Goal: Task Accomplishment & Management: Use online tool/utility

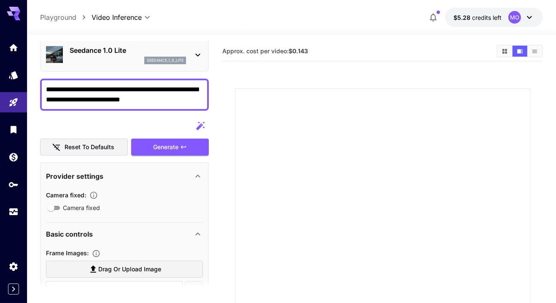
scroll to position [31, 0]
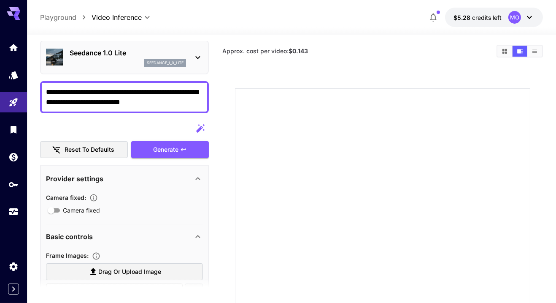
click at [166, 276] on label "Drag or upload image" at bounding box center [124, 271] width 157 height 17
click at [0, 0] on input "Drag or upload image" at bounding box center [0, 0] width 0 height 0
type input "**********"
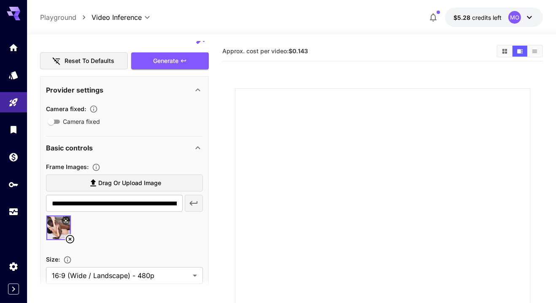
scroll to position [0, 0]
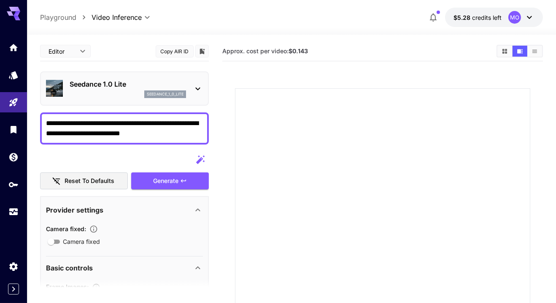
click at [176, 136] on textarea "**********" at bounding box center [124, 128] width 157 height 20
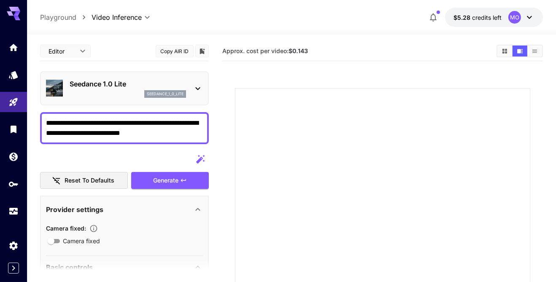
click at [221, 98] on main "**********" at bounding box center [291, 215] width 503 height 349
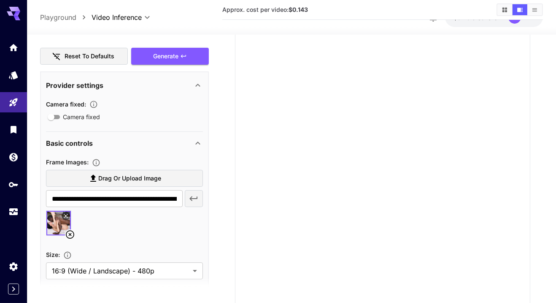
scroll to position [131, 0]
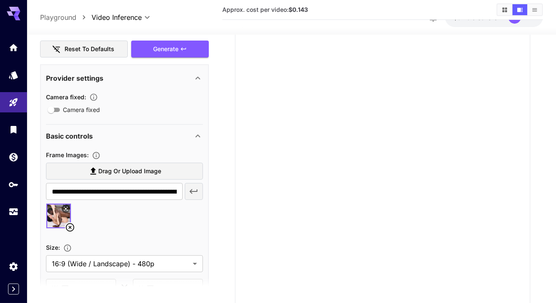
click at [64, 206] on icon at bounding box center [65, 208] width 5 height 5
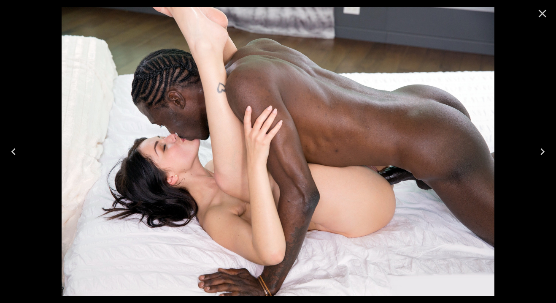
click at [540, 14] on icon "Close" at bounding box center [543, 14] width 14 height 14
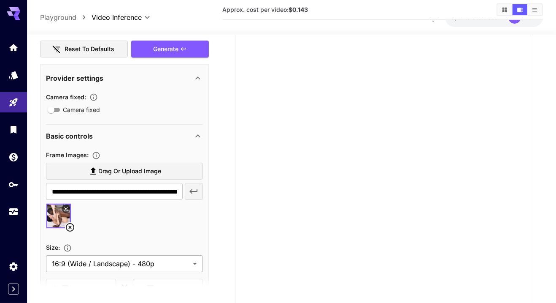
click at [180, 249] on body "**********" at bounding box center [278, 133] width 556 height 409
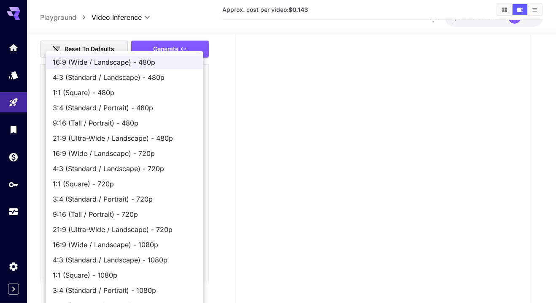
click at [147, 92] on span "1:1 (Square) - 480p" at bounding box center [125, 92] width 144 height 10
type input "**********"
type input "***"
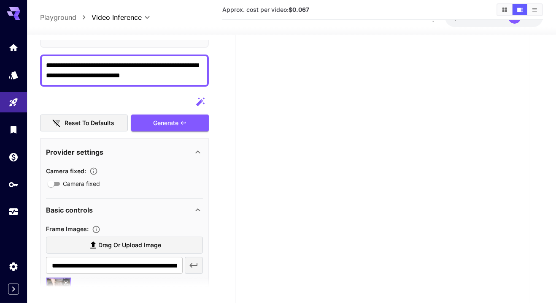
scroll to position [0, 0]
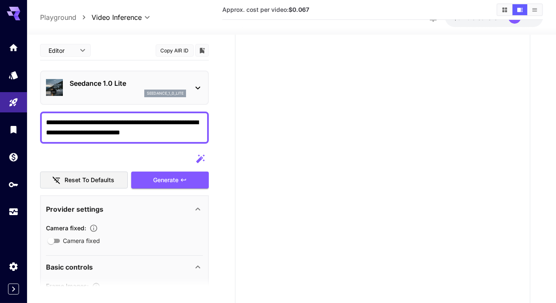
click at [184, 117] on textarea "**********" at bounding box center [124, 127] width 157 height 20
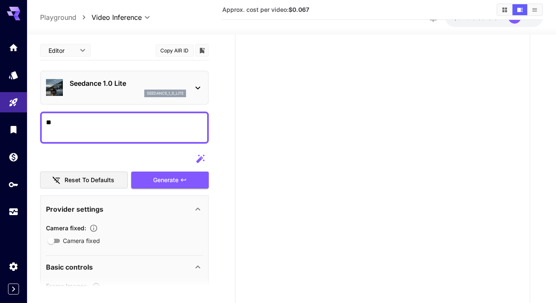
type textarea "*"
type textarea "**********"
click at [195, 168] on div "Reset to defaults Generate" at bounding box center [124, 169] width 169 height 38
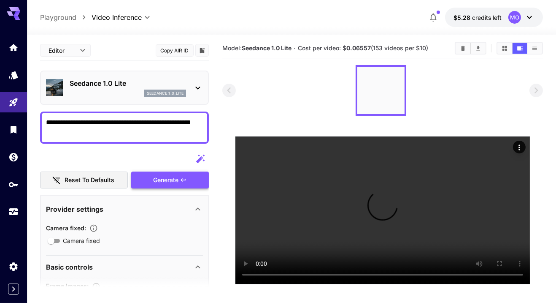
scroll to position [4, 0]
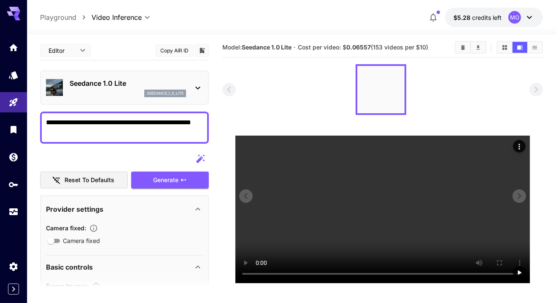
click at [520, 146] on icon "Actions" at bounding box center [519, 146] width 1 height 5
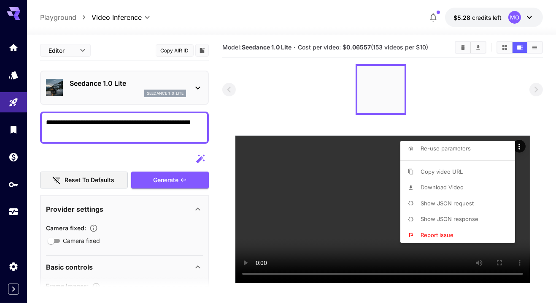
click at [464, 188] on li "Download Video" at bounding box center [461, 187] width 120 height 16
click at [385, 245] on div at bounding box center [278, 151] width 556 height 303
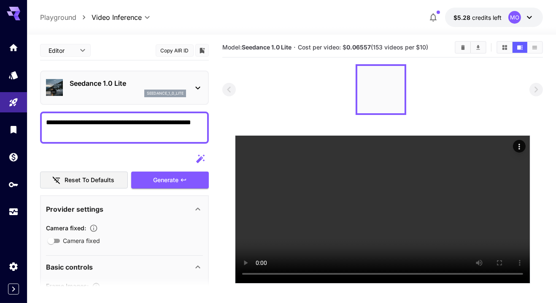
scroll to position [0, 0]
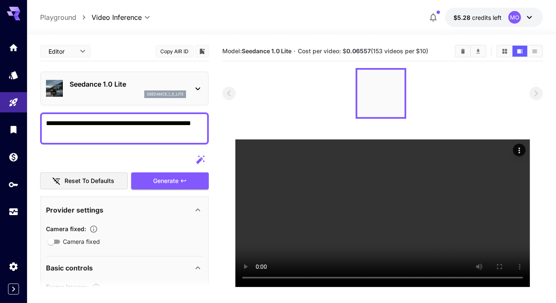
click at [462, 50] on icon "Clear videos" at bounding box center [463, 51] width 6 height 6
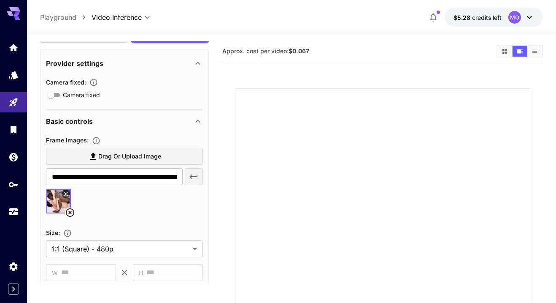
scroll to position [147, 0]
click at [68, 215] on icon at bounding box center [70, 212] width 8 height 8
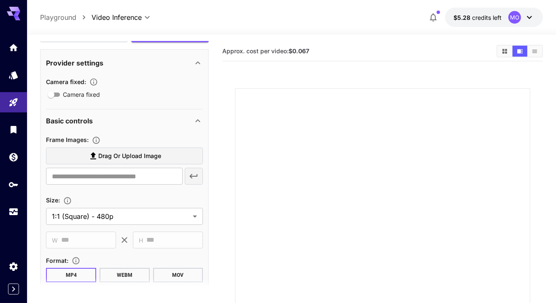
click at [165, 159] on label "Drag or upload image" at bounding box center [124, 155] width 157 height 17
click at [0, 0] on input "Drag or upload image" at bounding box center [0, 0] width 0 height 0
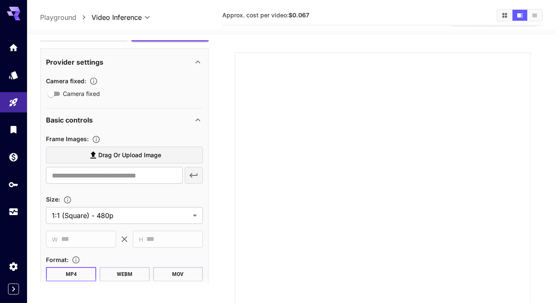
scroll to position [36, 0]
click at [176, 152] on label "Drag or upload image" at bounding box center [124, 155] width 157 height 17
click at [0, 0] on input "Drag or upload image" at bounding box center [0, 0] width 0 height 0
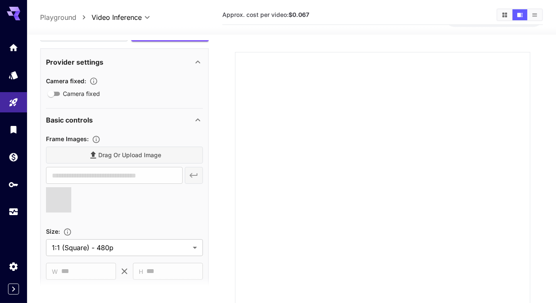
type input "**********"
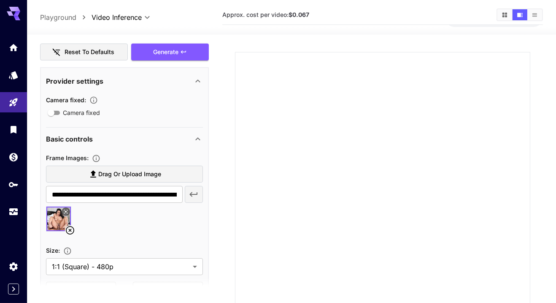
scroll to position [136, 0]
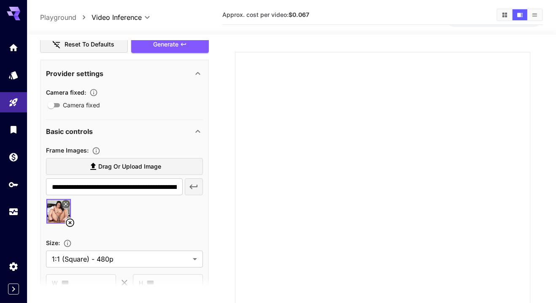
click at [70, 206] on img at bounding box center [58, 211] width 24 height 24
click at [67, 203] on icon at bounding box center [65, 203] width 5 height 5
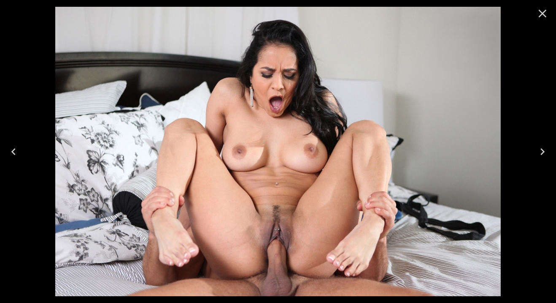
click at [543, 14] on icon "Close" at bounding box center [543, 14] width 8 height 8
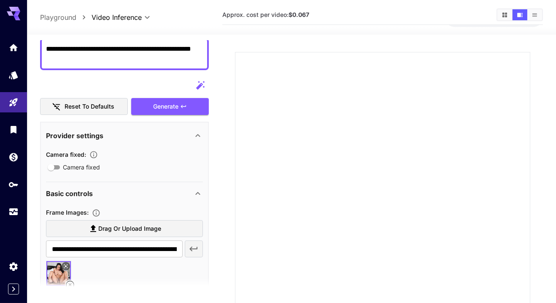
scroll to position [0, 0]
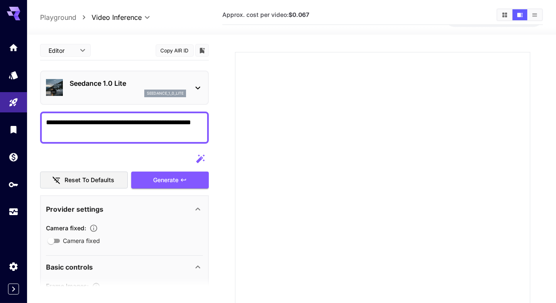
click at [139, 136] on textarea "**********" at bounding box center [124, 127] width 157 height 20
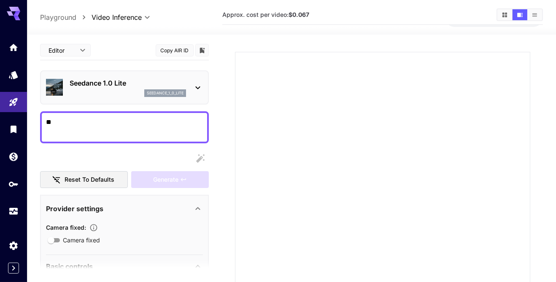
type textarea "*"
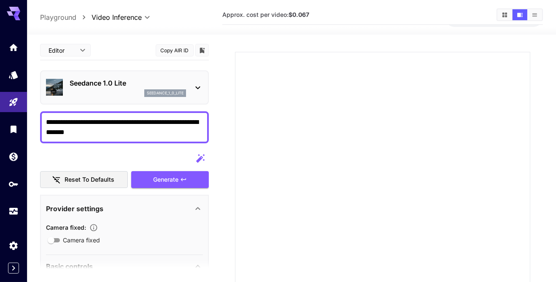
click at [198, 125] on textarea "**********" at bounding box center [124, 127] width 157 height 20
click at [169, 174] on div "Generate" at bounding box center [170, 179] width 78 height 17
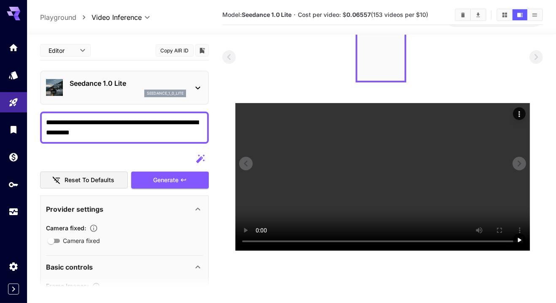
click at [516, 114] on icon "Actions" at bounding box center [520, 114] width 8 height 8
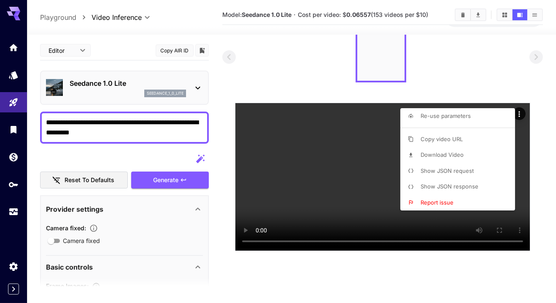
click at [464, 158] on li "Download Video" at bounding box center [461, 155] width 120 height 16
click at [149, 132] on div at bounding box center [278, 151] width 556 height 303
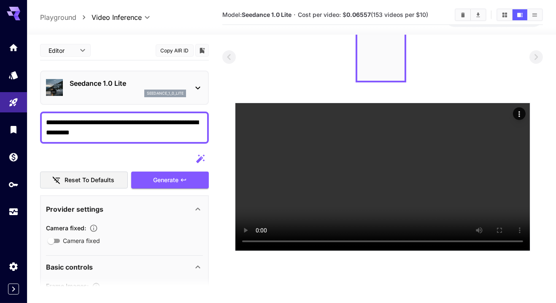
click at [155, 136] on textarea "**********" at bounding box center [124, 127] width 157 height 20
click at [83, 121] on textarea "**********" at bounding box center [124, 127] width 157 height 20
type textarea "**********"
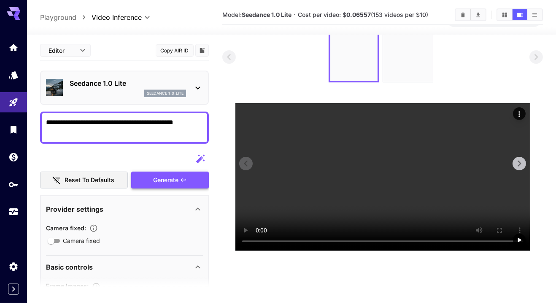
click at [523, 112] on icon "Actions" at bounding box center [520, 114] width 8 height 8
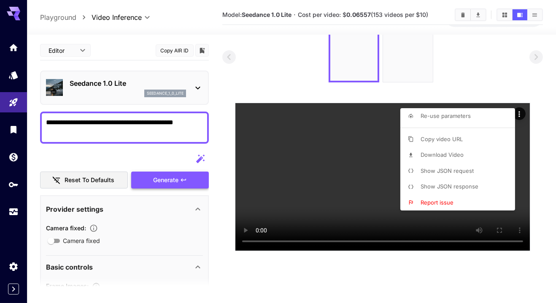
click at [467, 154] on li "Download Video" at bounding box center [461, 155] width 120 height 16
click at [367, 256] on div at bounding box center [278, 151] width 556 height 303
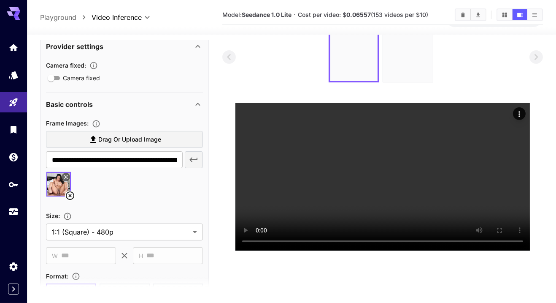
scroll to position [166, 0]
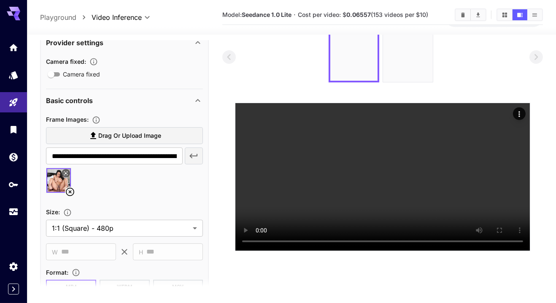
click at [67, 192] on icon at bounding box center [70, 191] width 8 height 8
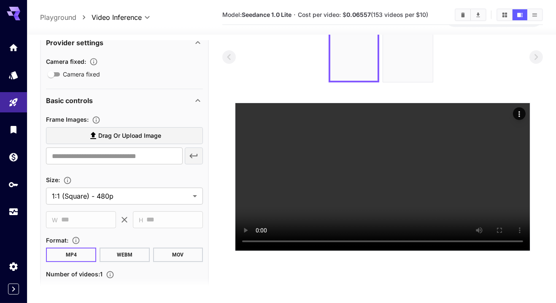
click at [138, 136] on span "Drag or upload image" at bounding box center [129, 135] width 63 height 11
click at [0, 0] on input "Drag or upload image" at bounding box center [0, 0] width 0 height 0
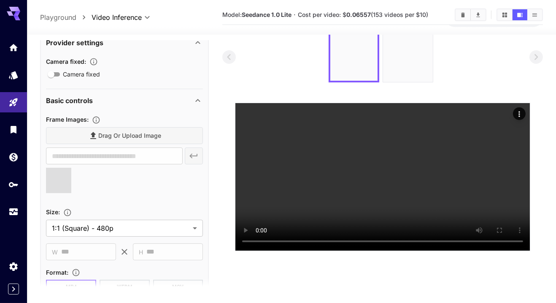
type input "**********"
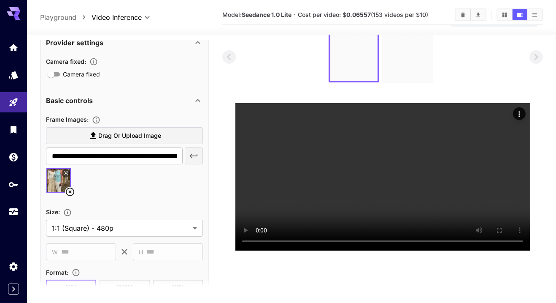
click at [67, 174] on icon at bounding box center [66, 173] width 4 height 4
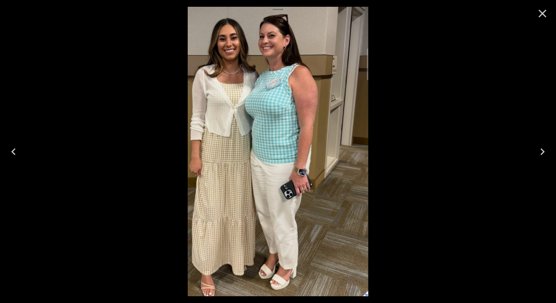
click at [543, 15] on icon "Close" at bounding box center [543, 14] width 14 height 14
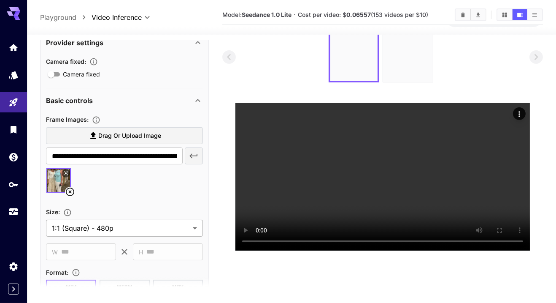
click at [126, 230] on body "**********" at bounding box center [278, 148] width 556 height 369
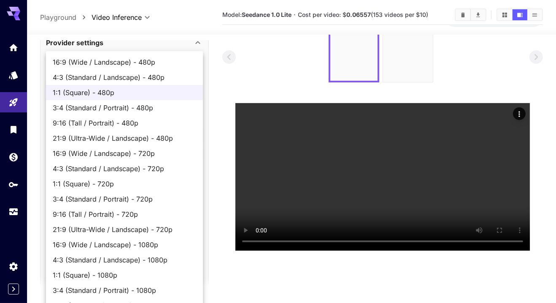
click at [132, 124] on span "9:16 (Tall / Portrait) - 480p" at bounding box center [125, 123] width 144 height 10
type input "**********"
type input "***"
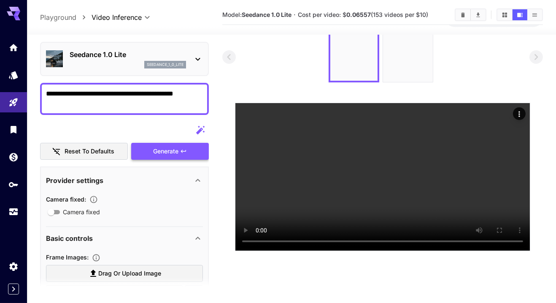
scroll to position [0, 0]
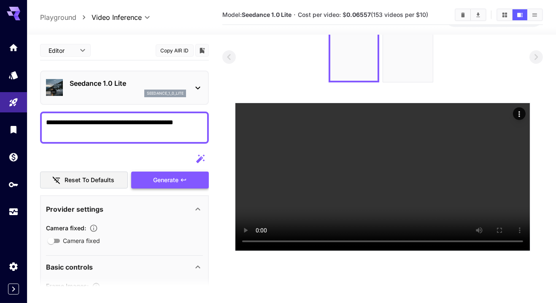
click at [91, 136] on textarea "**********" at bounding box center [124, 127] width 157 height 20
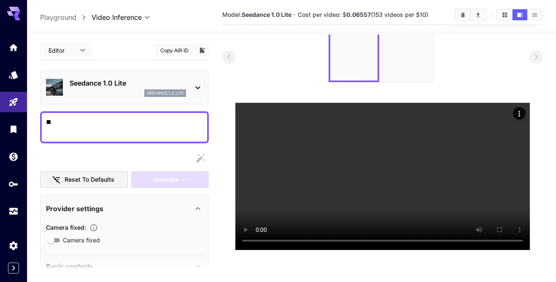
type textarea "*"
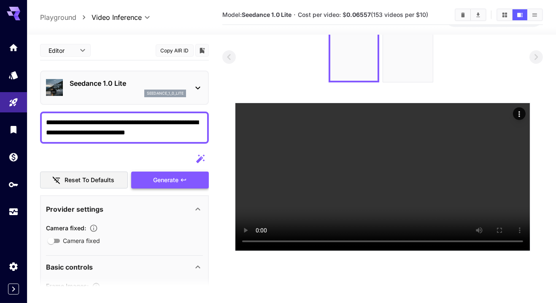
click at [148, 174] on div "Generate" at bounding box center [170, 179] width 78 height 17
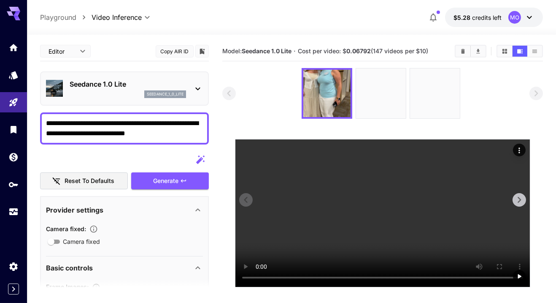
click at [523, 147] on icon "Actions" at bounding box center [520, 150] width 8 height 8
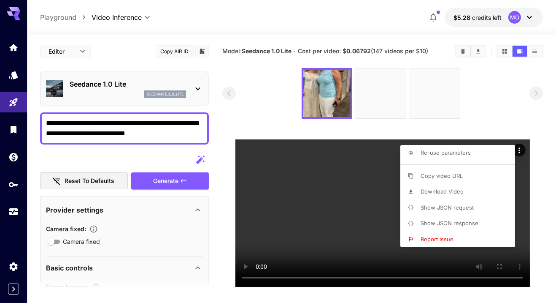
click at [464, 193] on li "Download Video" at bounding box center [461, 192] width 120 height 16
click at [52, 241] on div at bounding box center [278, 151] width 556 height 303
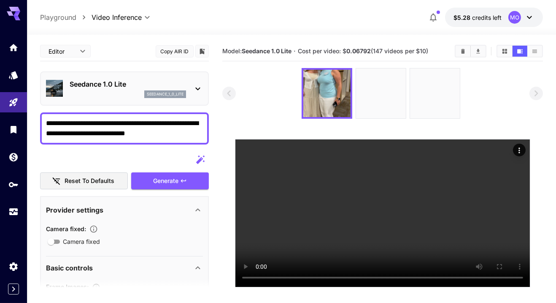
click at [147, 277] on div "Basic controls" at bounding box center [124, 268] width 157 height 20
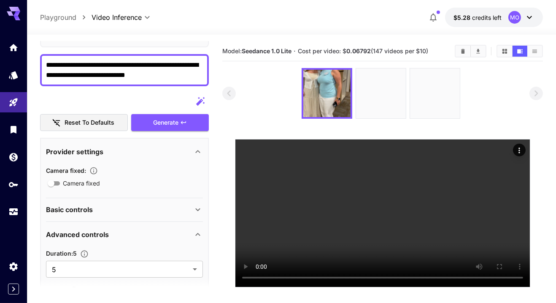
scroll to position [59, 0]
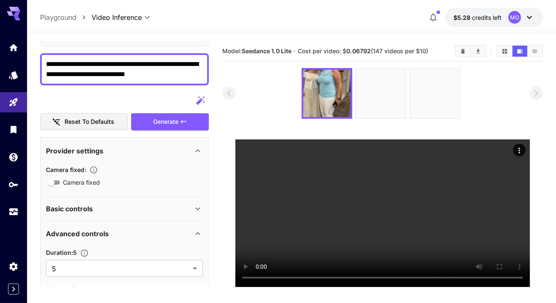
click at [74, 211] on p "Basic controls" at bounding box center [69, 208] width 47 height 10
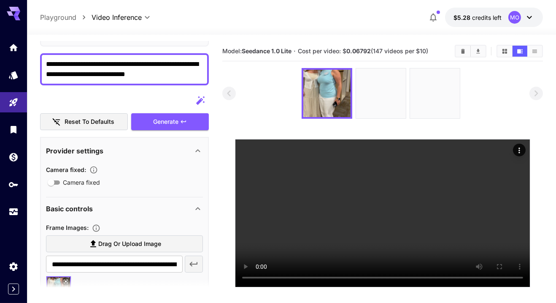
click at [198, 62] on textarea "**********" at bounding box center [124, 69] width 157 height 20
click at [71, 78] on textarea "**********" at bounding box center [124, 69] width 157 height 20
click at [124, 72] on textarea "**********" at bounding box center [124, 69] width 157 height 20
click at [188, 76] on textarea "**********" at bounding box center [124, 69] width 157 height 20
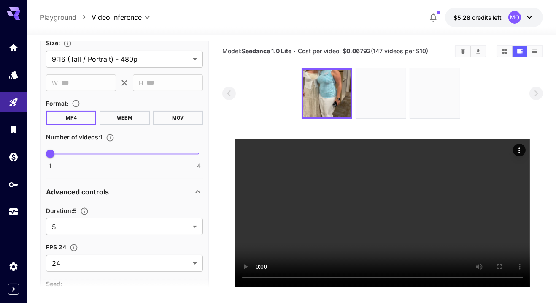
scroll to position [381, 0]
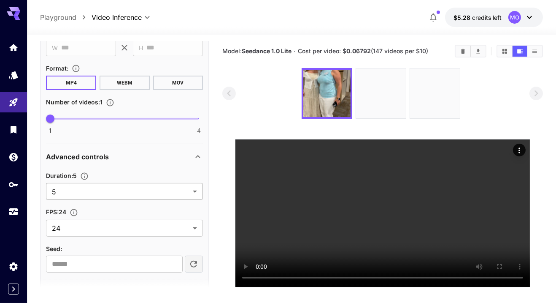
type textarea "**********"
click at [54, 183] on body "**********" at bounding box center [278, 184] width 556 height 369
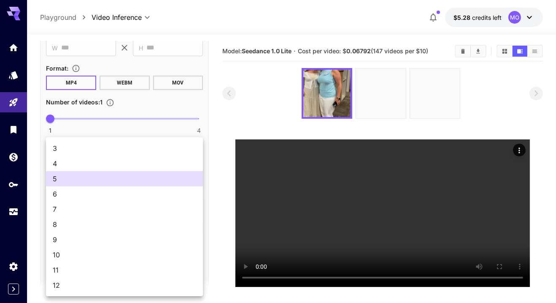
click at [51, 251] on li "10" at bounding box center [124, 254] width 157 height 15
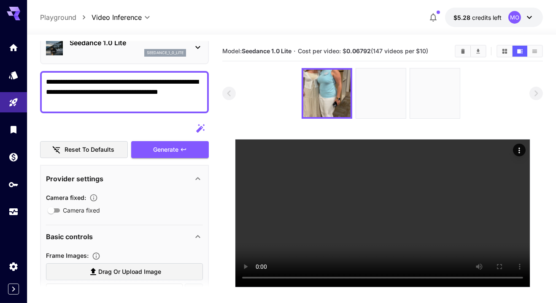
scroll to position [46, 0]
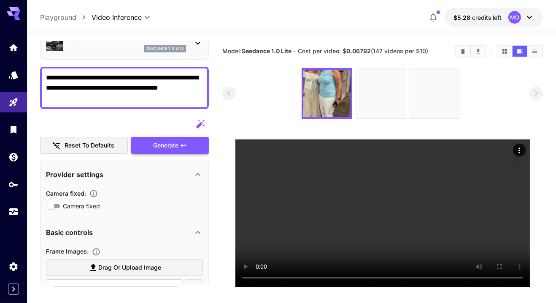
click at [159, 141] on div "Generate" at bounding box center [170, 145] width 78 height 17
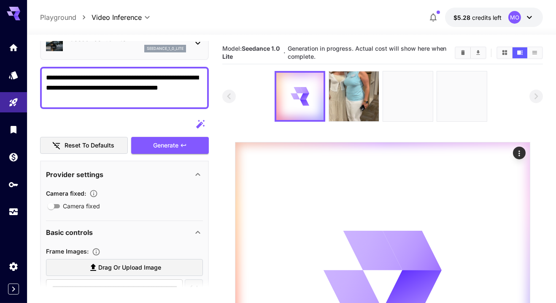
click at [508, 13] on button "$5.28 credits left MO" at bounding box center [494, 17] width 98 height 19
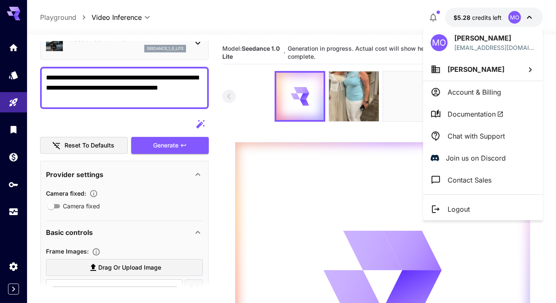
click at [508, 19] on div at bounding box center [278, 151] width 556 height 303
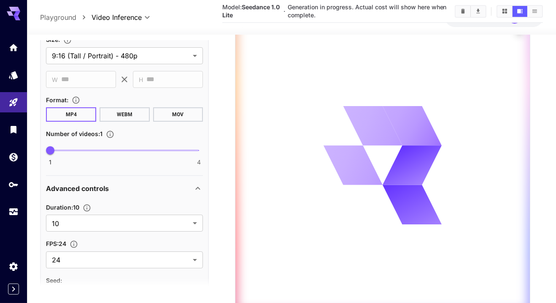
scroll to position [347, 0]
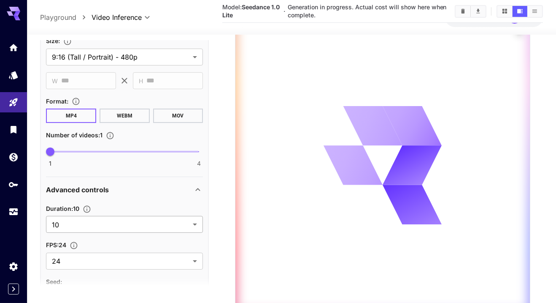
click at [142, 209] on body "**********" at bounding box center [278, 106] width 556 height 463
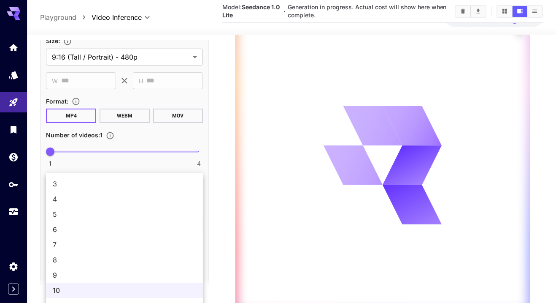
click at [51, 217] on li "5" at bounding box center [124, 213] width 157 height 15
type input "*"
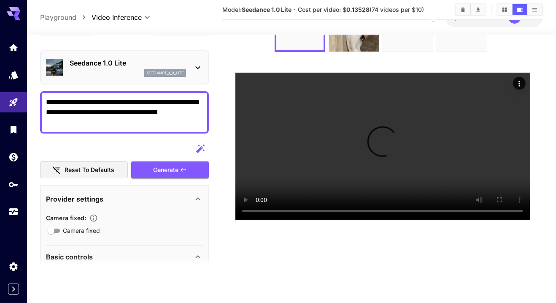
scroll to position [90, 0]
click at [526, 77] on button "Actions" at bounding box center [519, 83] width 13 height 13
click at [520, 81] on icon "Actions" at bounding box center [519, 83] width 1 height 5
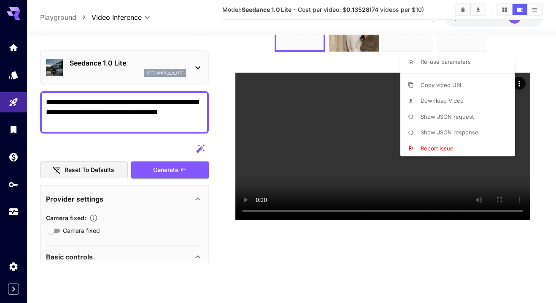
click at [463, 100] on span "Download Video" at bounding box center [442, 100] width 43 height 7
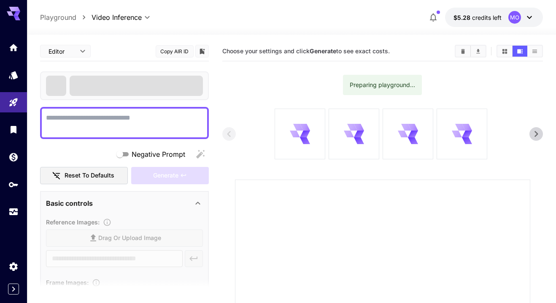
type input "**********"
type input "***"
type input "*"
type input "**"
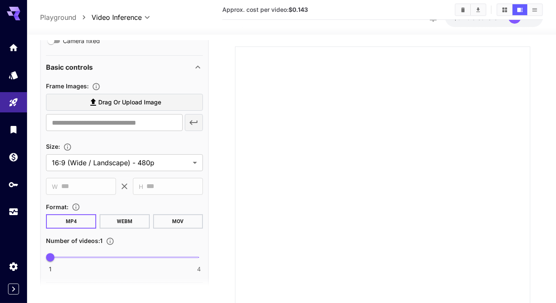
scroll to position [183, 0]
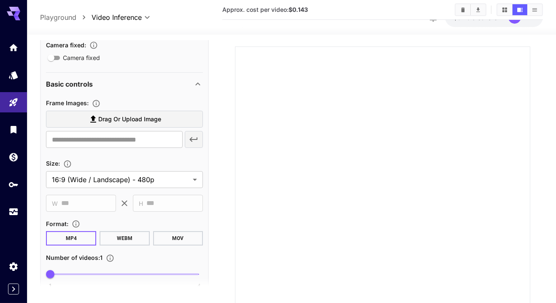
click at [99, 119] on span "Drag or upload image" at bounding box center [129, 119] width 63 height 11
click at [0, 0] on input "Drag or upload image" at bounding box center [0, 0] width 0 height 0
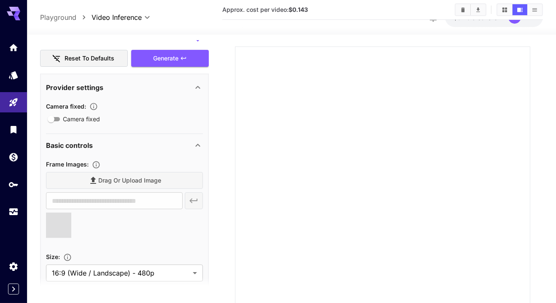
scroll to position [52, 0]
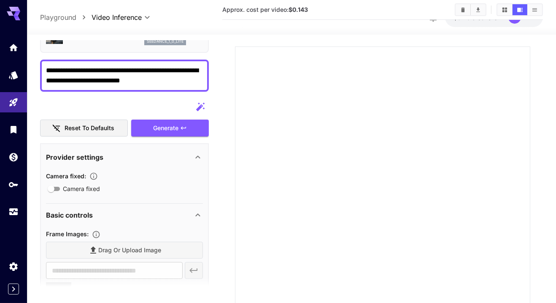
type input "**********"
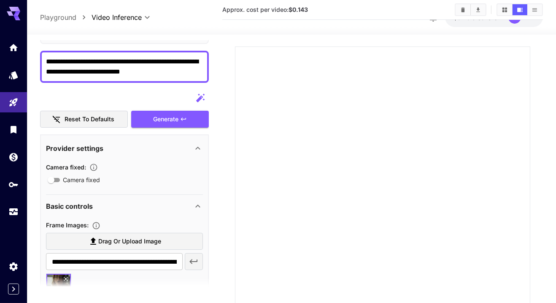
scroll to position [0, 0]
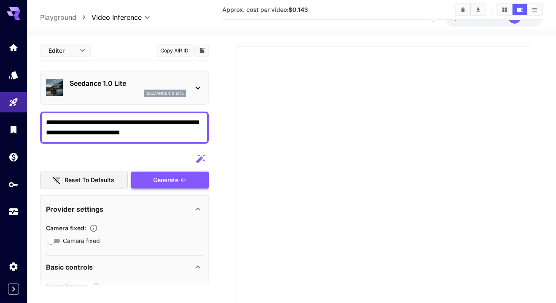
click at [155, 179] on div "Generate" at bounding box center [170, 179] width 78 height 17
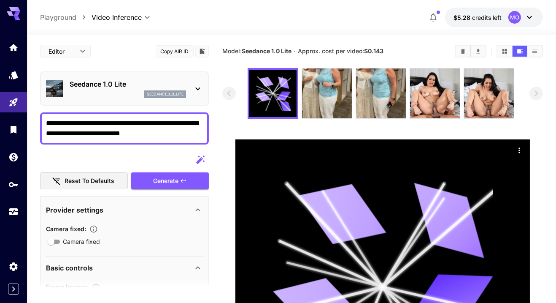
click at [447, 16] on button "$5.28 credits left MO" at bounding box center [494, 17] width 98 height 19
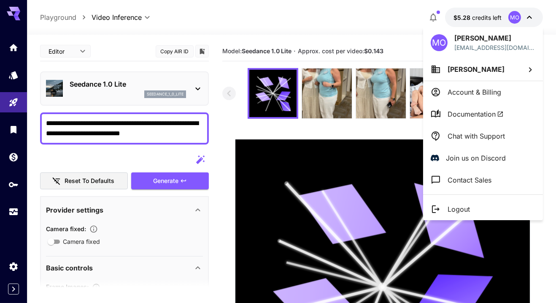
click at [439, 15] on div at bounding box center [278, 151] width 556 height 303
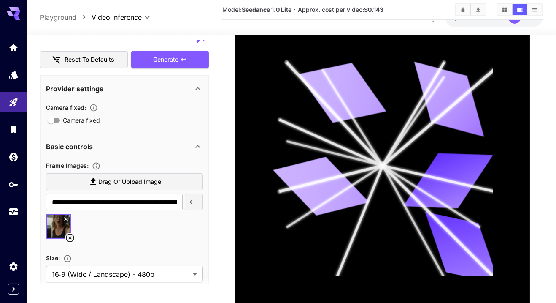
scroll to position [123, 0]
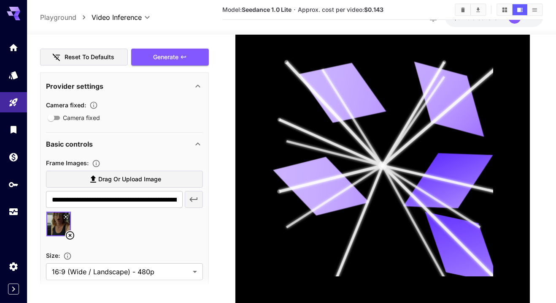
click at [65, 215] on icon at bounding box center [66, 217] width 4 height 4
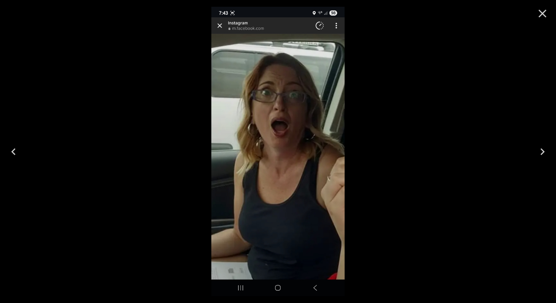
click at [541, 10] on icon "Close" at bounding box center [543, 14] width 14 height 14
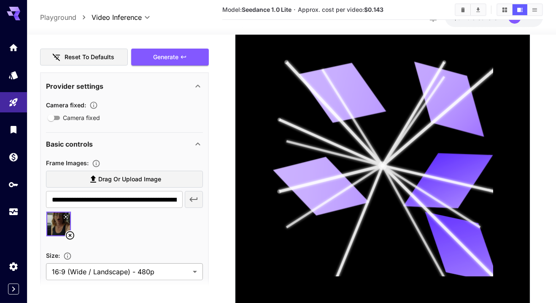
click at [70, 254] on body "**********" at bounding box center [278, 109] width 556 height 460
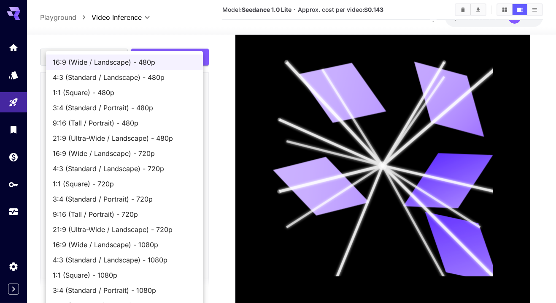
click at [60, 120] on span "9:16 (Tall / Portrait) - 480p" at bounding box center [125, 123] width 144 height 10
type input "**********"
type input "***"
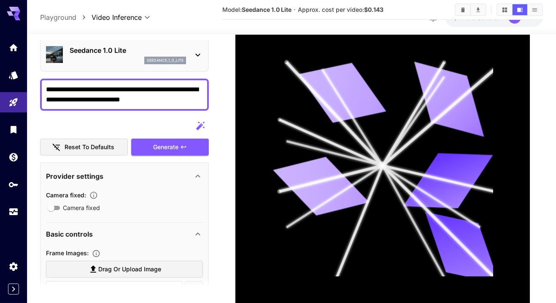
scroll to position [0, 0]
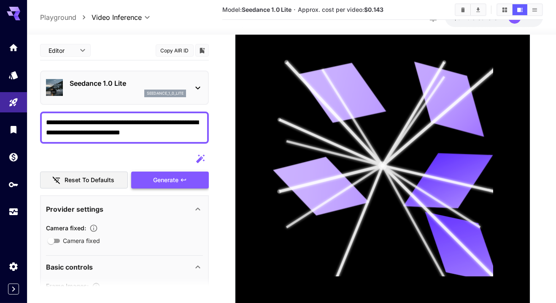
click at [158, 171] on div "Generate" at bounding box center [170, 179] width 78 height 17
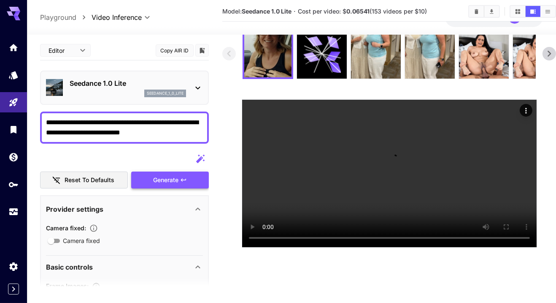
scroll to position [38, 0]
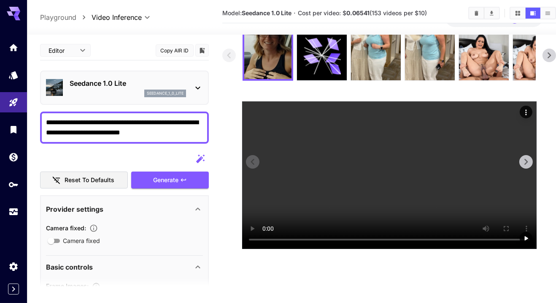
click at [526, 111] on icon "Actions" at bounding box center [526, 111] width 1 height 5
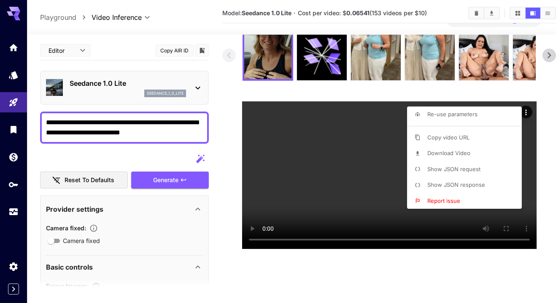
click at [473, 152] on li "Download Video" at bounding box center [467, 153] width 120 height 16
click at [360, 181] on div at bounding box center [278, 151] width 556 height 303
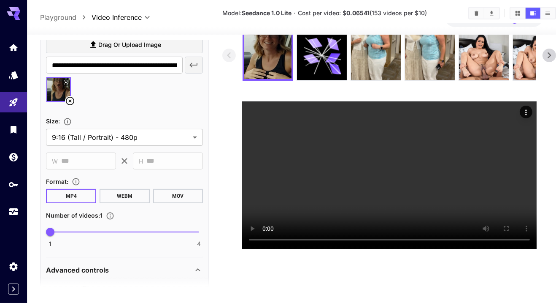
scroll to position [258, 0]
click at [68, 102] on icon at bounding box center [70, 100] width 10 height 10
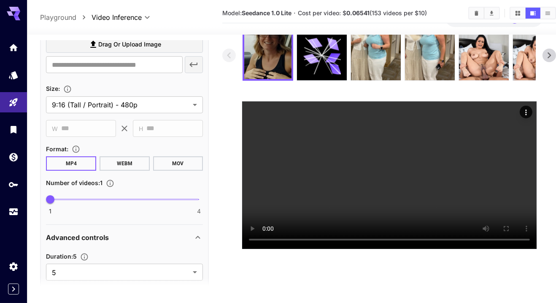
scroll to position [225, 0]
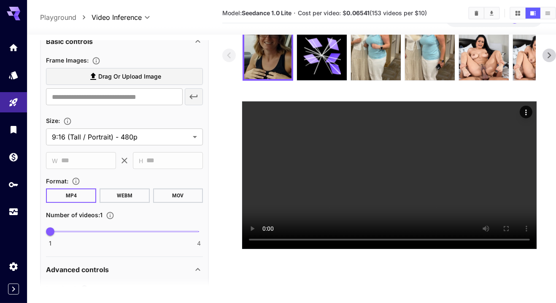
click at [93, 75] on icon at bounding box center [93, 76] width 6 height 7
click at [0, 0] on input "Drag or upload image" at bounding box center [0, 0] width 0 height 0
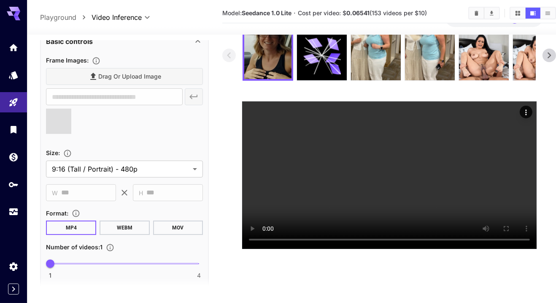
type input "**********"
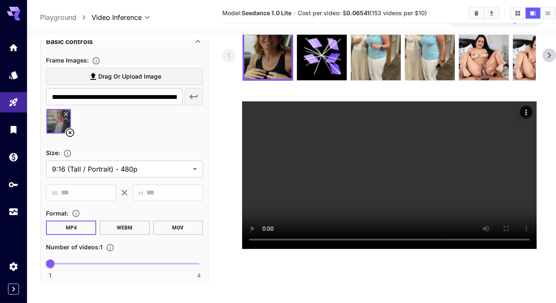
click at [66, 113] on icon at bounding box center [66, 114] width 4 height 4
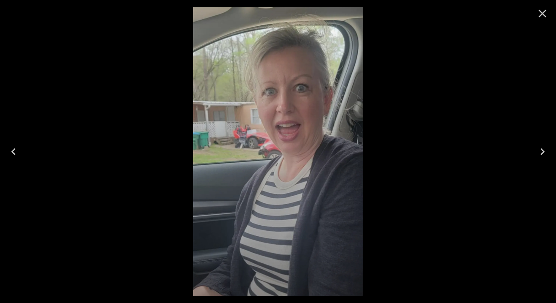
click at [543, 11] on icon "Close" at bounding box center [543, 14] width 14 height 14
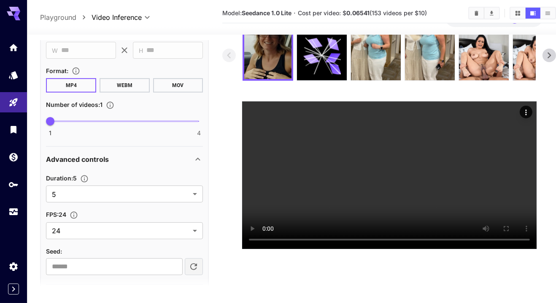
scroll to position [371, 0]
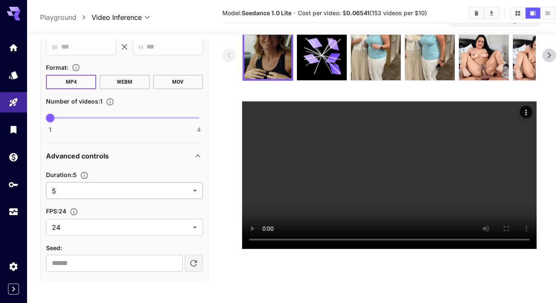
click at [49, 188] on body "**********" at bounding box center [278, 146] width 556 height 369
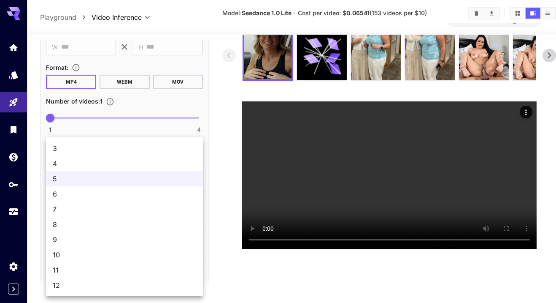
click at [51, 209] on li "7" at bounding box center [124, 208] width 157 height 15
type input "*"
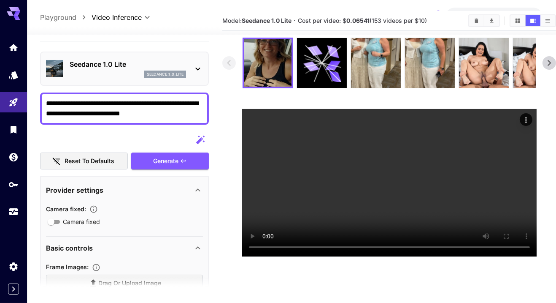
scroll to position [0, 0]
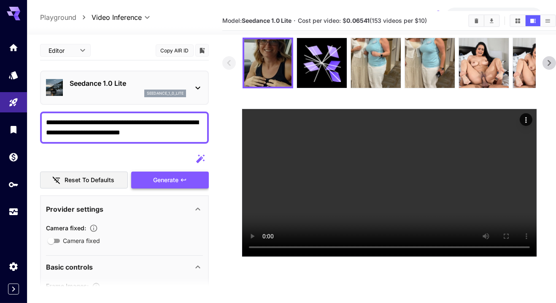
click at [156, 181] on div "Generate" at bounding box center [170, 179] width 78 height 17
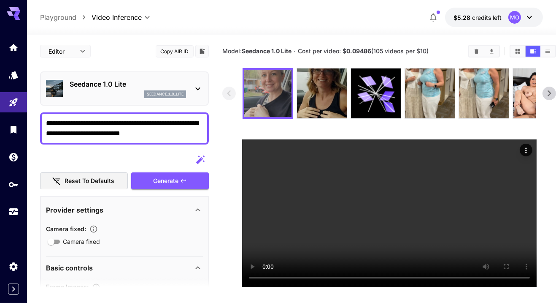
click at [548, 51] on icon "Show videos in list view" at bounding box center [548, 50] width 5 height 3
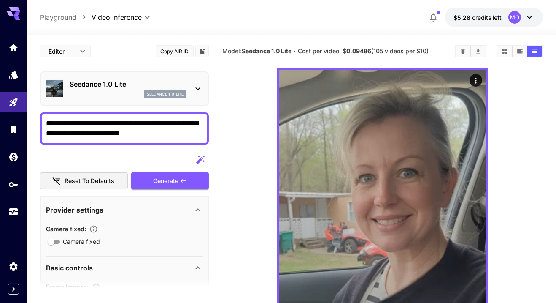
click at [507, 49] on icon "Show videos in grid view" at bounding box center [505, 51] width 5 height 5
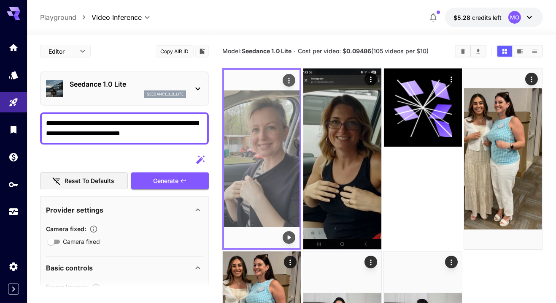
click at [263, 170] on img at bounding box center [262, 159] width 76 height 178
click at [288, 232] on button "Play video" at bounding box center [289, 237] width 13 height 13
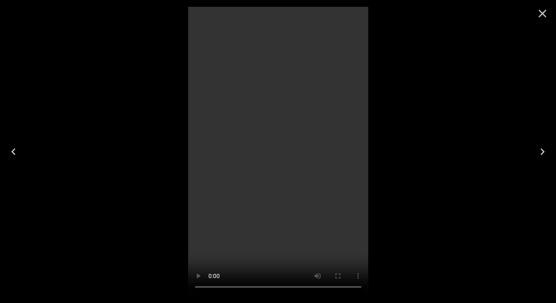
click at [540, 19] on icon "Close" at bounding box center [543, 14] width 14 height 14
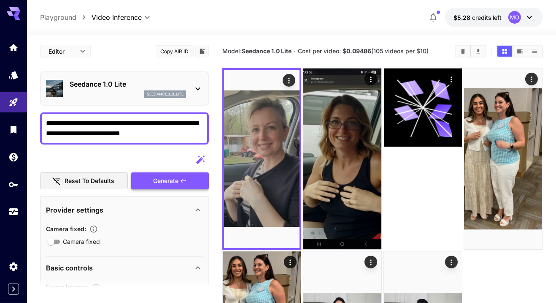
click at [156, 178] on div "Generate" at bounding box center [170, 180] width 78 height 17
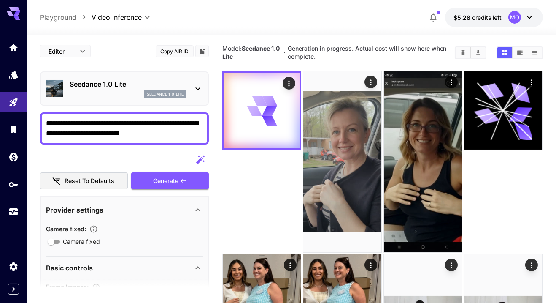
click at [198, 160] on icon "button" at bounding box center [200, 160] width 10 height 10
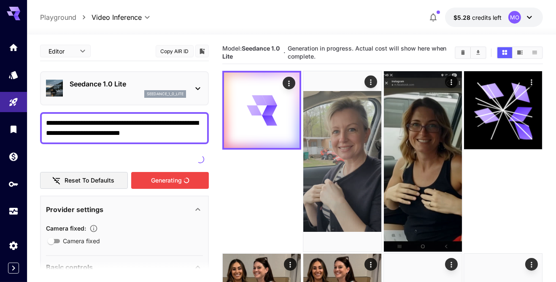
click at [62, 157] on div at bounding box center [124, 159] width 169 height 17
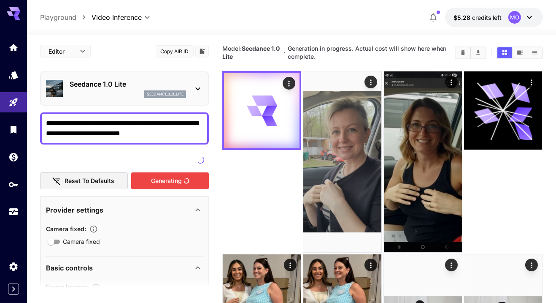
click at [99, 155] on div at bounding box center [124, 159] width 169 height 17
click at [191, 154] on div at bounding box center [124, 159] width 169 height 17
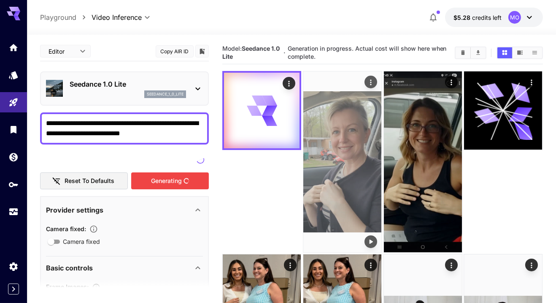
click at [361, 147] on img at bounding box center [343, 161] width 78 height 181
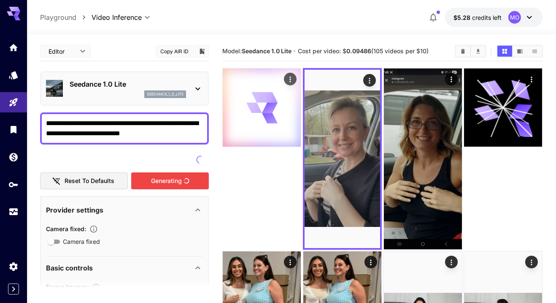
click at [276, 125] on div at bounding box center [262, 107] width 78 height 78
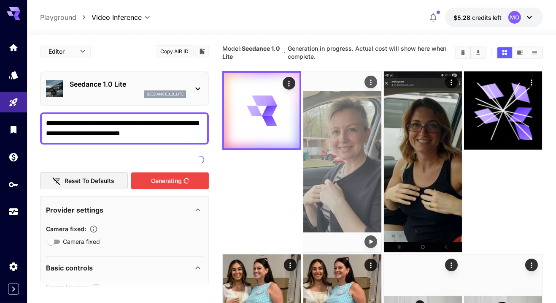
click at [347, 166] on img at bounding box center [343, 161] width 78 height 181
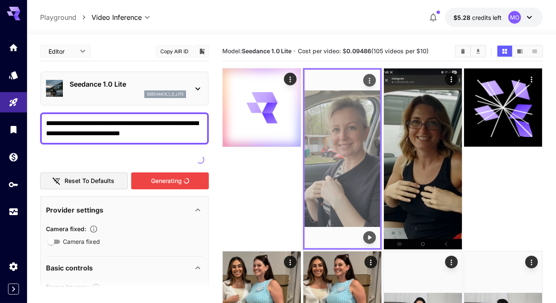
click at [373, 240] on icon "Play video" at bounding box center [370, 237] width 8 height 8
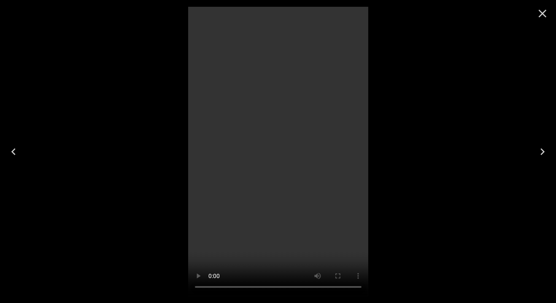
click at [539, 19] on icon "Close" at bounding box center [543, 14] width 14 height 14
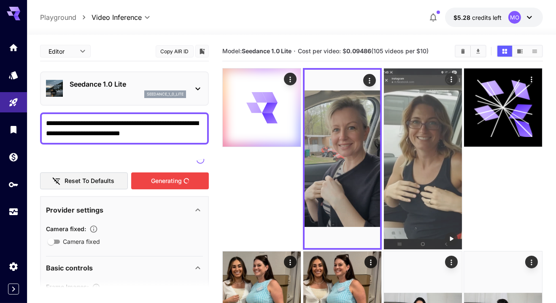
click at [427, 124] on img at bounding box center [423, 158] width 78 height 181
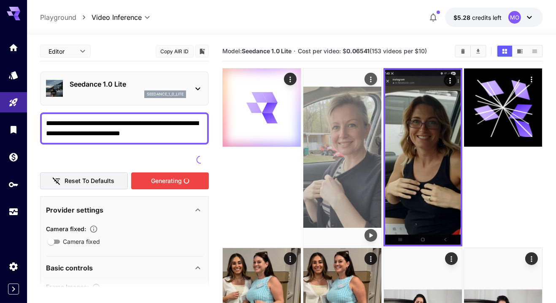
click at [345, 140] on img at bounding box center [343, 156] width 78 height 177
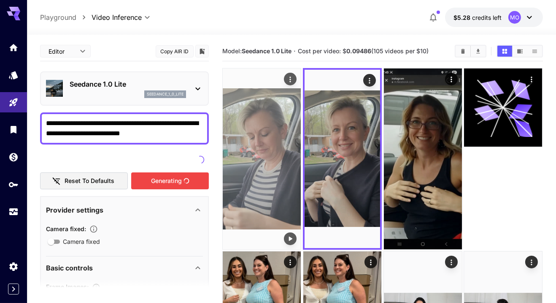
click at [250, 146] on img at bounding box center [262, 158] width 78 height 181
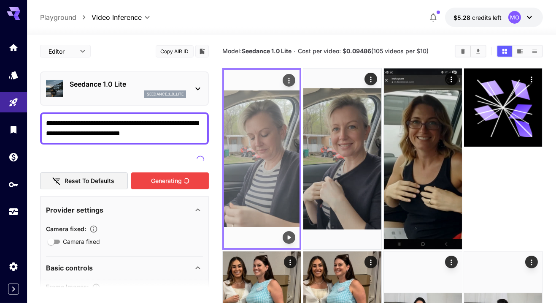
click at [284, 238] on button "Play video" at bounding box center [289, 237] width 13 height 13
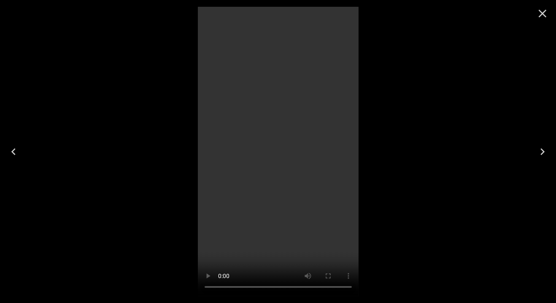
click at [541, 18] on icon "Close" at bounding box center [543, 14] width 14 height 14
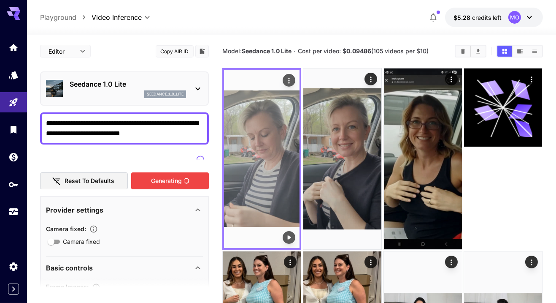
click at [292, 79] on icon "Actions" at bounding box center [289, 80] width 8 height 8
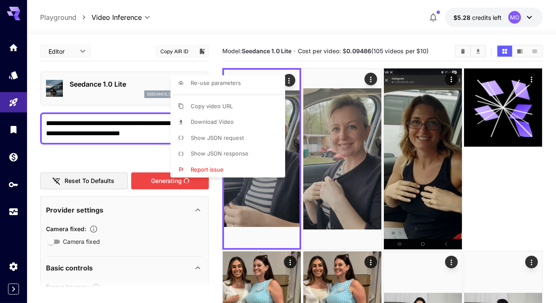
click at [247, 119] on li "Download Video" at bounding box center [231, 122] width 120 height 16
click at [59, 157] on div at bounding box center [278, 151] width 556 height 303
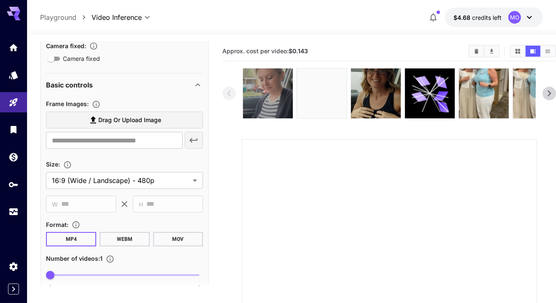
scroll to position [181, 0]
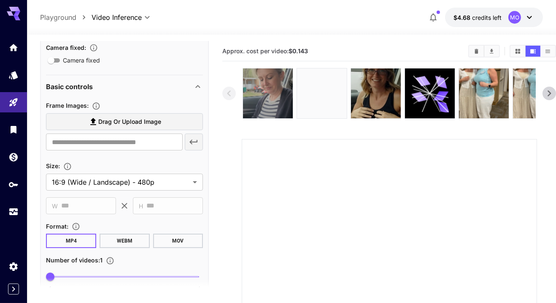
click at [115, 117] on span "Drag or upload image" at bounding box center [129, 122] width 63 height 11
click at [0, 0] on input "Drag or upload image" at bounding box center [0, 0] width 0 height 0
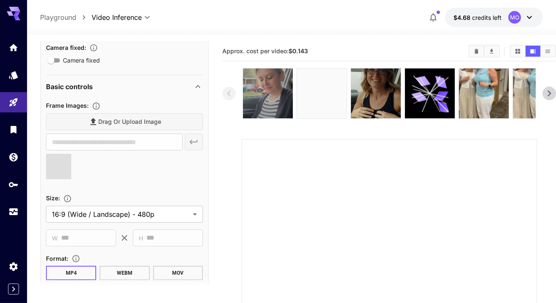
type input "**********"
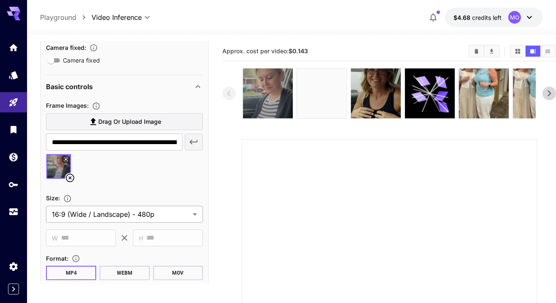
click at [52, 214] on body "**********" at bounding box center [278, 230] width 556 height 460
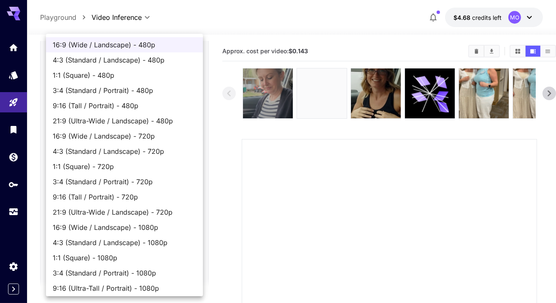
click at [57, 103] on span "9:16 (Tall / Portrait) - 480p" at bounding box center [125, 105] width 144 height 10
type input "**********"
type input "***"
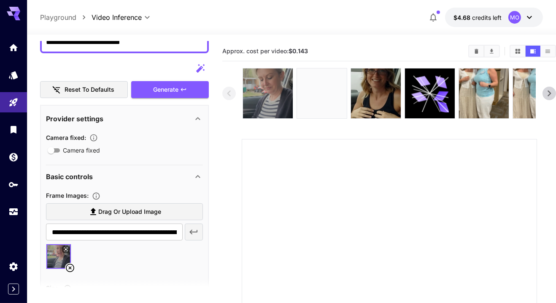
scroll to position [0, 0]
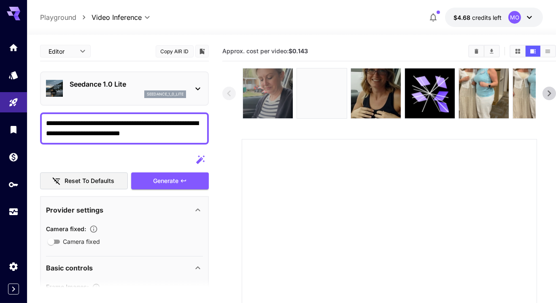
click at [195, 157] on icon "button" at bounding box center [200, 160] width 10 height 10
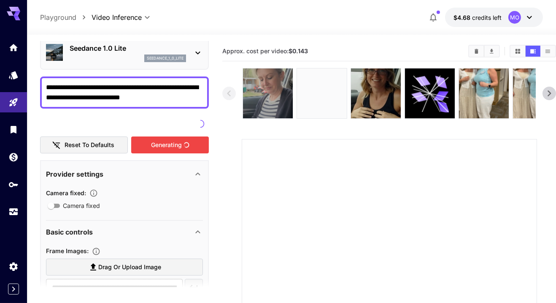
scroll to position [50, 0]
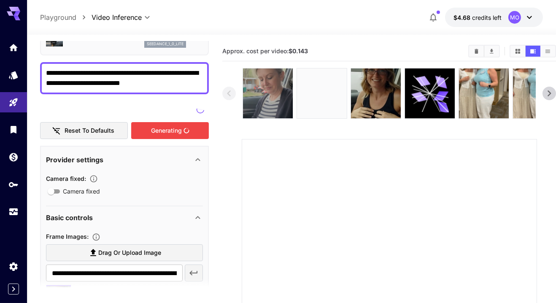
click at [166, 125] on div "Generating" at bounding box center [170, 130] width 78 height 17
click at [158, 131] on div "Generating" at bounding box center [170, 130] width 78 height 17
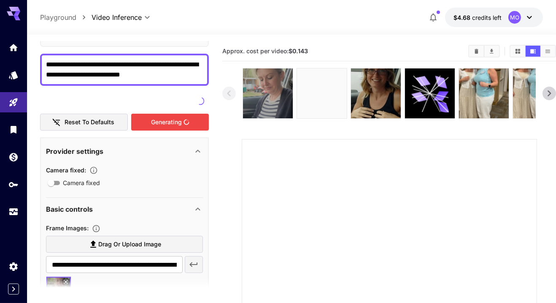
scroll to position [63, 0]
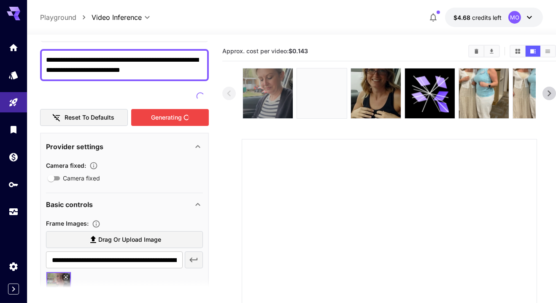
click at [164, 120] on div "Generating" at bounding box center [170, 117] width 78 height 17
click at [261, 108] on img at bounding box center [268, 93] width 50 height 50
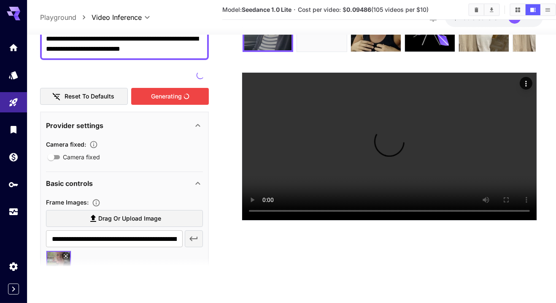
scroll to position [0, 0]
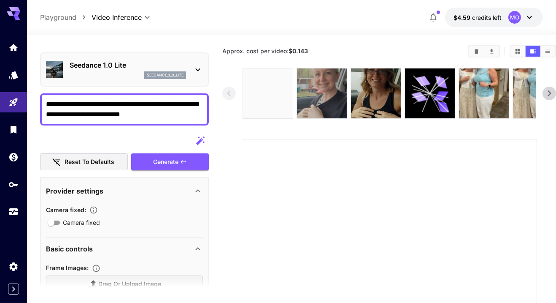
scroll to position [19, 0]
click at [277, 103] on img at bounding box center [268, 93] width 50 height 50
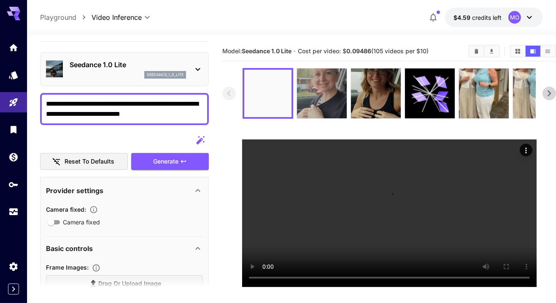
click at [272, 104] on img at bounding box center [267, 93] width 47 height 47
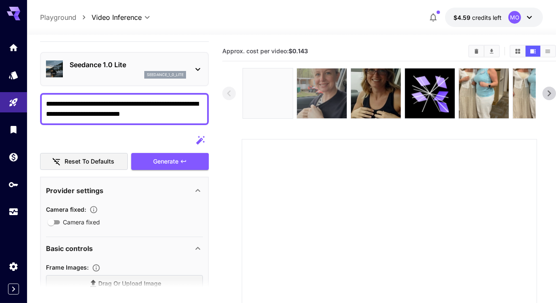
click at [285, 92] on img at bounding box center [268, 93] width 50 height 50
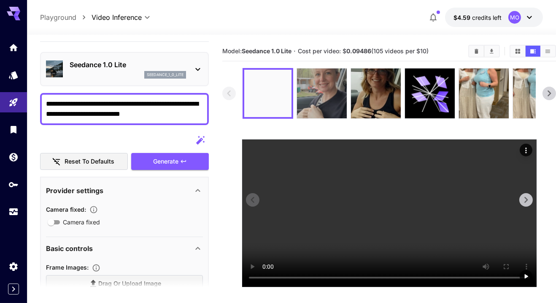
click at [532, 149] on button "Actions" at bounding box center [526, 150] width 13 height 13
click at [526, 150] on icon "Actions" at bounding box center [526, 149] width 1 height 5
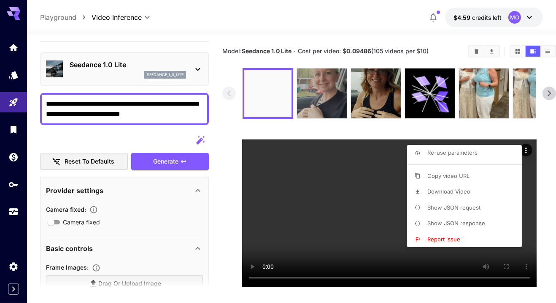
click at [476, 153] on span "Re-use parameters" at bounding box center [453, 152] width 50 height 7
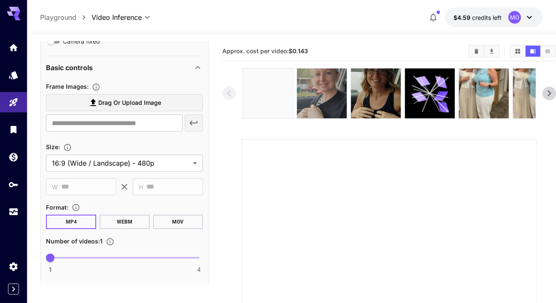
scroll to position [201, 0]
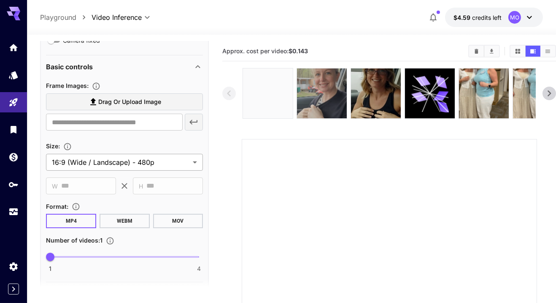
click at [68, 159] on body "**********" at bounding box center [278, 230] width 556 height 460
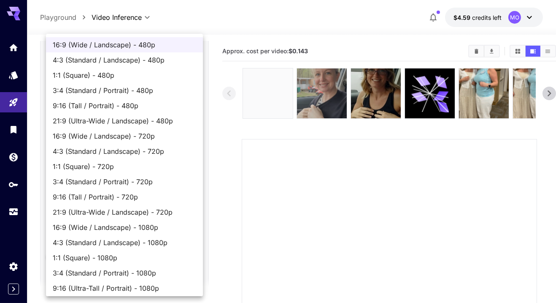
click at [61, 107] on span "9:16 (Tall / Portrait) - 480p" at bounding box center [125, 105] width 144 height 10
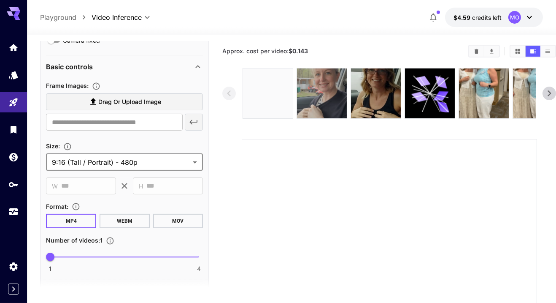
type input "**********"
type input "***"
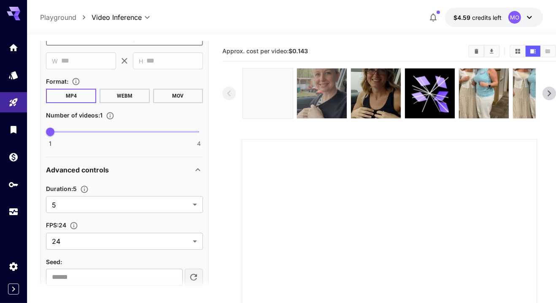
scroll to position [339, 0]
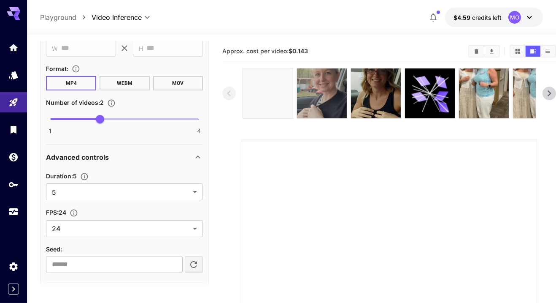
type input "*"
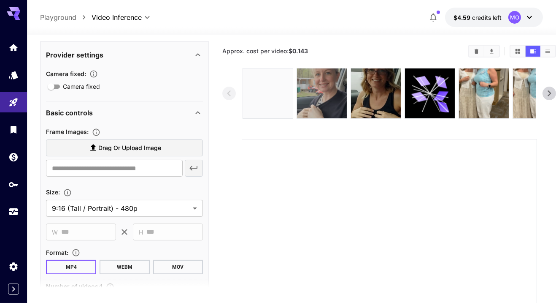
scroll to position [157, 0]
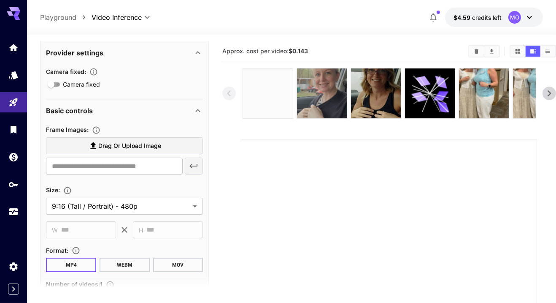
click at [74, 142] on label "Drag or upload image" at bounding box center [124, 145] width 157 height 17
click at [0, 0] on input "Drag or upload image" at bounding box center [0, 0] width 0 height 0
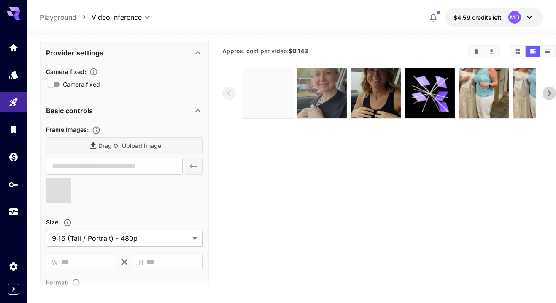
type input "**********"
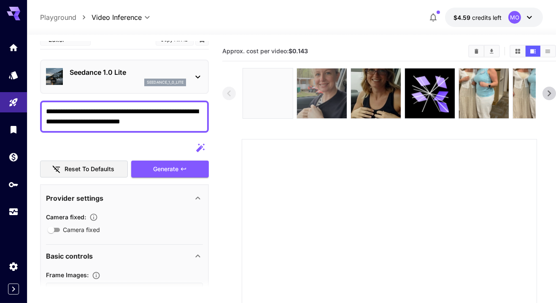
scroll to position [21, 0]
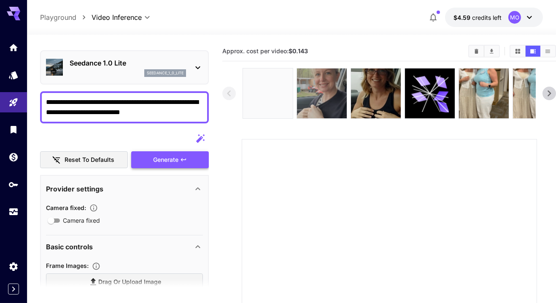
click at [150, 154] on div "Generate" at bounding box center [170, 159] width 78 height 17
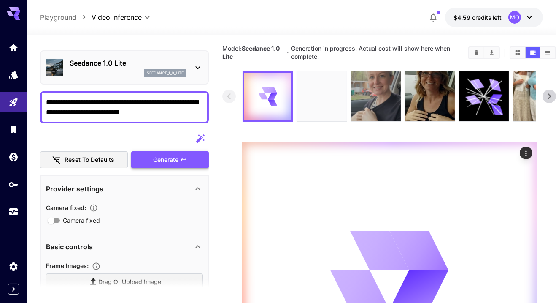
click at [329, 100] on img at bounding box center [322, 96] width 50 height 50
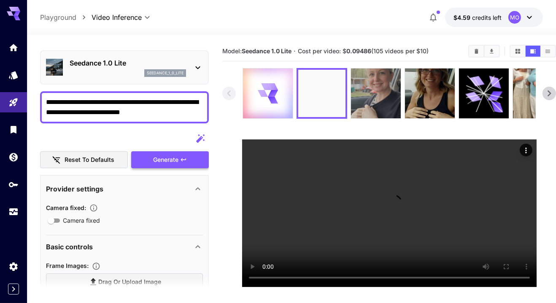
click at [381, 81] on img at bounding box center [376, 93] width 50 height 50
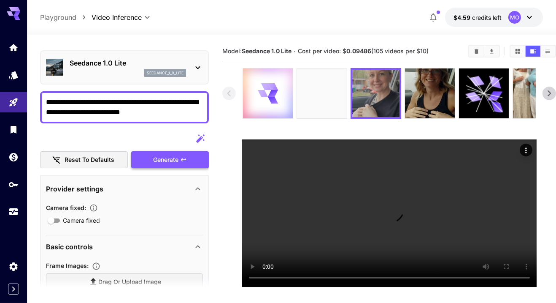
click at [430, 98] on img at bounding box center [430, 93] width 50 height 50
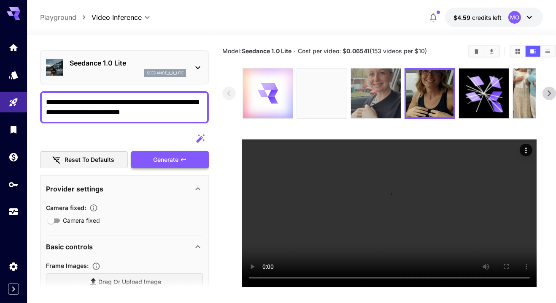
click at [367, 89] on img at bounding box center [376, 93] width 50 height 50
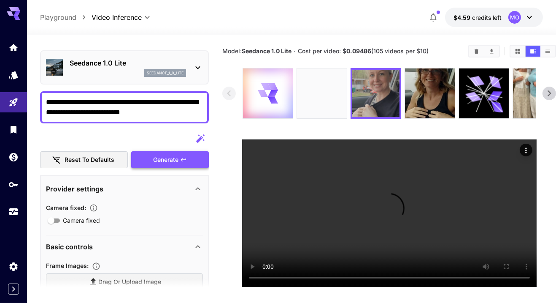
click at [328, 92] on img at bounding box center [322, 93] width 50 height 50
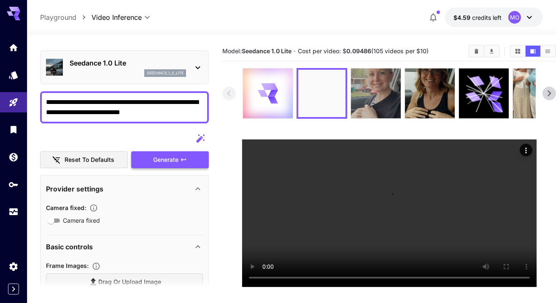
click at [278, 94] on div at bounding box center [268, 93] width 50 height 50
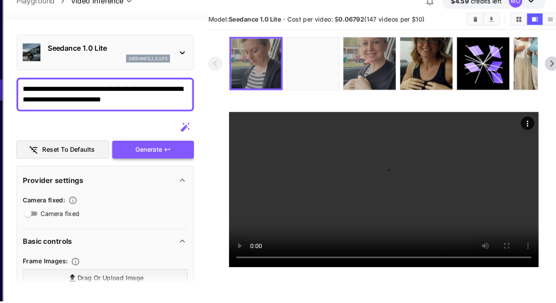
scroll to position [18, 0]
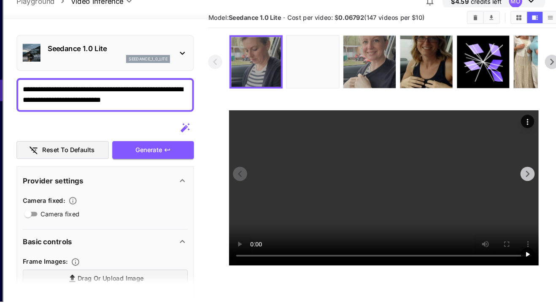
click at [530, 133] on icon "Actions" at bounding box center [526, 132] width 8 height 8
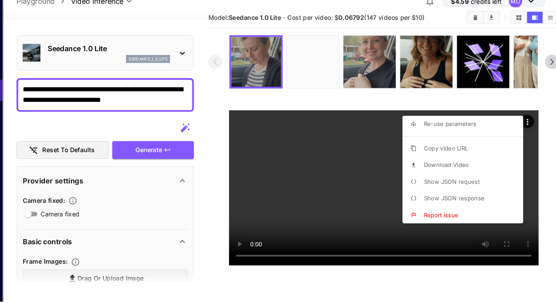
click at [466, 173] on span "Download Video" at bounding box center [449, 172] width 43 height 7
click at [479, 34] on div at bounding box center [278, 151] width 556 height 303
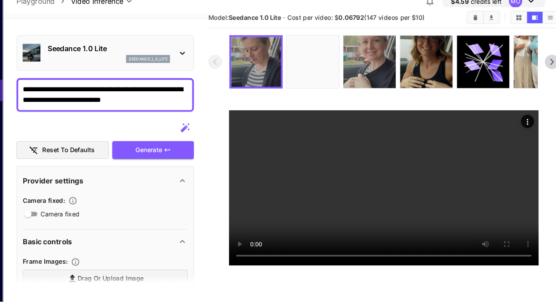
click at [477, 33] on icon "Clear videos" at bounding box center [477, 32] width 4 height 5
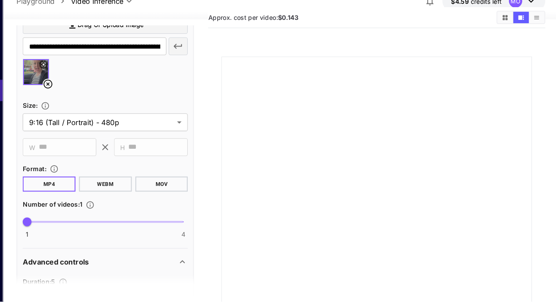
scroll to position [225, 0]
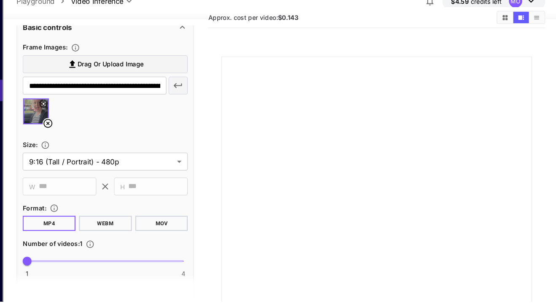
click at [71, 133] on icon at bounding box center [70, 133] width 8 height 8
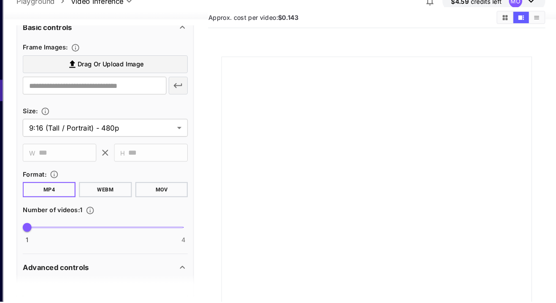
click at [152, 78] on span "Drag or upload image" at bounding box center [129, 77] width 63 height 11
click at [0, 0] on input "Drag or upload image" at bounding box center [0, 0] width 0 height 0
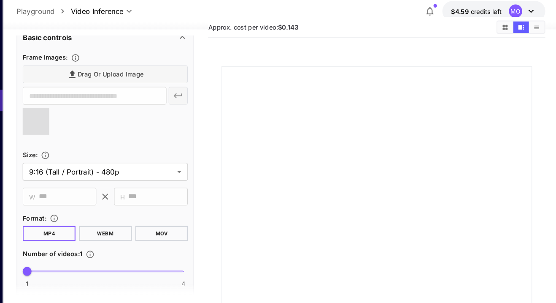
type input "**********"
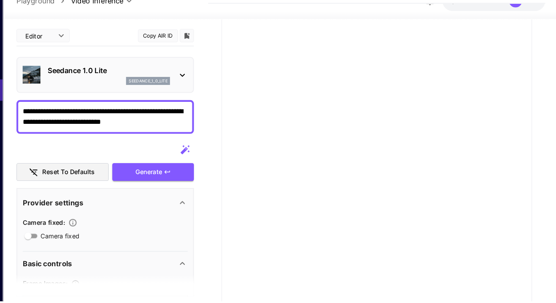
scroll to position [71, 0]
click at [155, 165] on div "Reset to defaults Generate" at bounding box center [124, 169] width 169 height 38
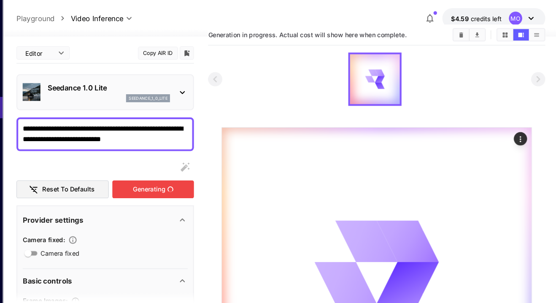
scroll to position [0, 0]
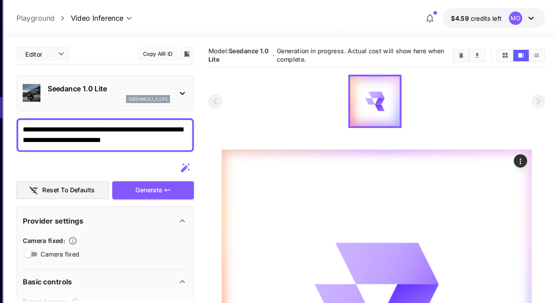
click at [126, 126] on textarea "**********" at bounding box center [124, 128] width 157 height 20
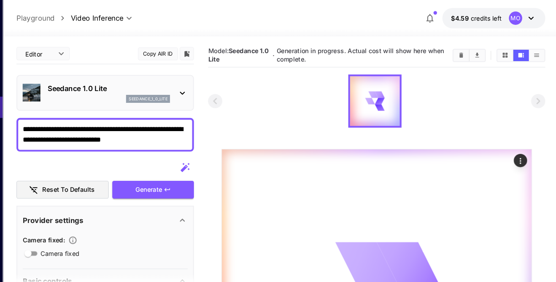
click at [128, 121] on textarea "**********" at bounding box center [124, 128] width 157 height 20
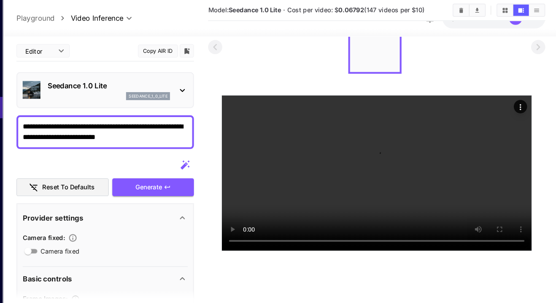
scroll to position [41, 0]
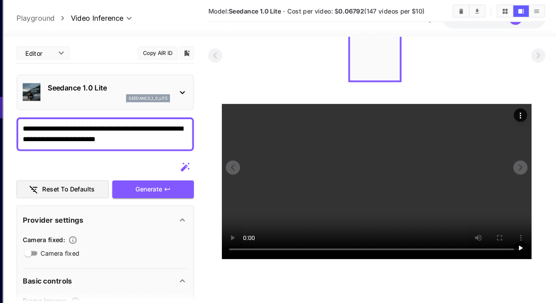
type textarea "**********"
click at [523, 108] on icon "Actions" at bounding box center [520, 110] width 8 height 8
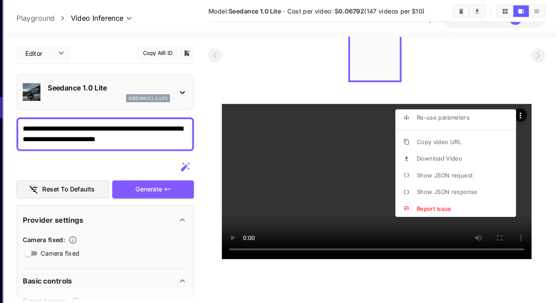
click at [461, 152] on span "Download Video" at bounding box center [442, 150] width 43 height 7
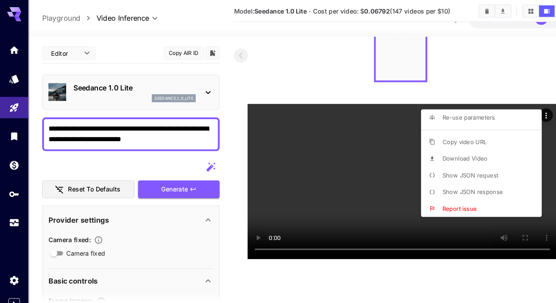
click at [466, 254] on div at bounding box center [278, 151] width 556 height 303
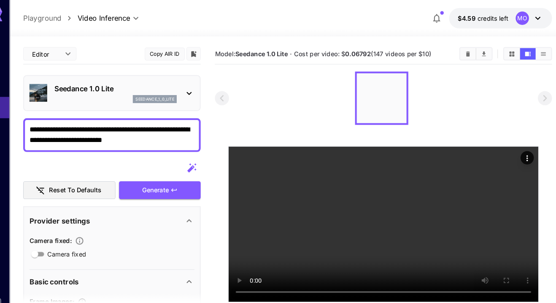
scroll to position [0, 0]
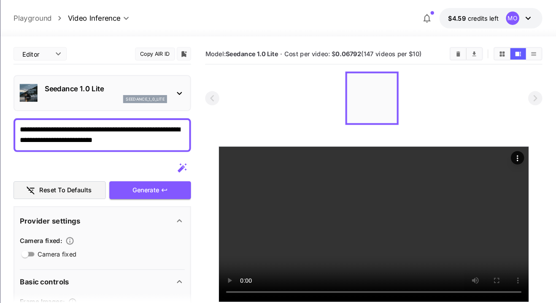
click at [505, 54] on icon "Show videos in grid view" at bounding box center [505, 51] width 6 height 6
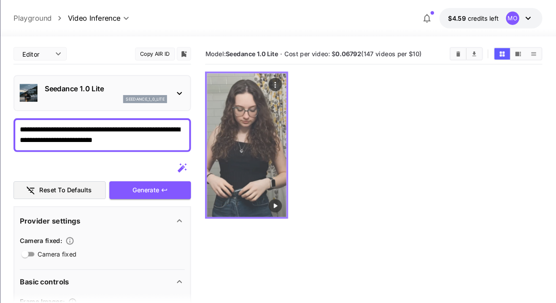
click at [258, 143] on img at bounding box center [262, 138] width 76 height 136
click at [290, 195] on icon "Play video" at bounding box center [289, 195] width 3 height 4
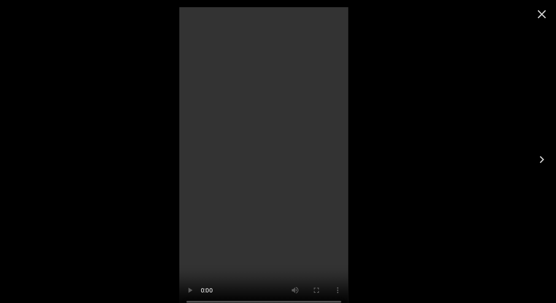
click at [539, 11] on icon "Close" at bounding box center [543, 14] width 14 height 14
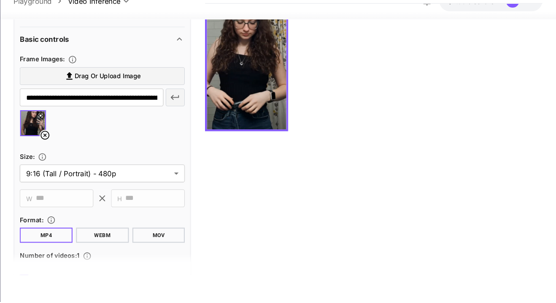
scroll to position [194, 0]
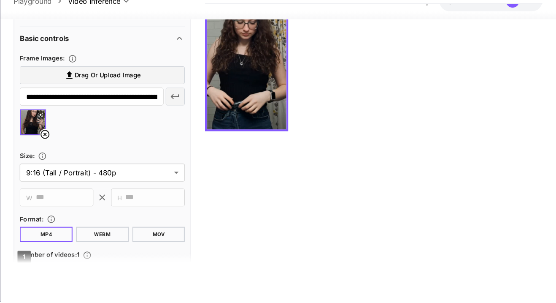
type input "*"
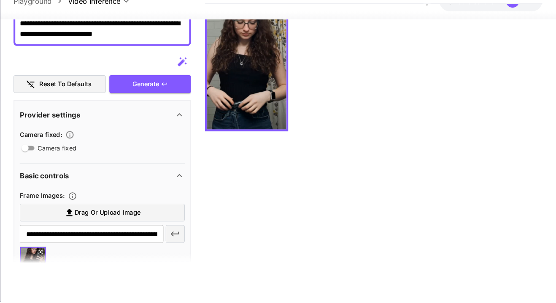
scroll to position [0, 0]
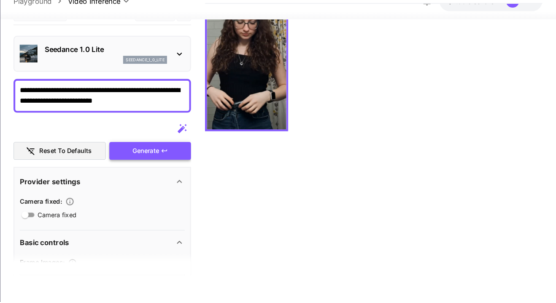
click at [155, 164] on div "Generate" at bounding box center [170, 159] width 78 height 17
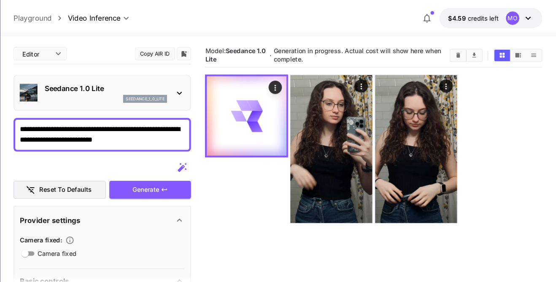
click at [512, 109] on div at bounding box center [382, 142] width 320 height 142
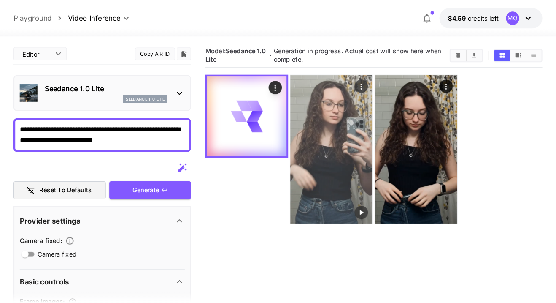
click at [351, 157] on img at bounding box center [343, 141] width 78 height 141
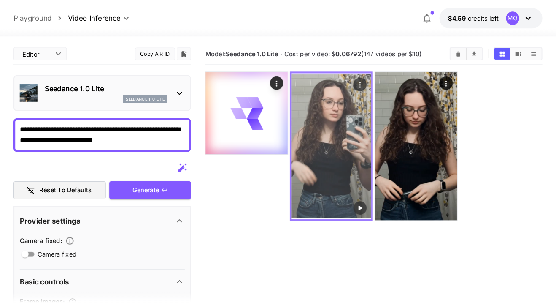
click at [371, 198] on icon "Play video" at bounding box center [370, 197] width 3 height 4
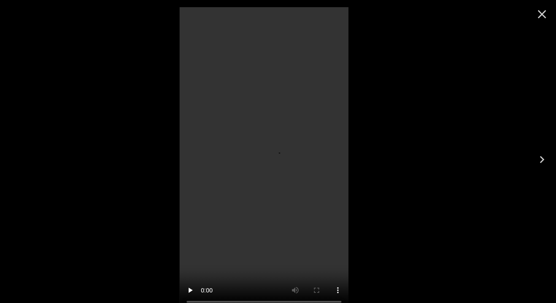
click at [543, 14] on icon "Close" at bounding box center [543, 14] width 8 height 8
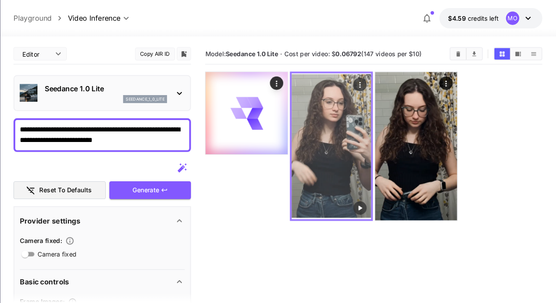
click at [370, 80] on icon "Actions" at bounding box center [369, 80] width 1 height 5
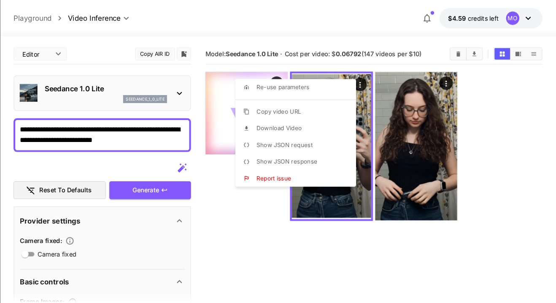
click at [333, 124] on li "Download Video" at bounding box center [311, 122] width 120 height 16
click at [396, 244] on div at bounding box center [278, 151] width 556 height 303
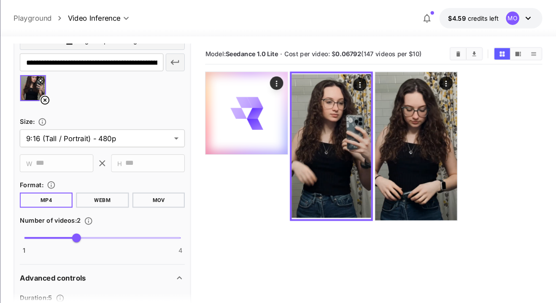
scroll to position [253, 0]
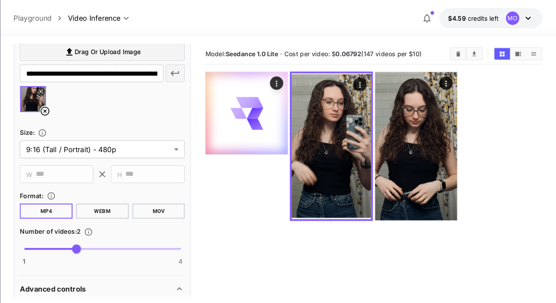
click at [69, 104] on icon at bounding box center [70, 105] width 10 height 10
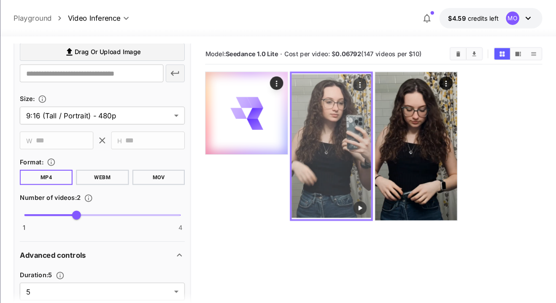
click at [355, 130] on img at bounding box center [343, 139] width 76 height 138
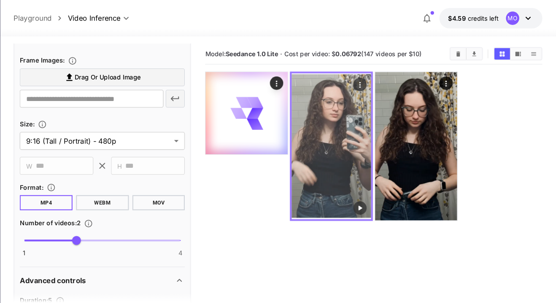
scroll to position [210, 0]
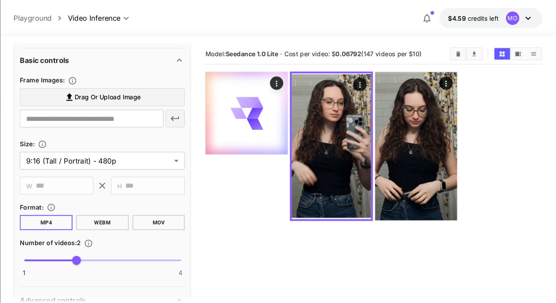
click at [98, 91] on span "Drag or upload image" at bounding box center [129, 92] width 63 height 11
click at [0, 0] on input "Drag or upload image" at bounding box center [0, 0] width 0 height 0
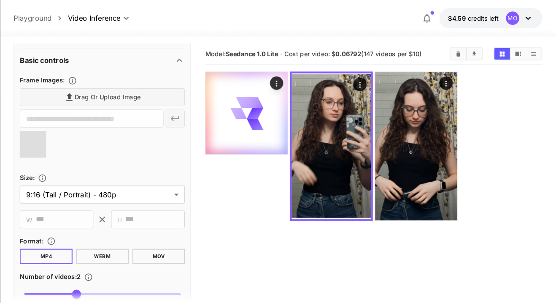
type input "**********"
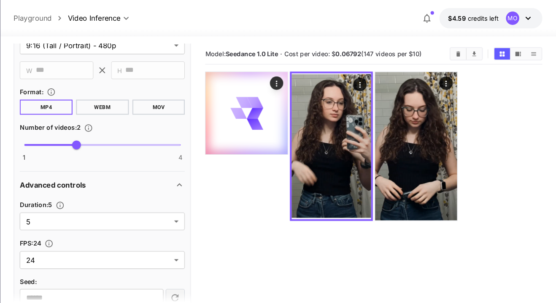
scroll to position [371, 0]
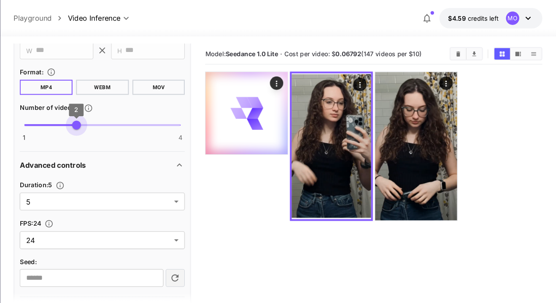
type input "*"
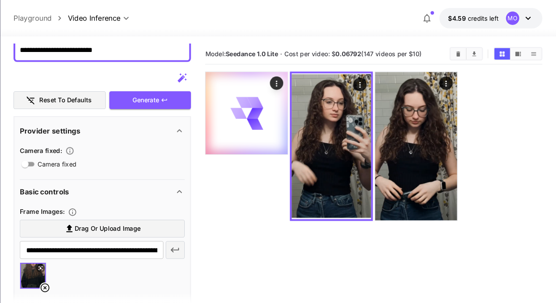
scroll to position [0, 0]
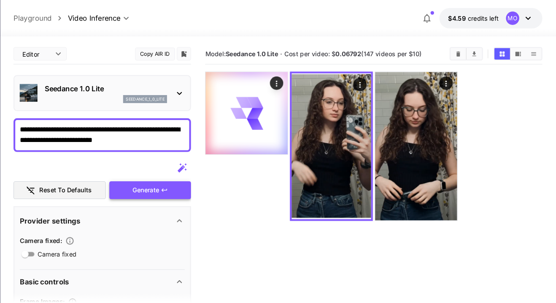
click at [143, 179] on div "Generate" at bounding box center [170, 180] width 78 height 17
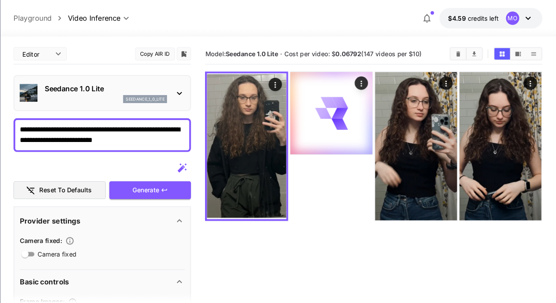
click at [78, 86] on p "Seedance 1.0 Lite" at bounding box center [128, 84] width 117 height 10
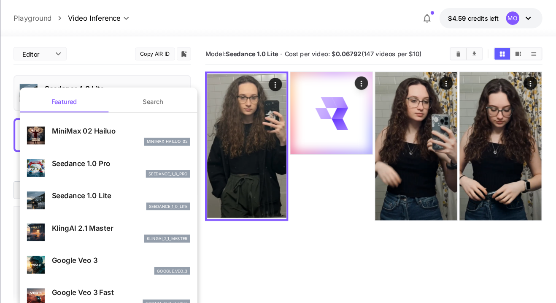
click at [87, 153] on p "Seedance 1.0 Pro" at bounding box center [142, 155] width 132 height 10
type input "**********"
type input "***"
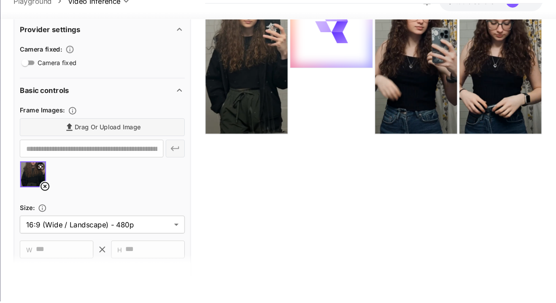
scroll to position [67, 0]
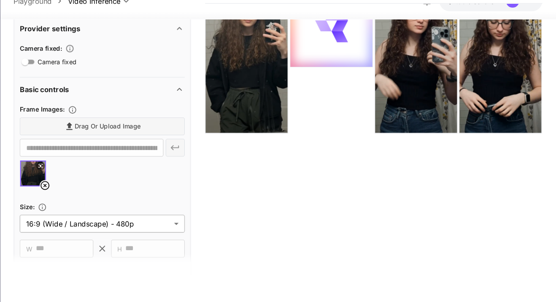
click at [89, 235] on body "**********" at bounding box center [278, 117] width 556 height 369
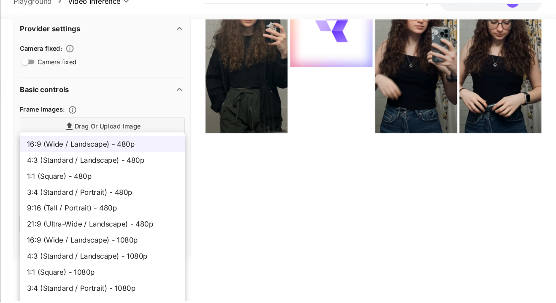
click at [74, 214] on span "9:16 (Tall / Portrait) - 480p" at bounding box center [125, 214] width 144 height 10
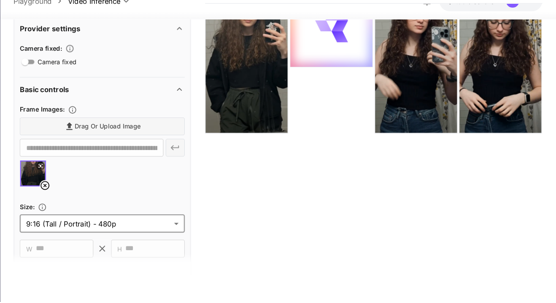
type input "**********"
type input "***"
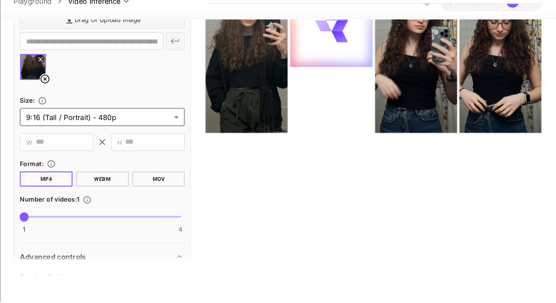
scroll to position [0, 0]
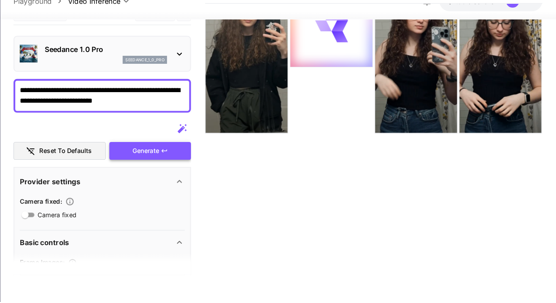
click at [155, 160] on div "Generate" at bounding box center [170, 159] width 78 height 17
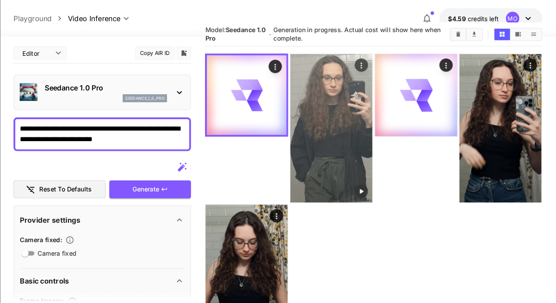
click at [352, 122] on img at bounding box center [343, 121] width 78 height 141
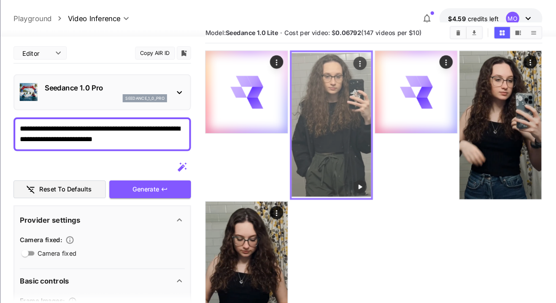
scroll to position [17, 0]
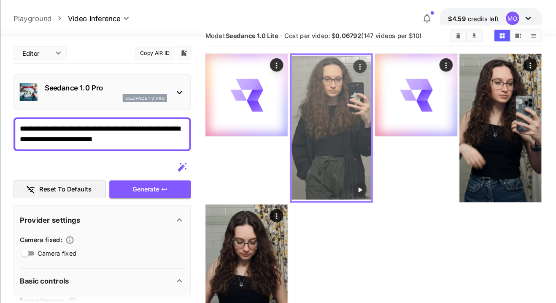
click at [373, 183] on icon "Play video" at bounding box center [370, 180] width 8 height 8
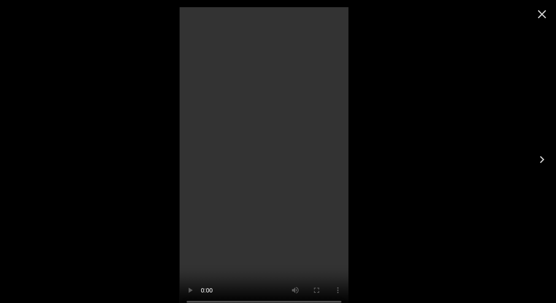
click at [540, 13] on icon "Close" at bounding box center [543, 14] width 14 height 14
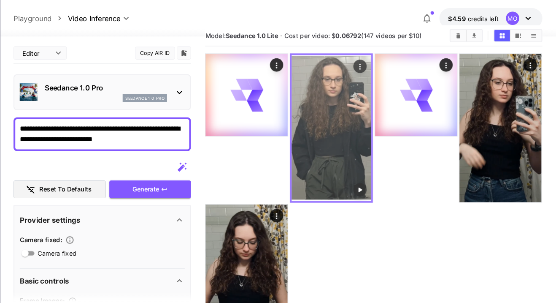
click at [370, 62] on icon "Actions" at bounding box center [369, 62] width 1 height 5
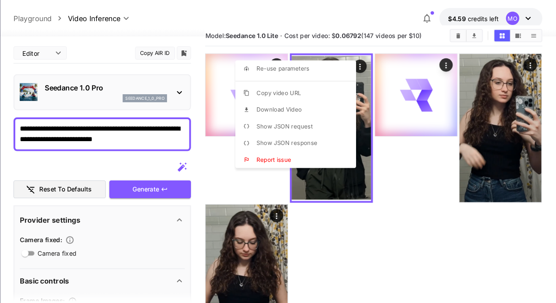
click at [318, 106] on li "Download Video" at bounding box center [311, 104] width 120 height 16
click at [415, 163] on div at bounding box center [278, 151] width 556 height 303
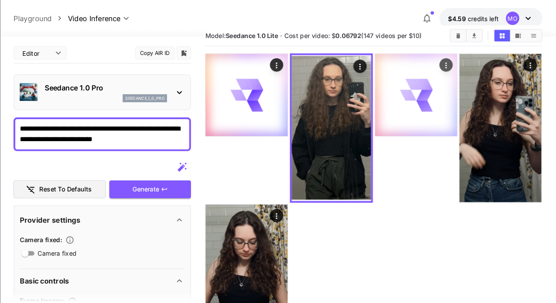
click at [430, 106] on div at bounding box center [423, 90] width 78 height 78
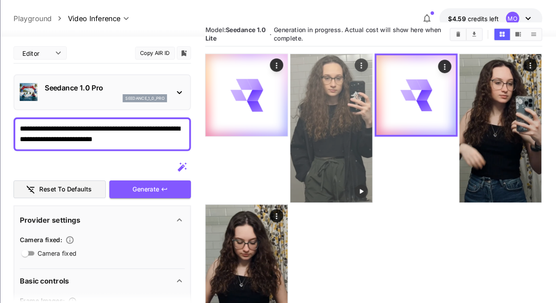
click at [361, 133] on img at bounding box center [343, 121] width 78 height 141
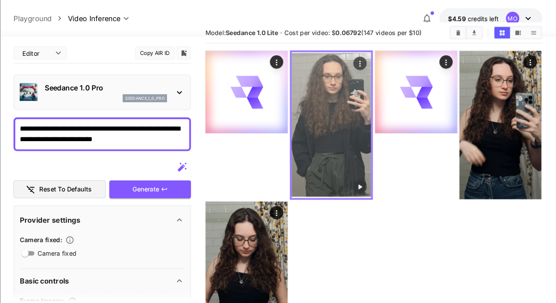
scroll to position [17, 0]
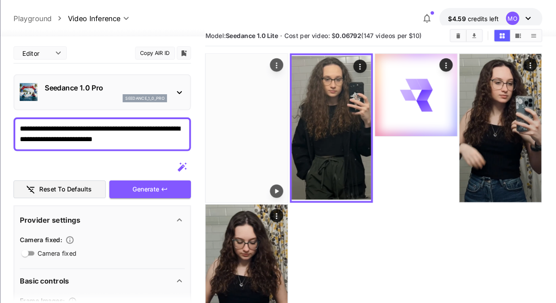
click at [254, 158] on img at bounding box center [262, 121] width 78 height 141
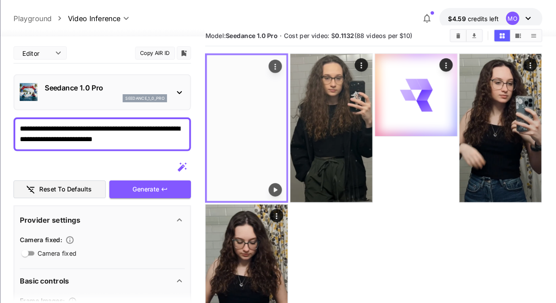
click at [285, 182] on button "Play video" at bounding box center [289, 180] width 13 height 13
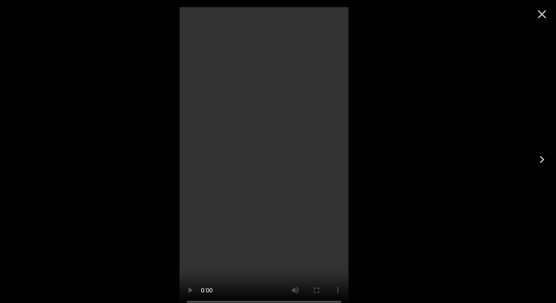
click at [543, 12] on icon "Close" at bounding box center [543, 14] width 14 height 14
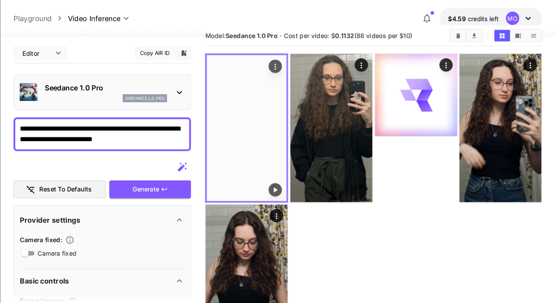
click at [290, 62] on icon "Actions" at bounding box center [289, 62] width 1 height 5
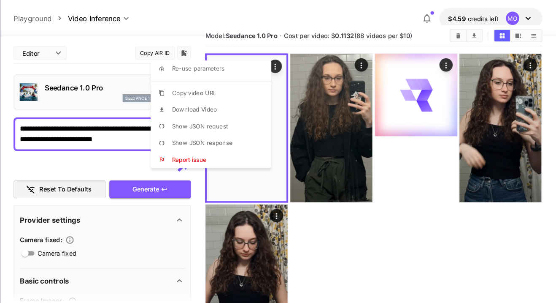
click at [235, 105] on li "Download Video" at bounding box center [231, 104] width 120 height 16
click at [429, 157] on div at bounding box center [278, 151] width 556 height 303
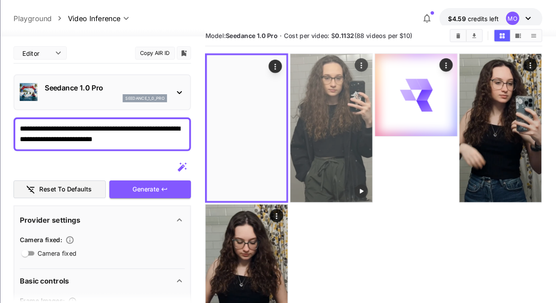
click at [335, 126] on img at bounding box center [343, 121] width 78 height 141
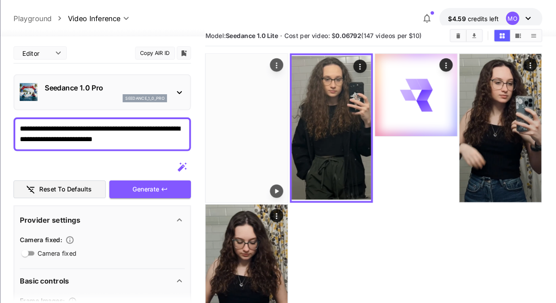
click at [274, 136] on img at bounding box center [262, 121] width 78 height 141
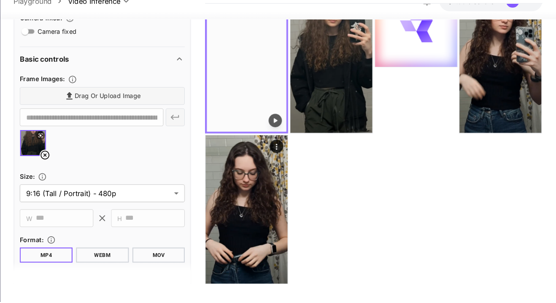
scroll to position [134, 0]
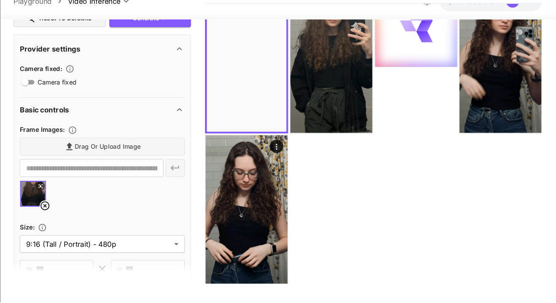
click at [106, 152] on div "Drag or upload image" at bounding box center [124, 155] width 157 height 17
click at [65, 210] on icon at bounding box center [70, 212] width 10 height 10
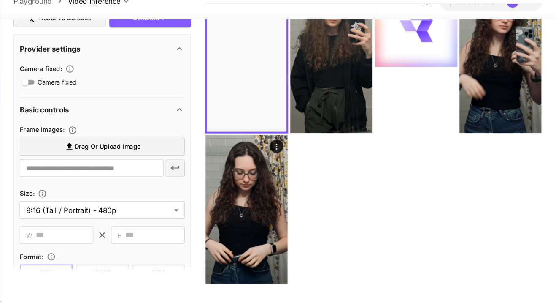
click at [103, 151] on span "Drag or upload image" at bounding box center [129, 156] width 63 height 11
click at [0, 0] on input "Drag or upload image" at bounding box center [0, 0] width 0 height 0
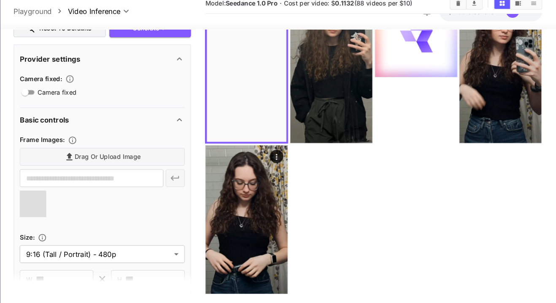
type input "**********"
click at [66, 192] on icon at bounding box center [66, 194] width 4 height 4
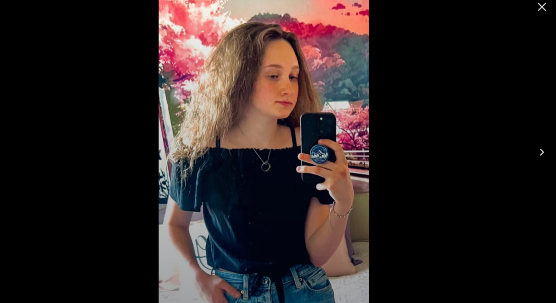
click at [542, 14] on icon "Close" at bounding box center [543, 14] width 8 height 8
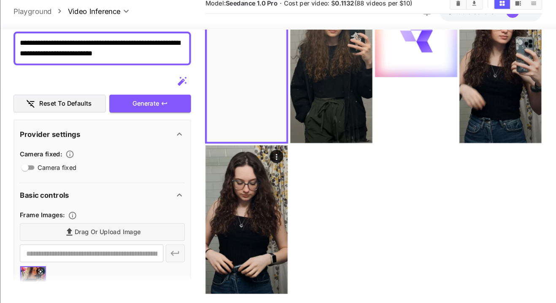
scroll to position [0, 0]
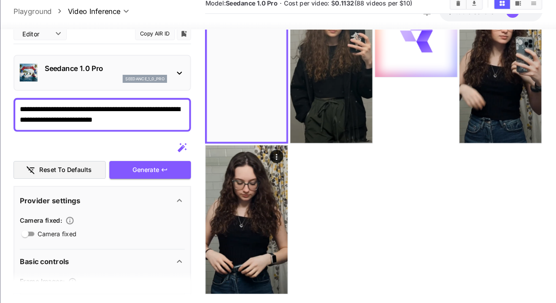
click at [428, 128] on div at bounding box center [382, 143] width 320 height 285
click at [161, 166] on div "Generate" at bounding box center [170, 168] width 78 height 17
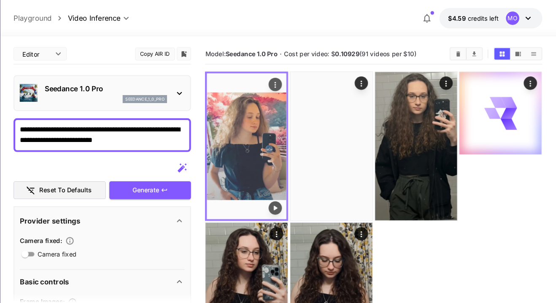
click at [274, 142] on img at bounding box center [262, 139] width 76 height 138
click at [293, 197] on icon "Play video" at bounding box center [289, 197] width 8 height 8
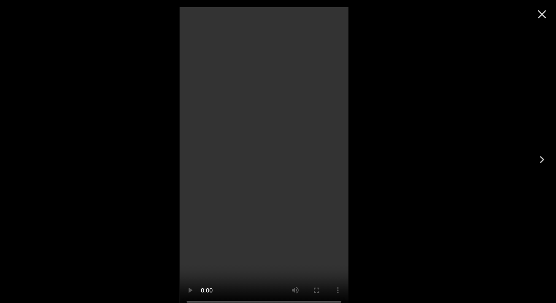
click at [539, 16] on icon "Close" at bounding box center [543, 14] width 14 height 14
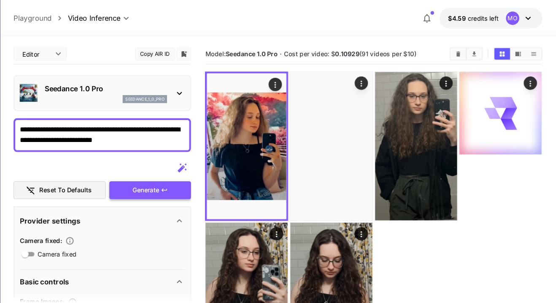
click at [153, 182] on div "Generate" at bounding box center [170, 180] width 78 height 17
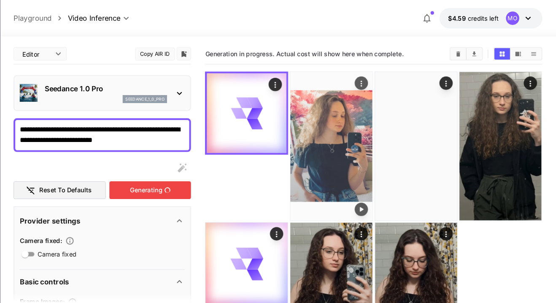
click at [371, 77] on div "Actions" at bounding box center [371, 79] width 8 height 10
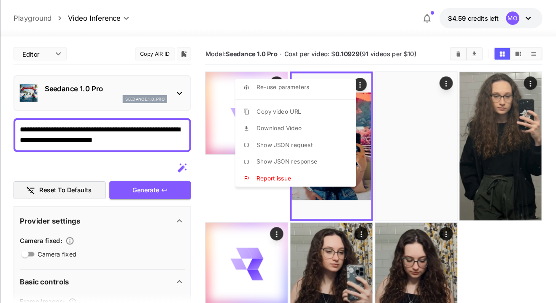
click at [317, 122] on li "Download Video" at bounding box center [311, 122] width 120 height 16
click at [415, 175] on div at bounding box center [278, 151] width 556 height 303
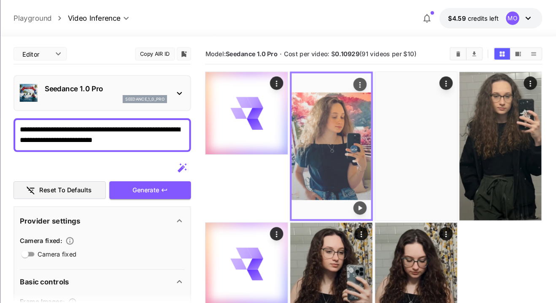
click at [350, 158] on img at bounding box center [343, 139] width 76 height 138
click at [370, 203] on button "Play video" at bounding box center [370, 197] width 13 height 13
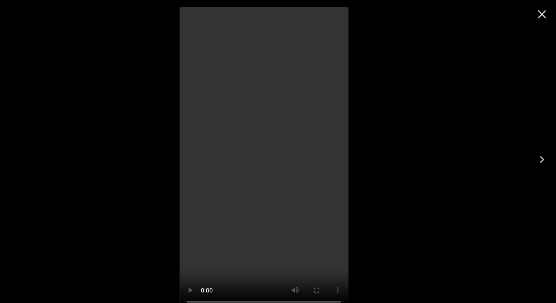
click at [540, 16] on icon "Close" at bounding box center [543, 14] width 14 height 14
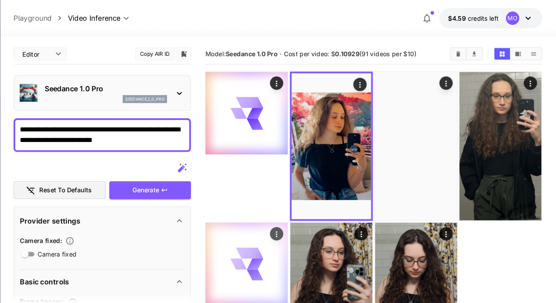
click at [254, 232] on div at bounding box center [262, 251] width 78 height 78
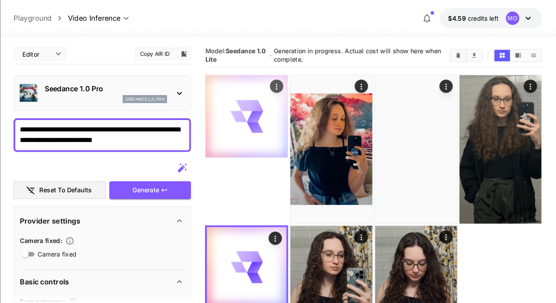
click at [240, 114] on div at bounding box center [262, 110] width 78 height 78
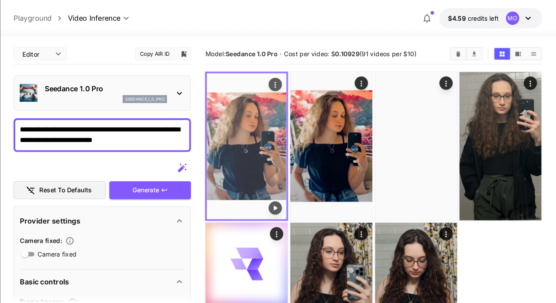
click at [262, 143] on img at bounding box center [262, 139] width 76 height 138
click at [290, 198] on icon "Play video" at bounding box center [289, 197] width 3 height 4
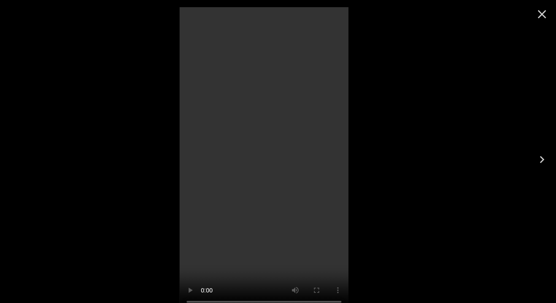
click at [540, 8] on icon "Close" at bounding box center [543, 14] width 14 height 14
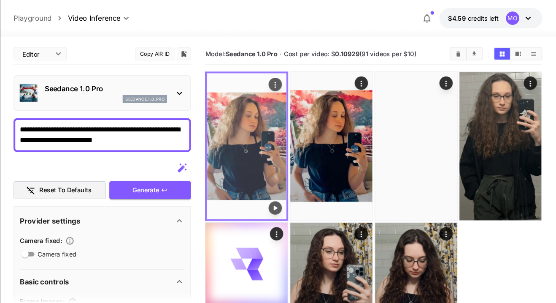
click at [290, 80] on icon "Actions" at bounding box center [289, 80] width 1 height 5
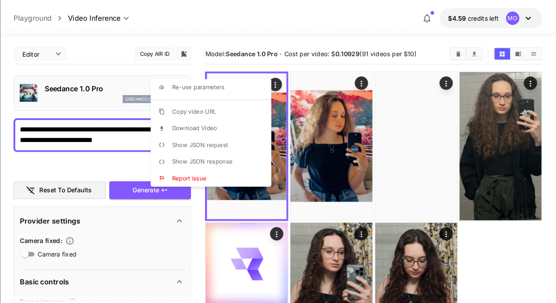
click at [240, 123] on li "Download Video" at bounding box center [231, 122] width 120 height 16
click at [346, 29] on div at bounding box center [278, 151] width 556 height 303
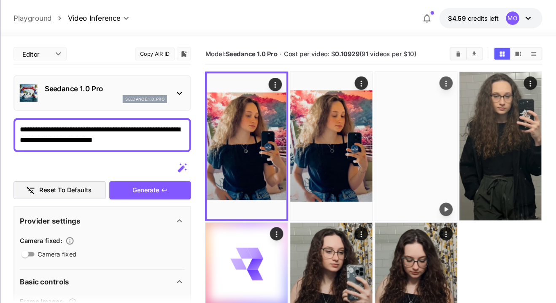
click at [428, 125] on img at bounding box center [423, 138] width 78 height 141
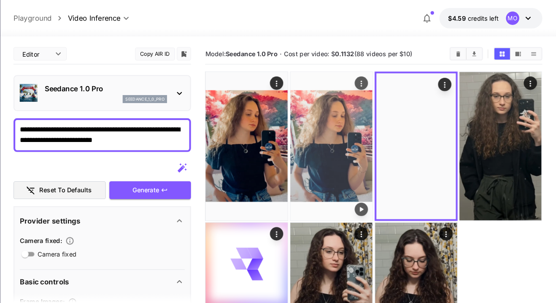
click at [339, 143] on img at bounding box center [343, 138] width 78 height 141
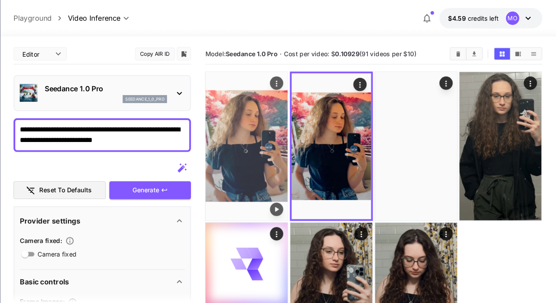
click at [273, 136] on img at bounding box center [262, 138] width 78 height 141
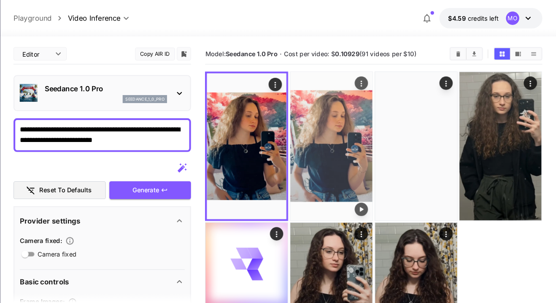
click at [339, 136] on img at bounding box center [343, 138] width 78 height 141
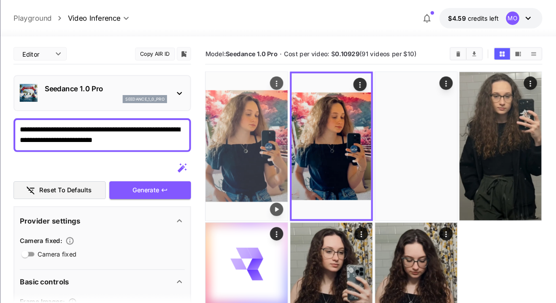
click at [275, 130] on img at bounding box center [262, 138] width 78 height 141
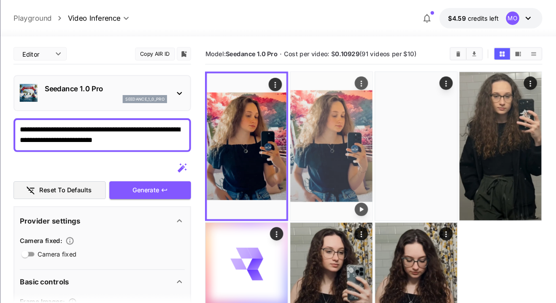
click at [350, 143] on img at bounding box center [343, 138] width 78 height 141
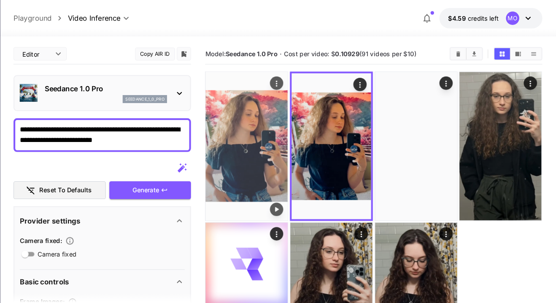
click at [280, 128] on img at bounding box center [262, 138] width 78 height 141
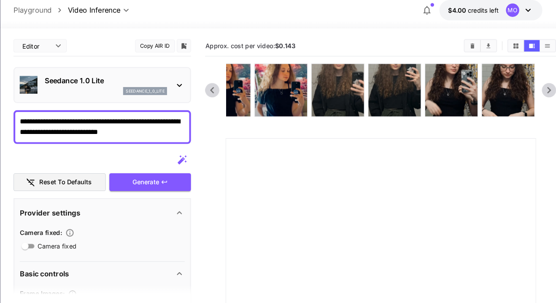
click at [520, 52] on icon "Show videos in grid view" at bounding box center [518, 51] width 5 height 5
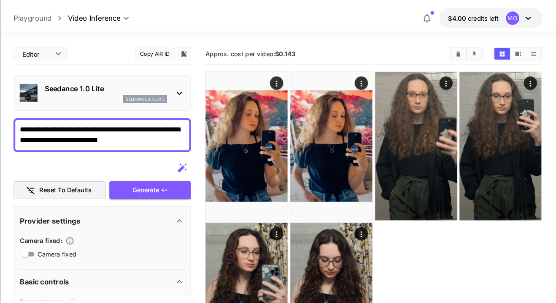
click at [540, 48] on button "Show videos in list view" at bounding box center [535, 51] width 15 height 11
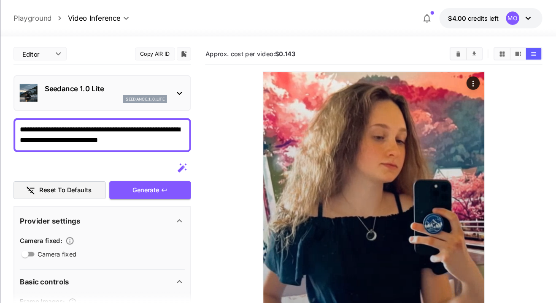
click at [507, 51] on icon "Show videos in grid view" at bounding box center [505, 51] width 5 height 5
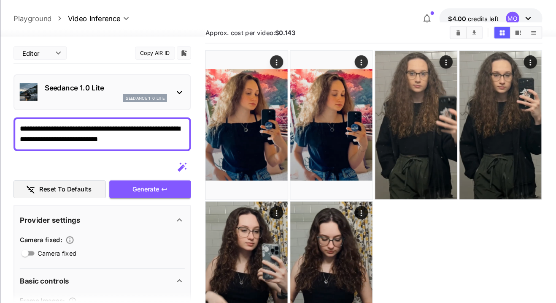
scroll to position [17, 0]
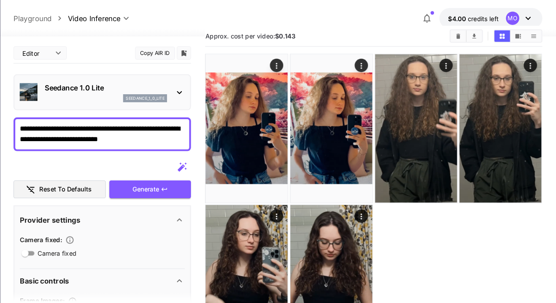
click at [81, 85] on p "Seedance 1.0 Lite" at bounding box center [128, 83] width 117 height 10
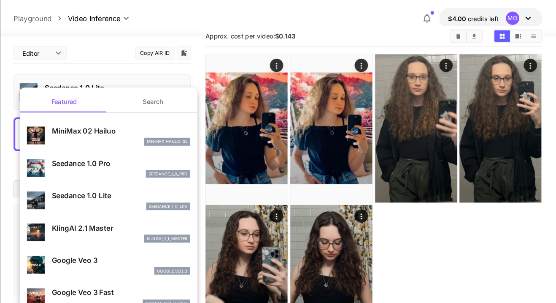
click at [94, 155] on p "Seedance 1.0 Pro" at bounding box center [142, 155] width 132 height 10
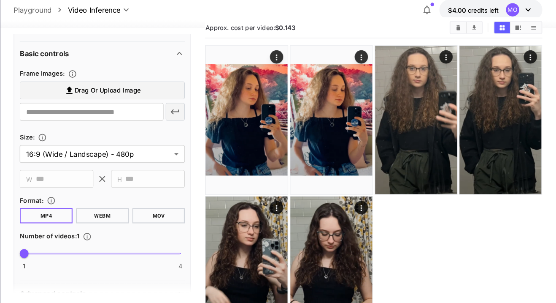
scroll to position [208, 0]
click at [122, 91] on span "Drag or upload image" at bounding box center [129, 94] width 63 height 11
click at [0, 0] on input "Drag or upload image" at bounding box center [0, 0] width 0 height 0
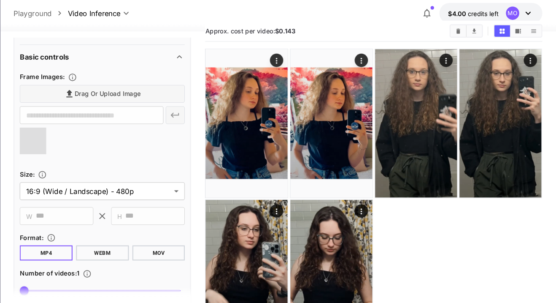
type input "**********"
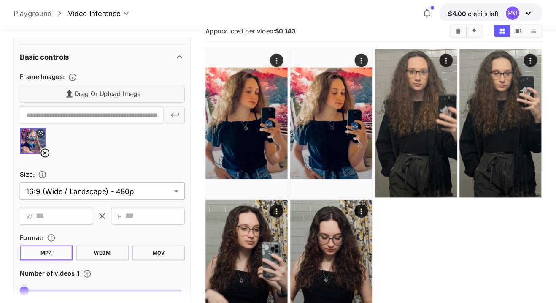
click at [78, 186] on body "**********" at bounding box center [278, 172] width 556 height 378
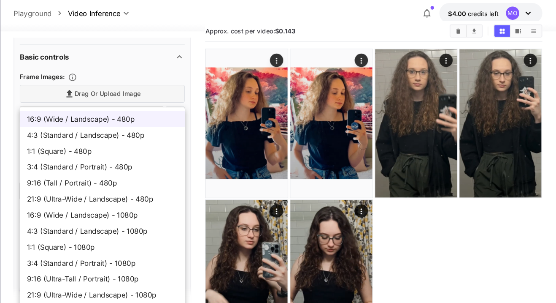
click at [65, 175] on span "9:16 (Tall / Portrait) - 480p" at bounding box center [125, 179] width 144 height 10
type input "**********"
type input "***"
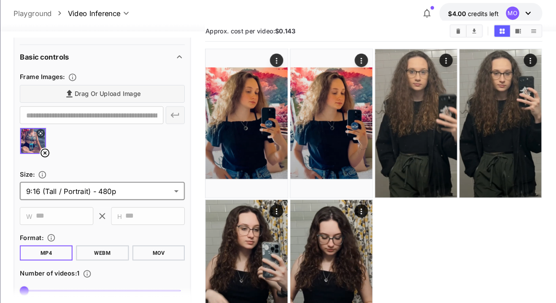
click at [66, 129] on icon at bounding box center [65, 131] width 5 height 5
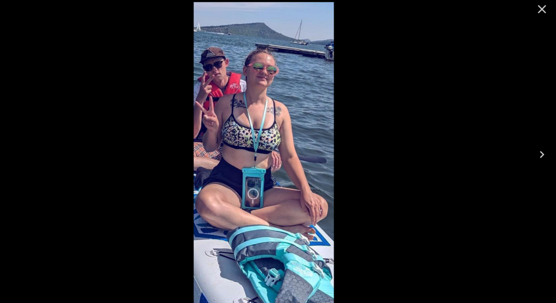
click at [104, 129] on div at bounding box center [278, 151] width 556 height 303
click at [541, 14] on icon "Close" at bounding box center [543, 14] width 14 height 14
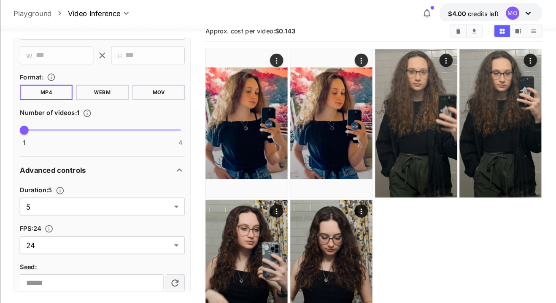
scroll to position [371, 0]
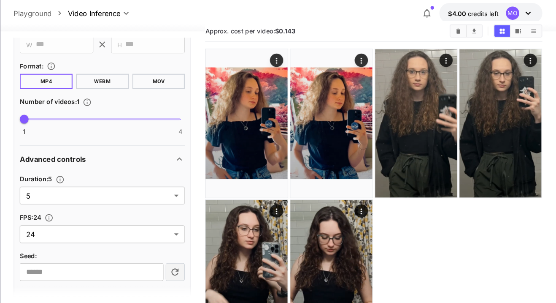
click at [92, 120] on span "1 4 1" at bounding box center [124, 118] width 149 height 19
type input "*"
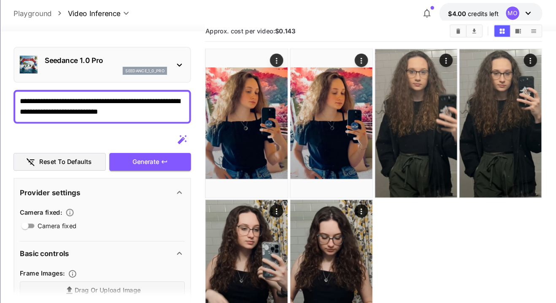
scroll to position [0, 0]
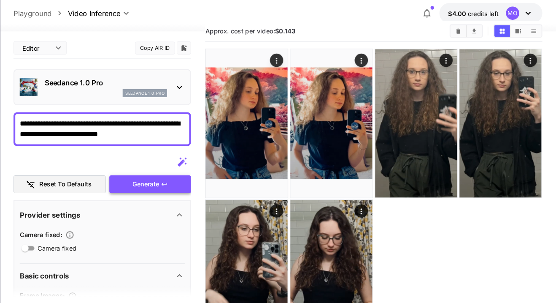
click at [159, 179] on div "Generate" at bounding box center [170, 179] width 78 height 17
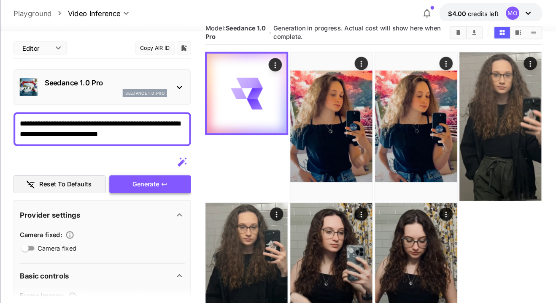
scroll to position [20, 0]
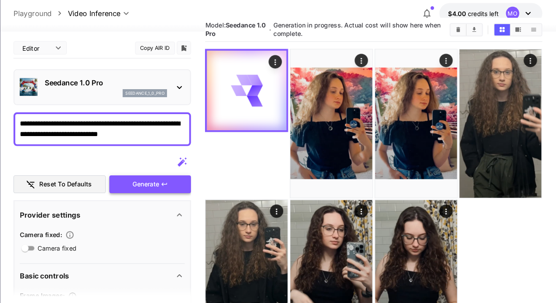
click at [157, 176] on div "Generate" at bounding box center [170, 179] width 78 height 17
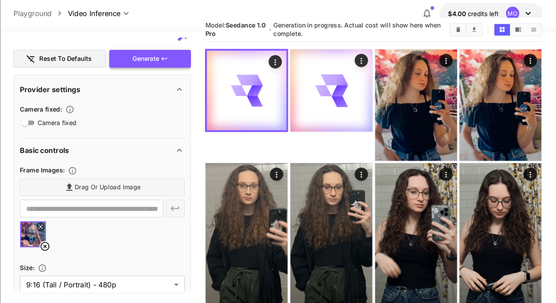
scroll to position [119, 0]
click at [122, 179] on div "Drag or upload image" at bounding box center [124, 182] width 157 height 17
click at [114, 179] on div "Drag or upload image" at bounding box center [124, 182] width 157 height 17
click at [111, 182] on div "Drag or upload image" at bounding box center [124, 182] width 157 height 17
click at [71, 240] on icon at bounding box center [70, 238] width 10 height 10
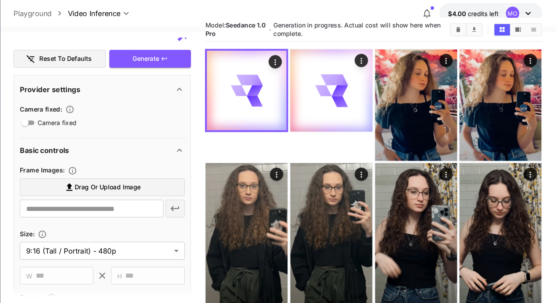
click at [104, 180] on span "Drag or upload image" at bounding box center [129, 182] width 63 height 11
click at [0, 0] on input "Drag or upload image" at bounding box center [0, 0] width 0 height 0
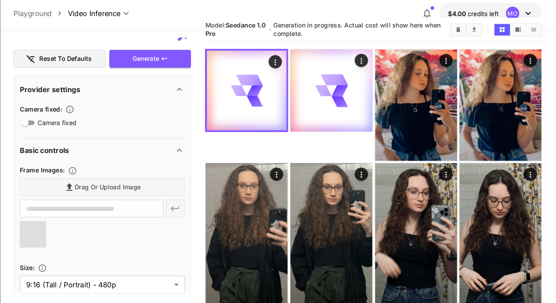
type input "**********"
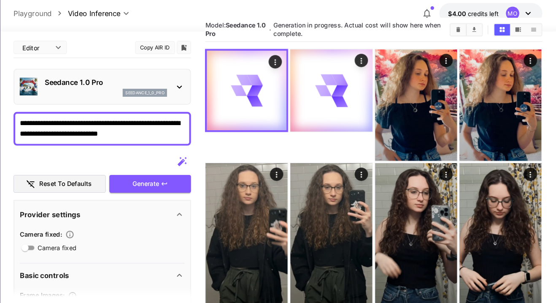
scroll to position [0, 0]
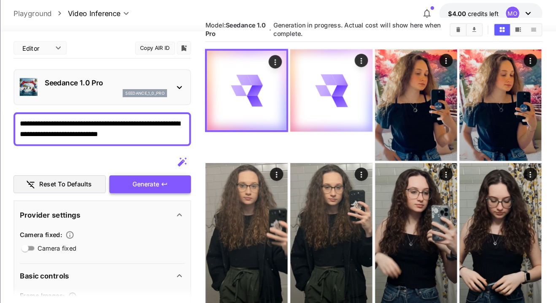
click at [144, 174] on div "Generate" at bounding box center [170, 179] width 78 height 17
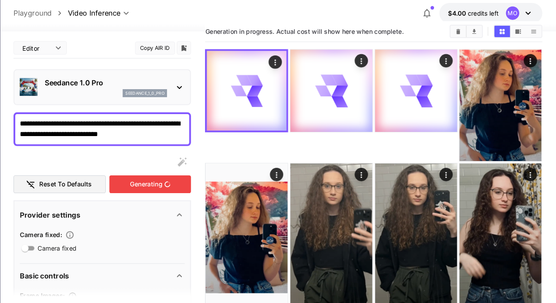
scroll to position [19, 0]
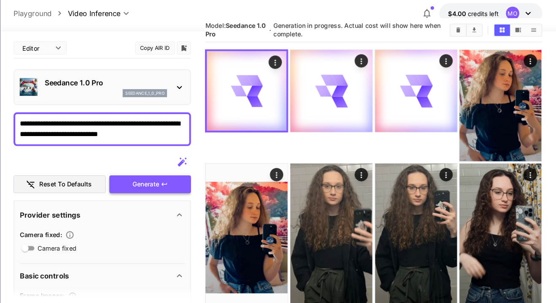
click at [152, 176] on div "Generate" at bounding box center [170, 179] width 78 height 17
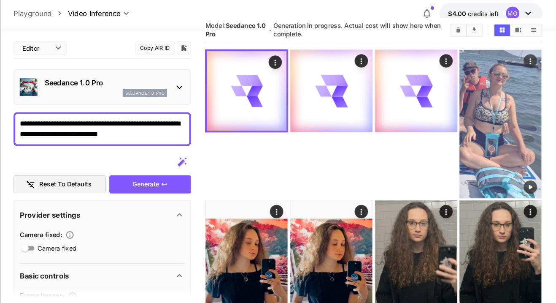
click at [507, 119] on img at bounding box center [503, 122] width 78 height 141
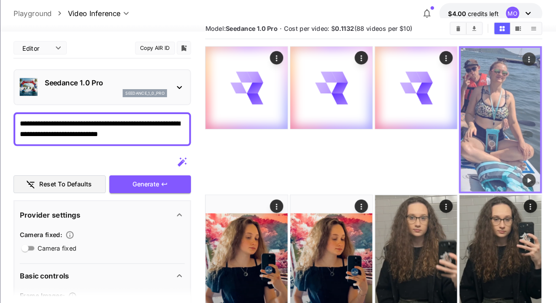
scroll to position [16, 0]
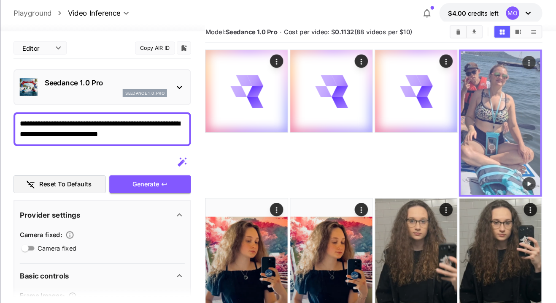
click at [501, 119] on img at bounding box center [504, 122] width 76 height 136
click at [499, 110] on img at bounding box center [504, 122] width 76 height 136
click at [532, 182] on icon "Play video" at bounding box center [531, 179] width 8 height 8
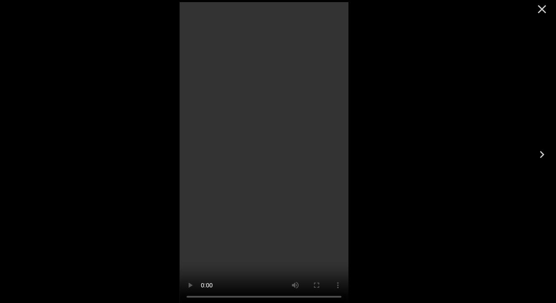
click at [539, 17] on icon "Close" at bounding box center [543, 14] width 14 height 14
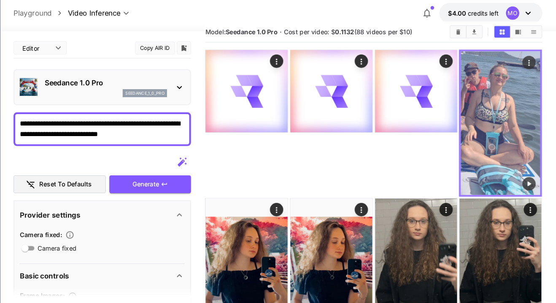
click at [532, 65] on icon "Actions" at bounding box center [531, 64] width 8 height 8
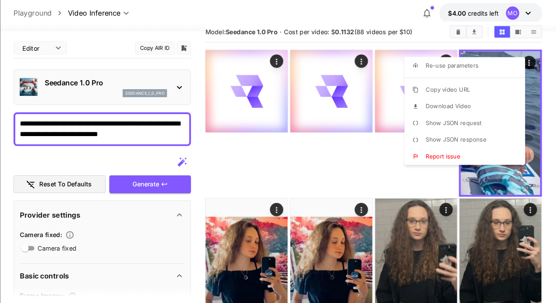
click at [477, 107] on li "Download Video" at bounding box center [472, 106] width 120 height 16
click at [383, 167] on div at bounding box center [278, 151] width 556 height 303
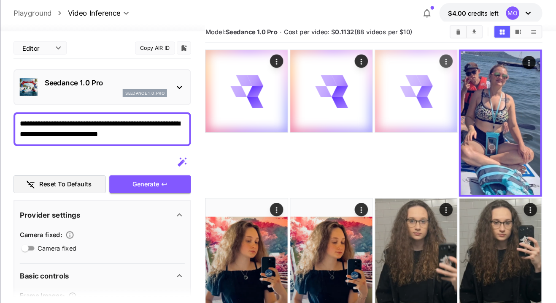
click at [426, 112] on div at bounding box center [423, 91] width 78 height 78
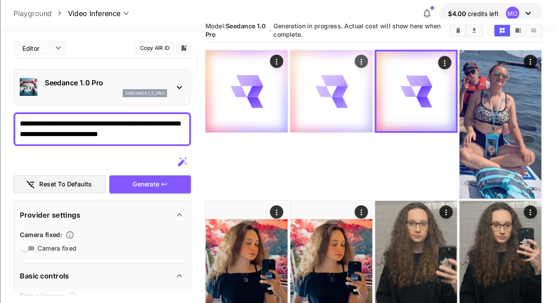
click at [351, 104] on icon at bounding box center [350, 102] width 16 height 12
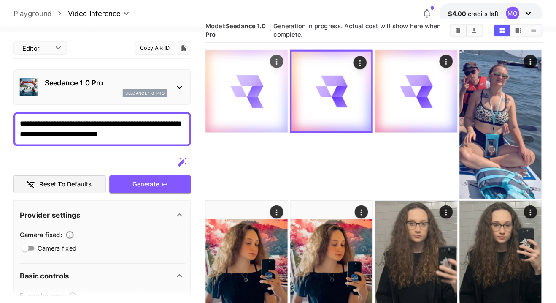
click at [272, 102] on icon at bounding box center [270, 102] width 18 height 14
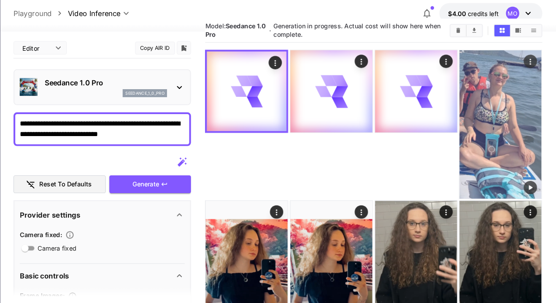
click at [495, 125] on img at bounding box center [503, 122] width 78 height 141
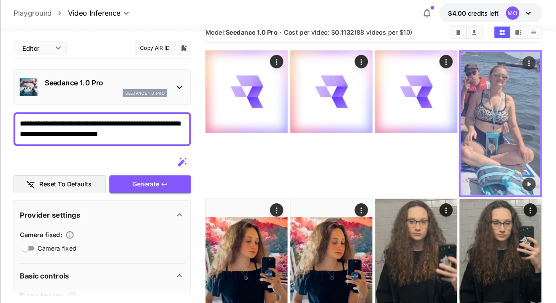
click at [500, 104] on img at bounding box center [504, 122] width 76 height 136
click at [510, 114] on img at bounding box center [504, 122] width 76 height 136
click at [510, 118] on img at bounding box center [504, 122] width 76 height 136
click at [532, 179] on icon "Play video" at bounding box center [530, 180] width 3 height 4
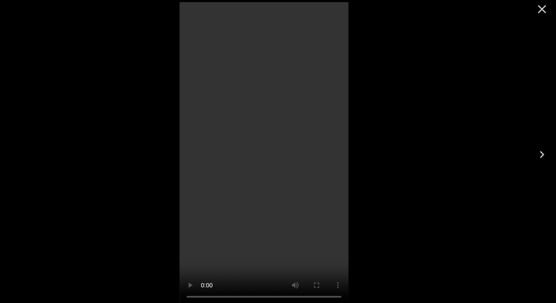
click at [543, 14] on icon "Close" at bounding box center [543, 14] width 8 height 8
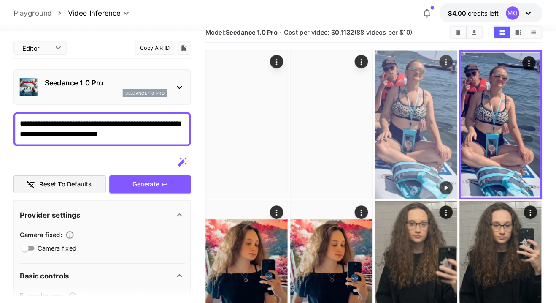
click at [431, 138] on img at bounding box center [423, 123] width 78 height 141
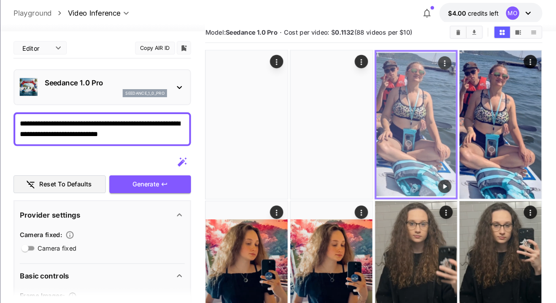
click at [452, 183] on icon "Play video" at bounding box center [450, 182] width 8 height 8
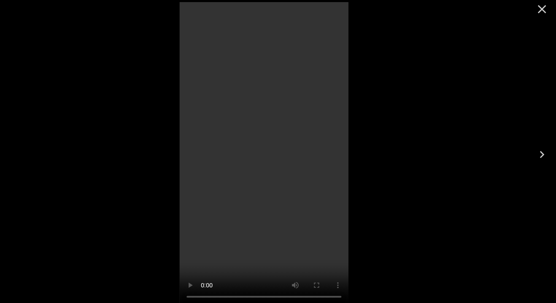
click at [543, 12] on icon "Close" at bounding box center [543, 14] width 14 height 14
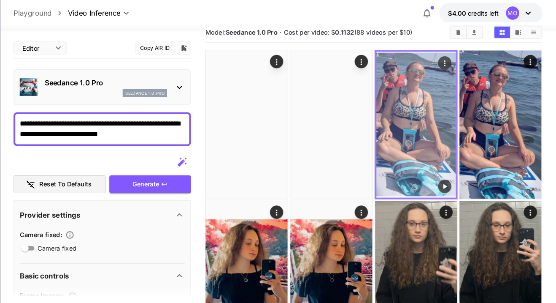
click at [450, 65] on icon "Actions" at bounding box center [450, 64] width 1 height 5
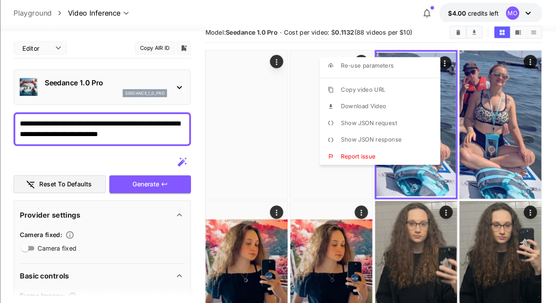
click at [400, 107] on li "Download Video" at bounding box center [391, 106] width 120 height 16
click at [346, 181] on div at bounding box center [278, 151] width 556 height 303
click at [342, 177] on div at bounding box center [278, 151] width 556 height 303
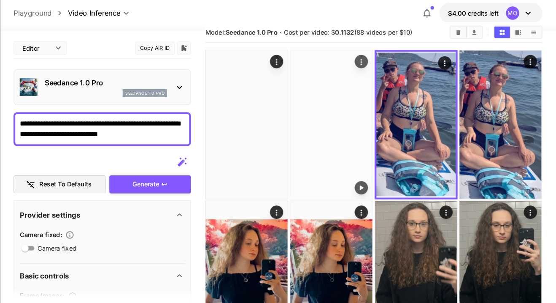
click at [337, 137] on img at bounding box center [343, 123] width 78 height 141
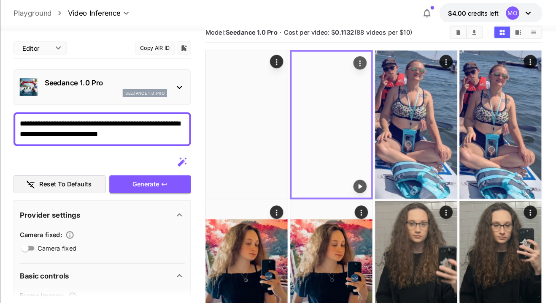
click at [371, 185] on icon "Play video" at bounding box center [370, 182] width 8 height 8
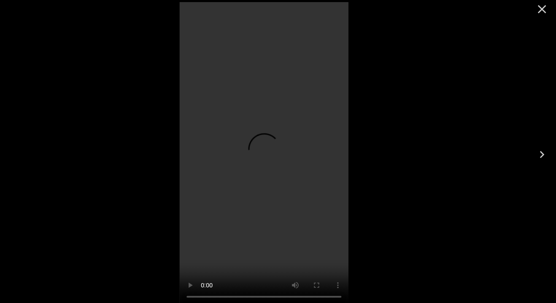
click at [413, 140] on div at bounding box center [278, 151] width 556 height 303
click at [542, 14] on icon "Close" at bounding box center [543, 14] width 14 height 14
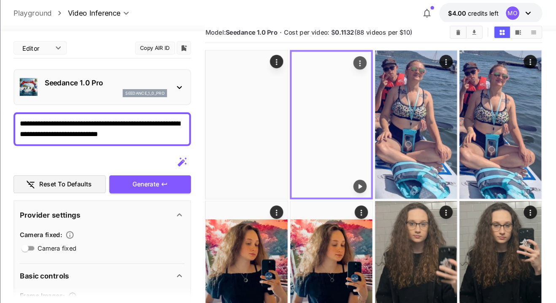
click at [373, 65] on icon "Actions" at bounding box center [370, 65] width 8 height 8
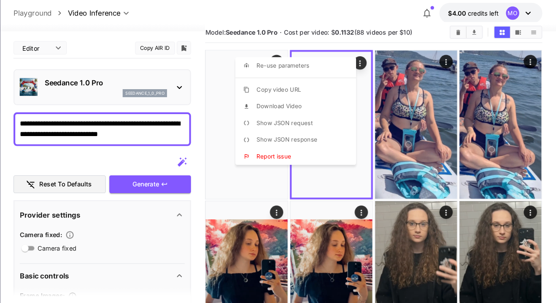
click at [321, 107] on li "Download Video" at bounding box center [311, 106] width 120 height 16
click at [263, 182] on div at bounding box center [278, 151] width 556 height 303
click at [281, 180] on div at bounding box center [278, 151] width 556 height 303
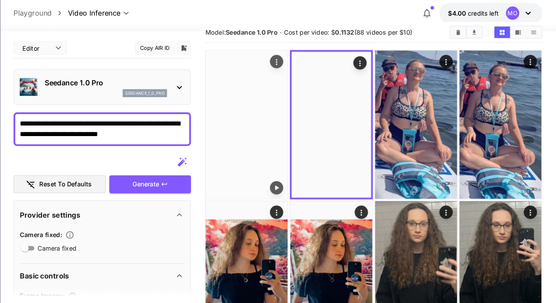
click at [269, 157] on img at bounding box center [262, 123] width 78 height 141
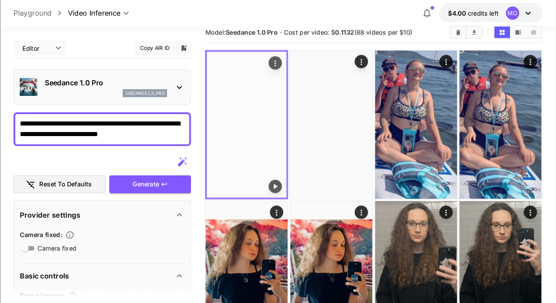
click at [290, 183] on icon "Play video" at bounding box center [289, 182] width 8 height 8
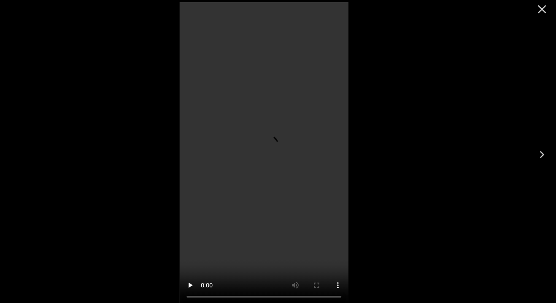
click at [466, 139] on div at bounding box center [278, 151] width 556 height 303
click at [542, 19] on icon "Close" at bounding box center [543, 14] width 14 height 14
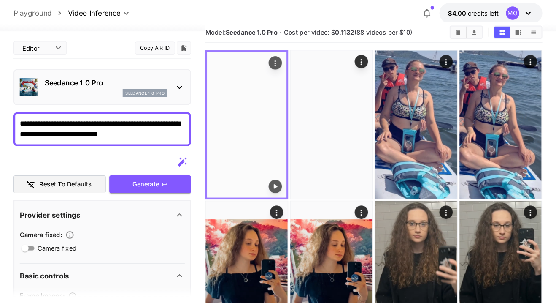
click at [293, 66] on icon "Actions" at bounding box center [289, 65] width 8 height 8
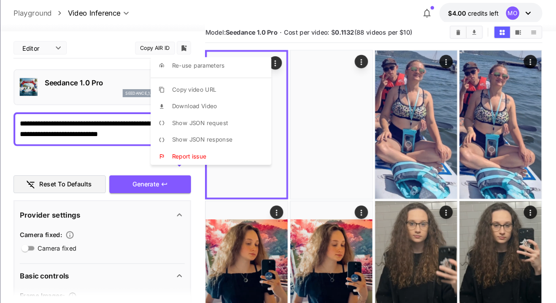
click at [244, 107] on li "Download Video" at bounding box center [231, 106] width 120 height 16
click at [102, 160] on div at bounding box center [278, 151] width 556 height 303
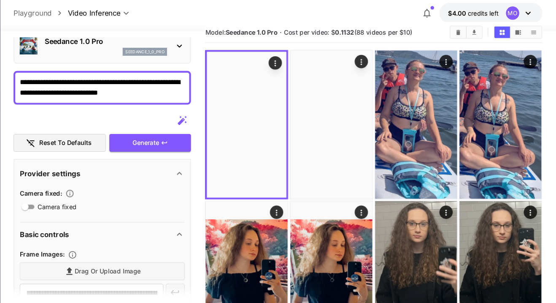
scroll to position [0, 0]
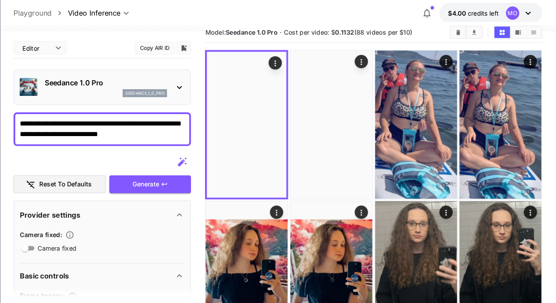
click at [466, 38] on icon "Clear videos" at bounding box center [463, 36] width 6 height 6
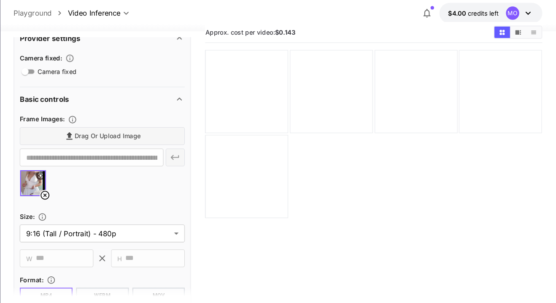
scroll to position [168, 0]
click at [111, 134] on div "Drag or upload image" at bounding box center [124, 133] width 157 height 17
click at [111, 133] on div "Drag or upload image" at bounding box center [124, 133] width 157 height 17
click at [111, 136] on div "Drag or upload image" at bounding box center [124, 133] width 157 height 17
click at [111, 133] on div "Drag or upload image" at bounding box center [124, 133] width 157 height 17
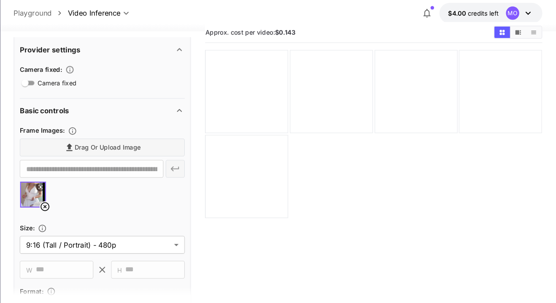
scroll to position [164, 0]
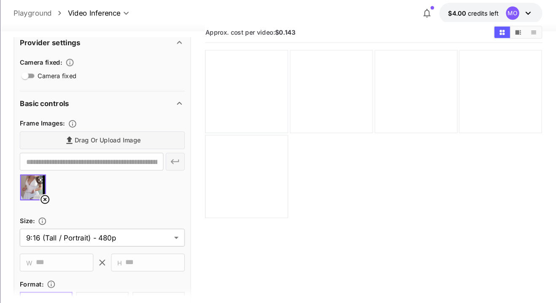
click at [68, 195] on icon at bounding box center [70, 194] width 10 height 10
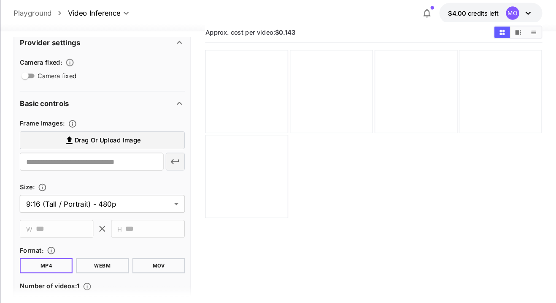
click at [115, 135] on span "Drag or upload image" at bounding box center [129, 138] width 63 height 11
click at [0, 0] on input "Drag or upload image" at bounding box center [0, 0] width 0 height 0
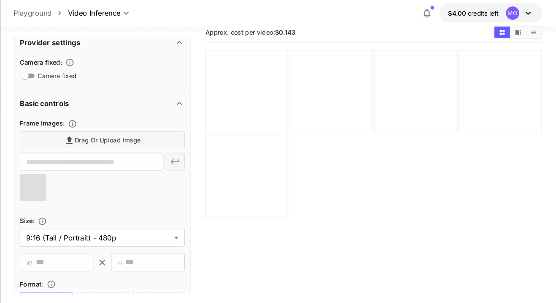
type input "**********"
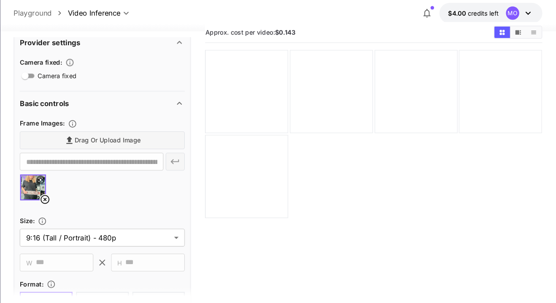
click at [66, 174] on icon at bounding box center [66, 176] width 4 height 4
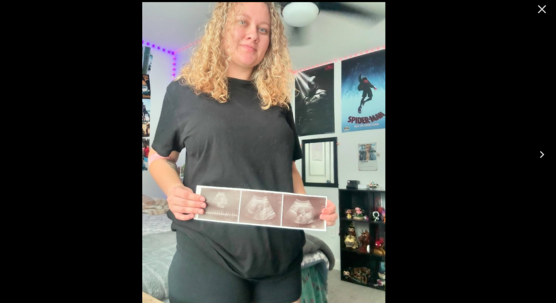
click at [521, 73] on div at bounding box center [278, 151] width 556 height 303
click at [541, 16] on icon "Close" at bounding box center [543, 14] width 8 height 8
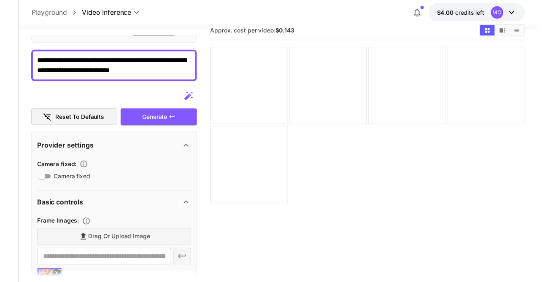
scroll to position [0, 0]
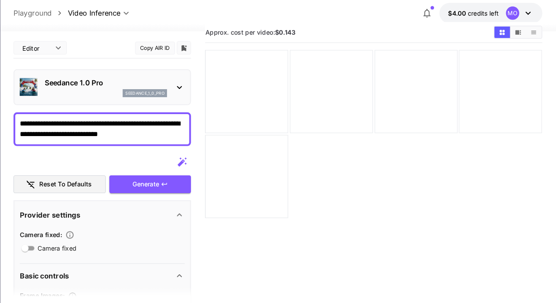
click at [121, 125] on textarea "**********" at bounding box center [124, 127] width 157 height 20
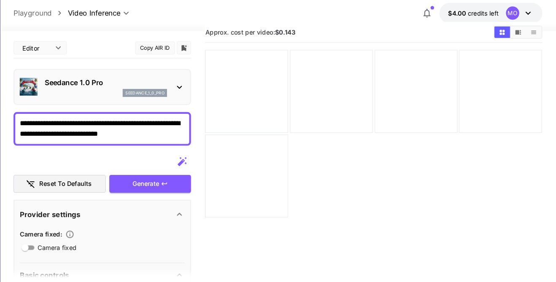
click at [113, 123] on textarea "**********" at bounding box center [124, 127] width 157 height 20
click at [131, 119] on textarea "**********" at bounding box center [124, 127] width 157 height 20
click at [75, 133] on textarea "**********" at bounding box center [124, 127] width 157 height 20
click at [73, 135] on textarea "**********" at bounding box center [124, 127] width 157 height 20
click at [198, 134] on textarea "**********" at bounding box center [124, 127] width 157 height 20
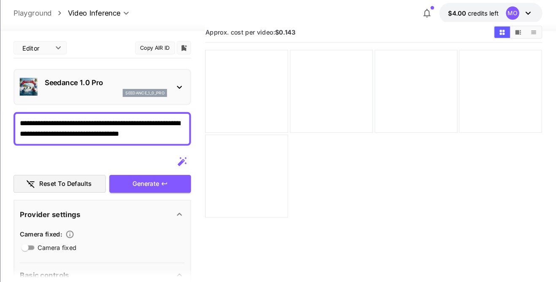
click at [193, 133] on textarea "**********" at bounding box center [124, 127] width 157 height 20
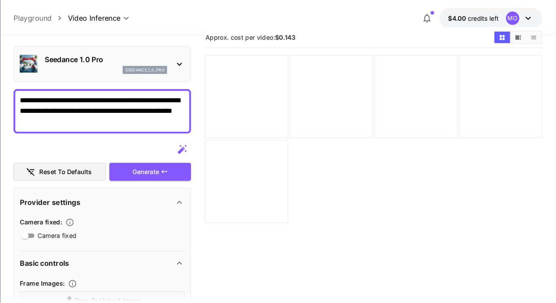
scroll to position [26, 0]
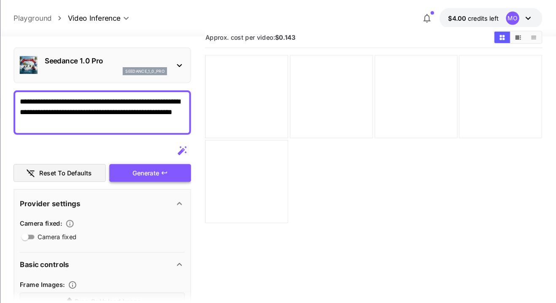
click at [155, 161] on div "Generate" at bounding box center [170, 164] width 78 height 17
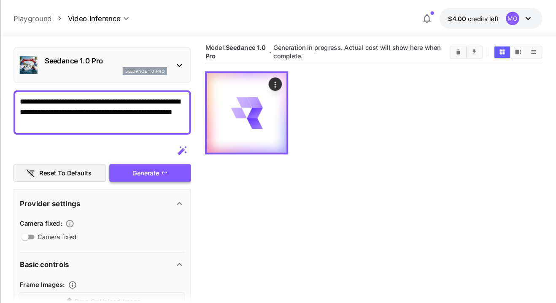
scroll to position [0, 0]
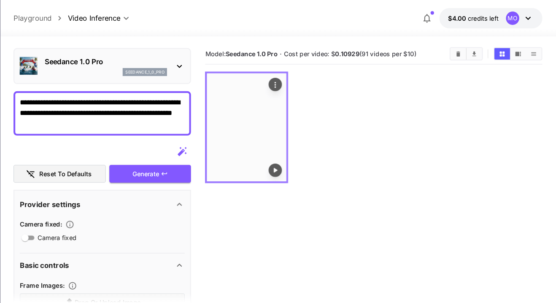
click at [244, 149] on img at bounding box center [262, 121] width 76 height 103
click at [288, 161] on icon "Play video" at bounding box center [289, 161] width 8 height 8
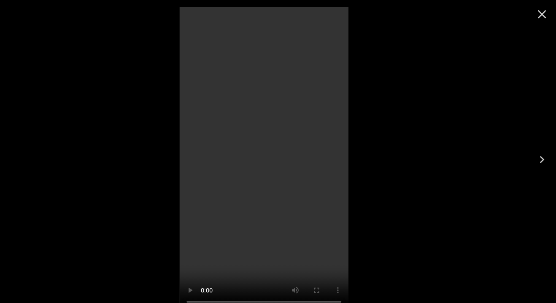
click at [545, 16] on icon "Close" at bounding box center [543, 14] width 8 height 8
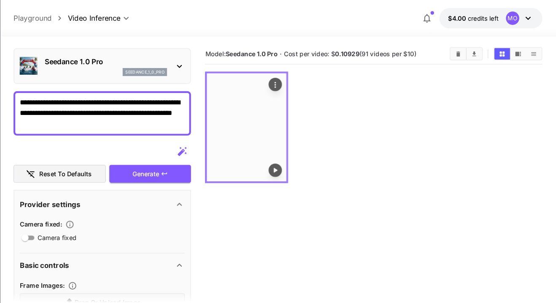
click at [290, 81] on icon "Actions" at bounding box center [289, 80] width 8 height 8
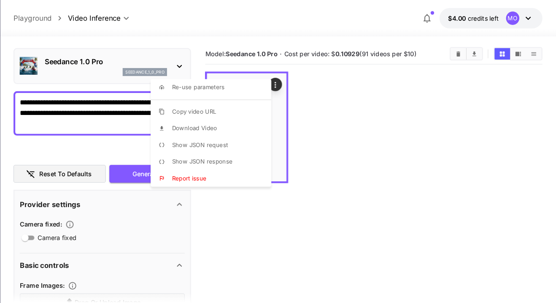
click at [200, 125] on span "Download Video" at bounding box center [212, 121] width 43 height 7
click at [404, 109] on div at bounding box center [278, 151] width 556 height 303
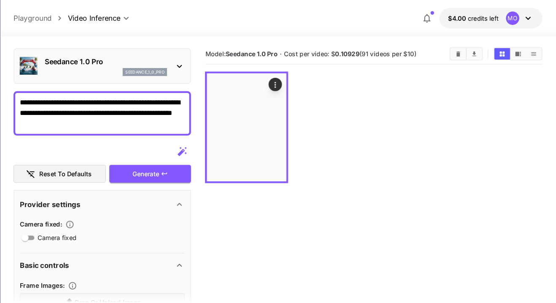
click at [115, 122] on textarea "**********" at bounding box center [124, 107] width 157 height 30
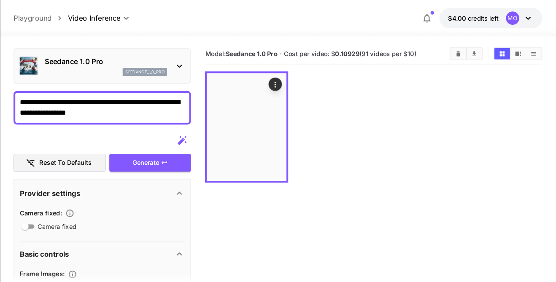
click at [67, 105] on textarea "**********" at bounding box center [124, 102] width 157 height 20
type textarea "**********"
click at [391, 92] on div at bounding box center [382, 121] width 320 height 106
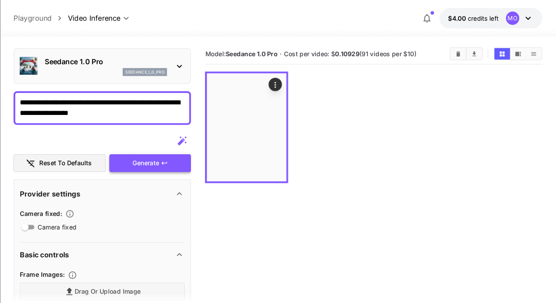
click at [166, 152] on div "Generate" at bounding box center [170, 155] width 78 height 17
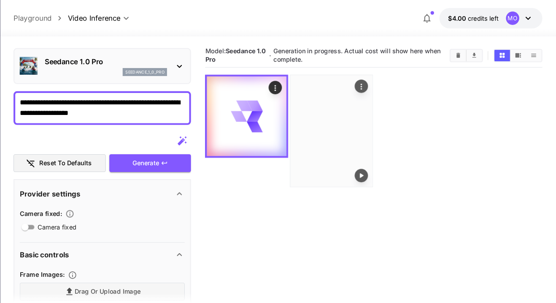
click at [375, 82] on icon "Actions" at bounding box center [371, 82] width 8 height 8
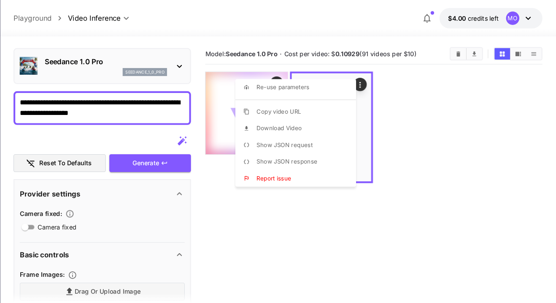
click at [408, 86] on div at bounding box center [278, 151] width 556 height 303
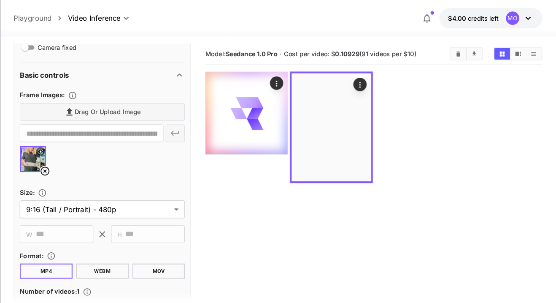
scroll to position [199, 0]
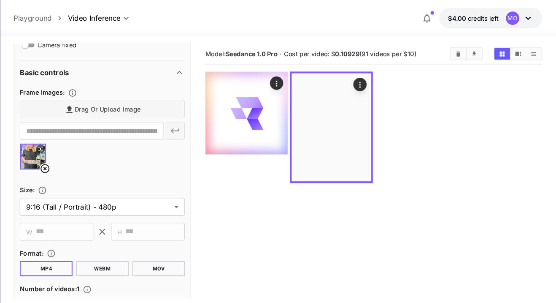
click at [70, 159] on icon at bounding box center [70, 160] width 8 height 8
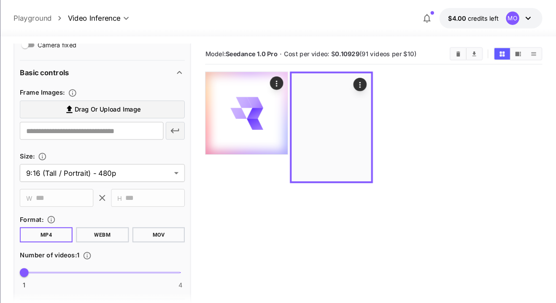
click at [108, 100] on span "Drag or upload image" at bounding box center [129, 104] width 63 height 11
click at [0, 0] on input "Drag or upload image" at bounding box center [0, 0] width 0 height 0
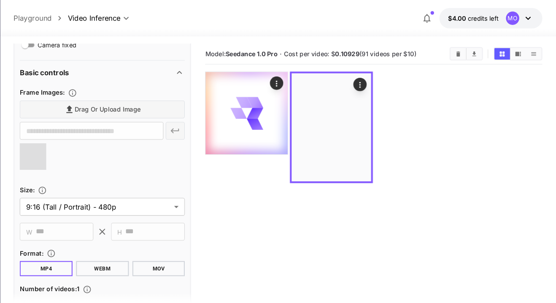
type input "**********"
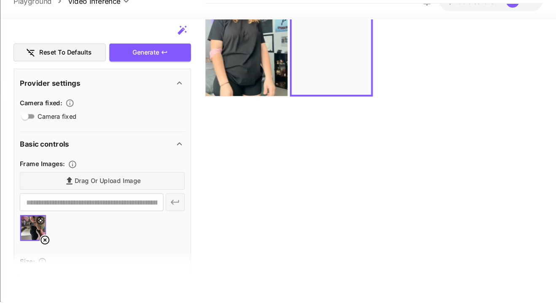
scroll to position [97, 0]
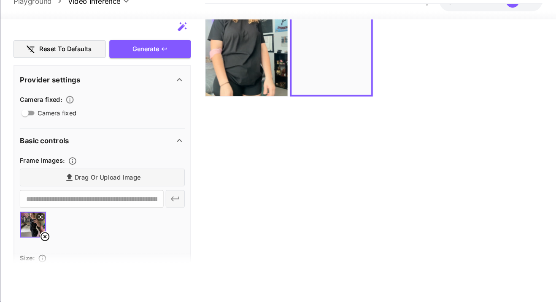
click at [68, 227] on button at bounding box center [66, 222] width 8 height 8
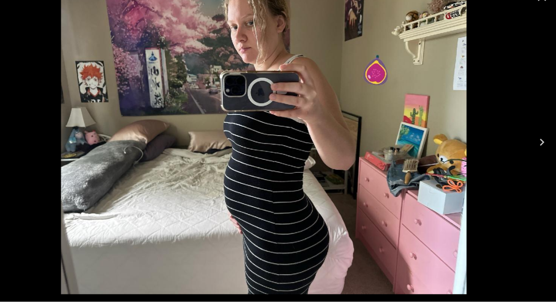
click at [471, 79] on img at bounding box center [277, 151] width 385 height 289
click at [113, 154] on img at bounding box center [277, 151] width 385 height 289
click at [541, 22] on button "Close" at bounding box center [543, 13] width 20 height 20
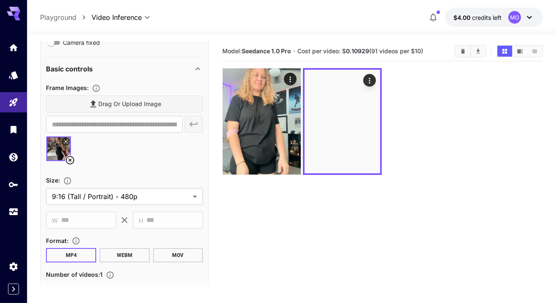
scroll to position [201, 0]
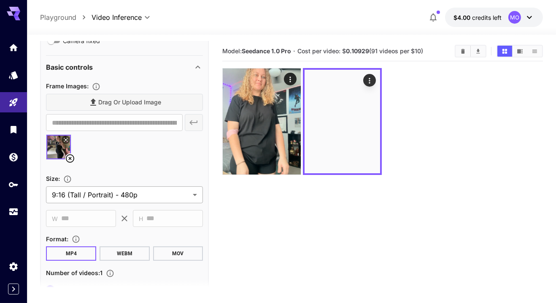
click at [60, 190] on body "**********" at bounding box center [278, 184] width 556 height 369
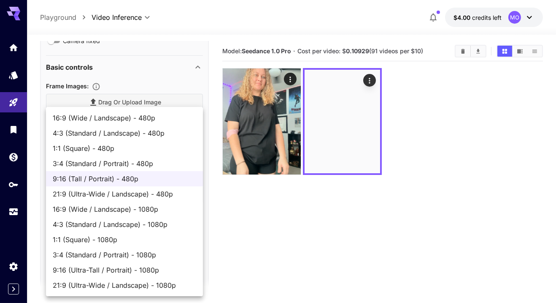
click at [72, 149] on span "1:1 (Square) - 480p" at bounding box center [125, 148] width 144 height 10
type input "**********"
type input "***"
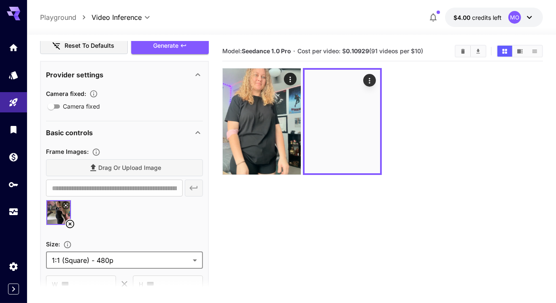
scroll to position [0, 0]
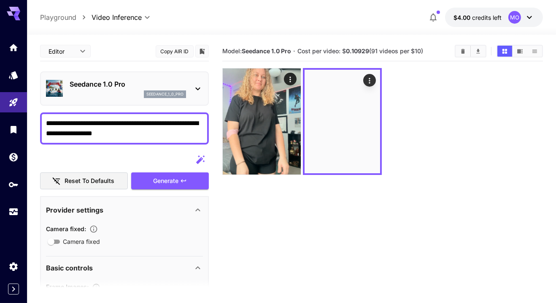
click at [149, 134] on textarea "**********" at bounding box center [124, 128] width 157 height 20
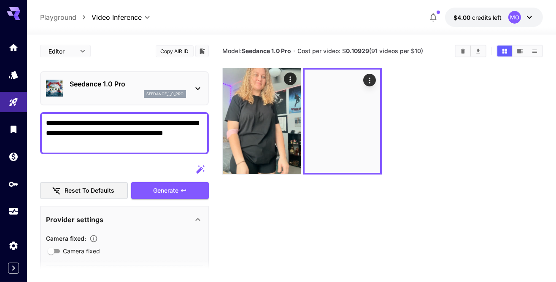
click at [165, 135] on textarea "**********" at bounding box center [124, 133] width 157 height 30
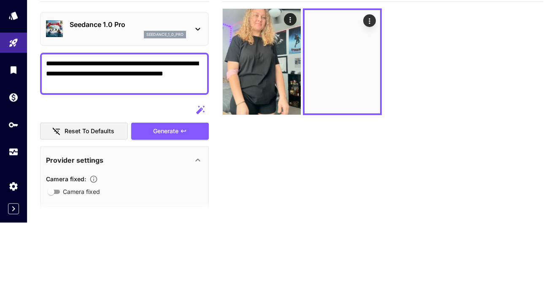
click at [173, 131] on textarea "**********" at bounding box center [124, 133] width 157 height 30
type textarea "**********"
click at [155, 190] on div "Generate" at bounding box center [170, 190] width 78 height 17
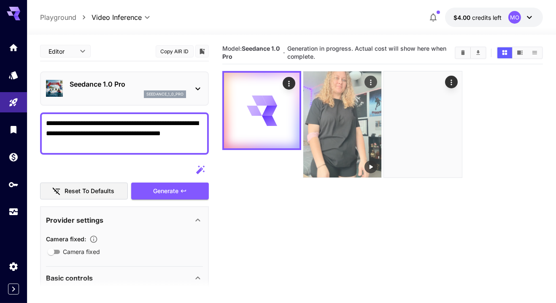
click at [349, 140] on img at bounding box center [343, 124] width 78 height 106
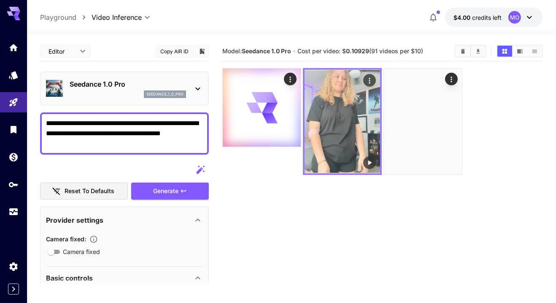
click at [370, 163] on icon "Play video" at bounding box center [370, 162] width 3 height 4
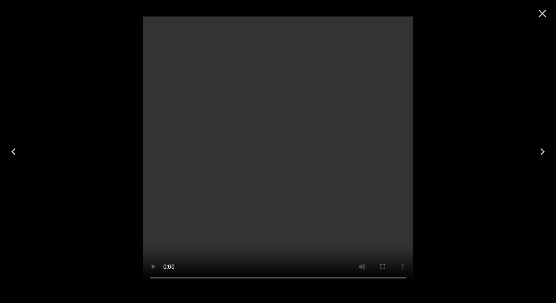
click at [537, 16] on icon "Close" at bounding box center [543, 14] width 14 height 14
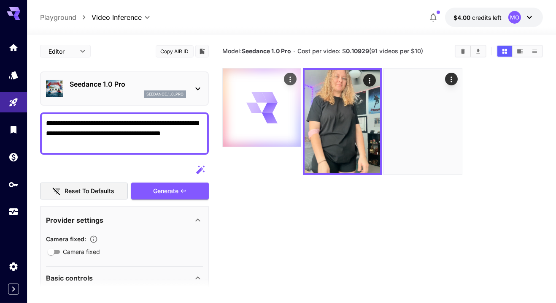
click at [290, 79] on icon "Actions" at bounding box center [290, 78] width 1 height 5
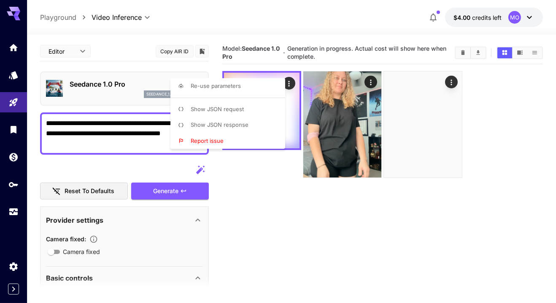
click at [375, 84] on div at bounding box center [278, 151] width 556 height 303
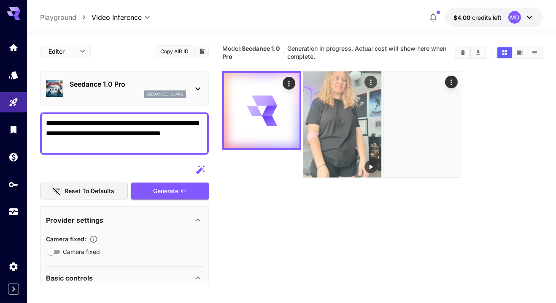
click at [374, 82] on icon "Actions" at bounding box center [371, 82] width 8 height 8
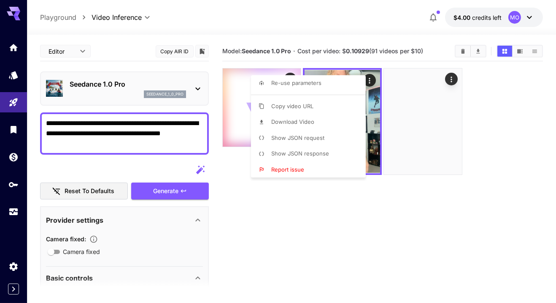
click at [319, 121] on li "Download Video" at bounding box center [311, 122] width 120 height 16
click at [364, 226] on div at bounding box center [278, 151] width 556 height 303
click at [392, 207] on div at bounding box center [278, 151] width 556 height 303
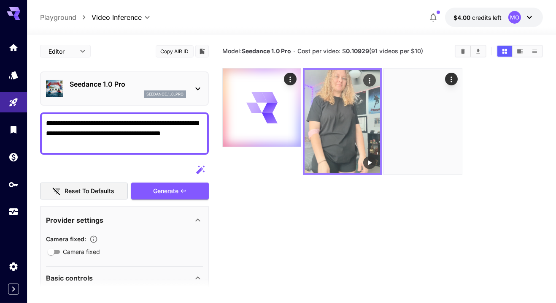
click at [350, 148] on img at bounding box center [343, 121] width 76 height 103
click at [370, 162] on icon "Play video" at bounding box center [370, 162] width 3 height 4
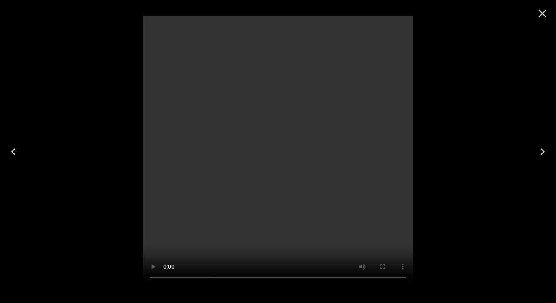
click at [539, 18] on icon "Close" at bounding box center [543, 14] width 14 height 14
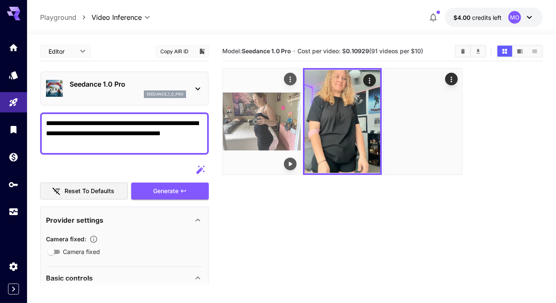
click at [253, 144] on img at bounding box center [262, 121] width 78 height 106
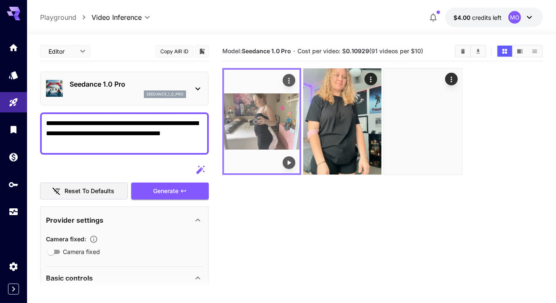
click at [286, 162] on icon "Play video" at bounding box center [289, 162] width 8 height 8
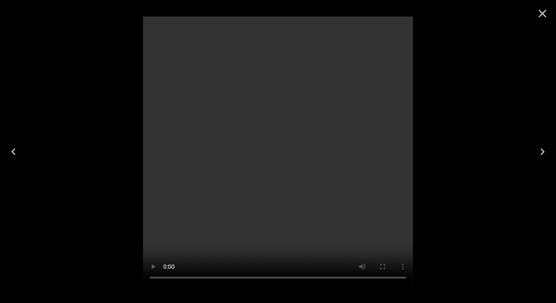
click at [540, 16] on icon "Close" at bounding box center [543, 14] width 8 height 8
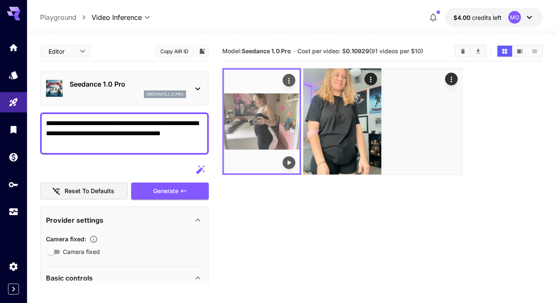
click at [292, 81] on icon "Actions" at bounding box center [289, 80] width 8 height 8
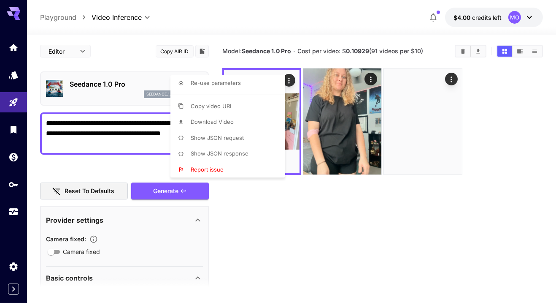
click at [245, 122] on li "Download Video" at bounding box center [231, 122] width 120 height 16
click at [343, 214] on div at bounding box center [278, 151] width 556 height 303
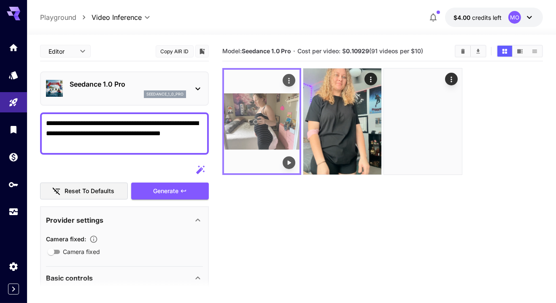
click at [274, 132] on img at bounding box center [262, 121] width 76 height 103
click at [277, 136] on img at bounding box center [262, 121] width 76 height 103
click at [293, 165] on icon "Play video" at bounding box center [289, 162] width 8 height 8
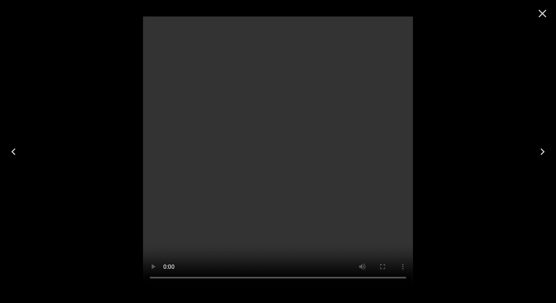
click at [537, 14] on icon "Close" at bounding box center [543, 14] width 14 height 14
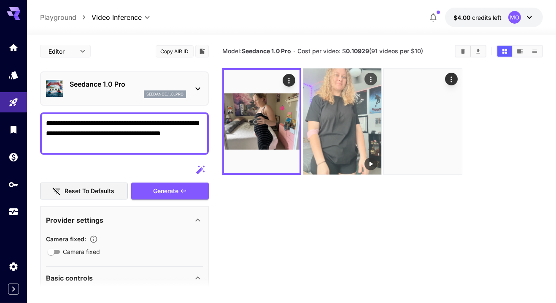
click at [326, 123] on img at bounding box center [343, 121] width 78 height 106
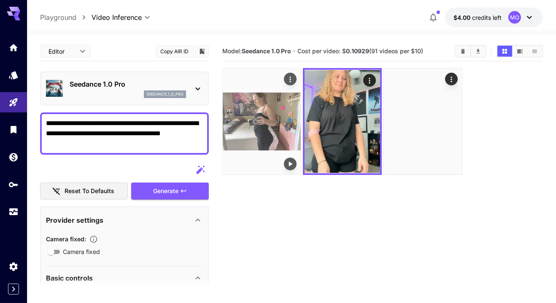
click at [269, 135] on img at bounding box center [262, 121] width 78 height 106
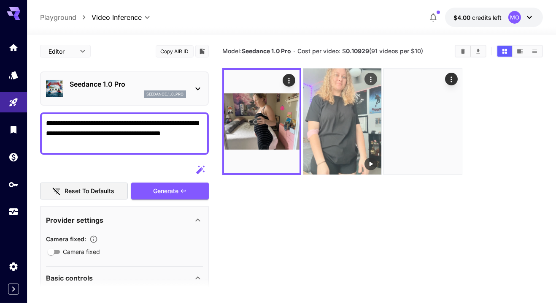
click at [361, 125] on img at bounding box center [343, 121] width 78 height 106
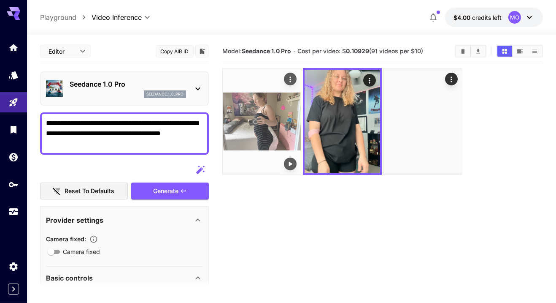
click at [278, 133] on img at bounding box center [262, 121] width 78 height 106
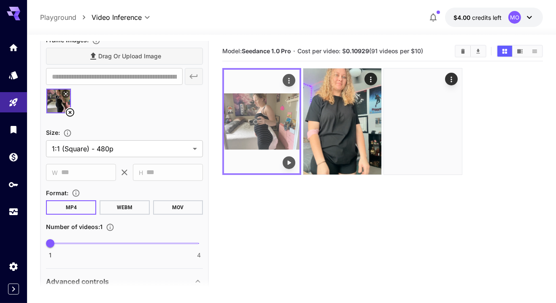
scroll to position [258, 0]
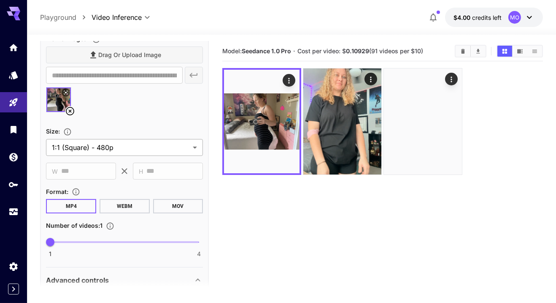
click at [93, 142] on body "**********" at bounding box center [278, 184] width 556 height 369
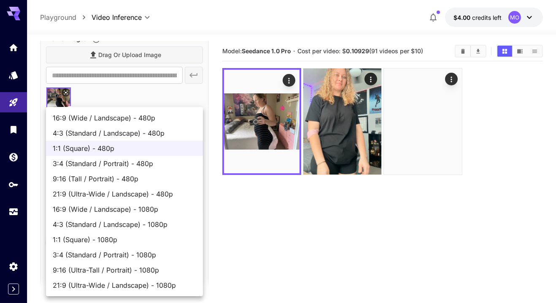
click at [63, 179] on span "9:16 (Tall / Portrait) - 480p" at bounding box center [125, 179] width 144 height 10
type input "**********"
type input "***"
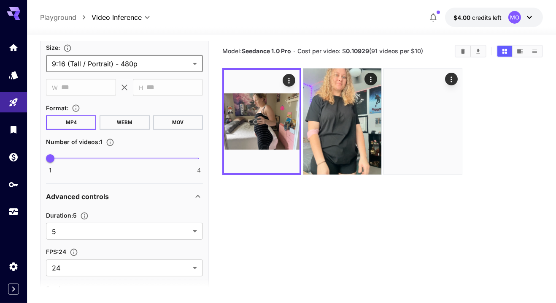
scroll to position [381, 0]
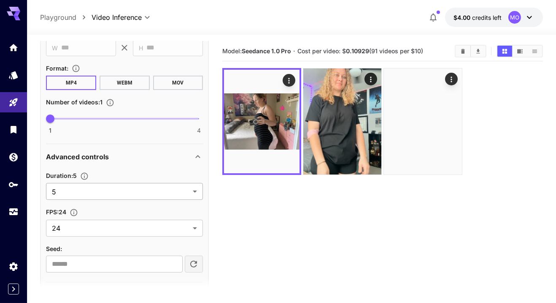
click at [57, 191] on body "**********" at bounding box center [278, 184] width 556 height 369
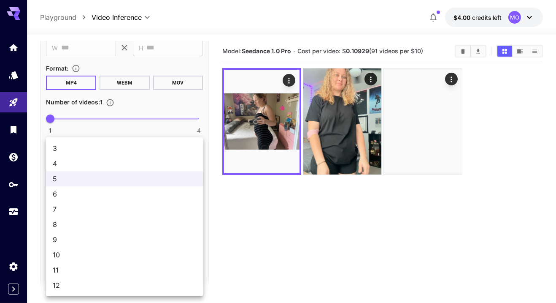
click at [56, 253] on span "10" at bounding box center [125, 255] width 144 height 10
type input "**"
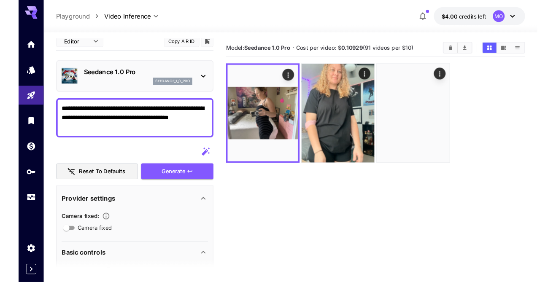
scroll to position [0, 0]
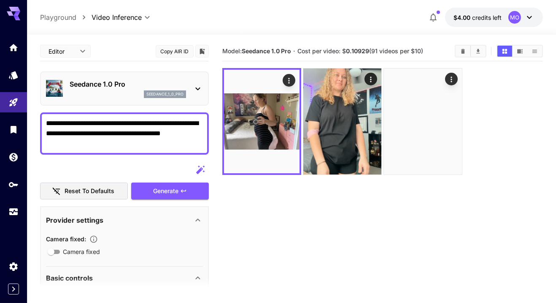
click at [154, 122] on textarea "**********" at bounding box center [124, 133] width 157 height 30
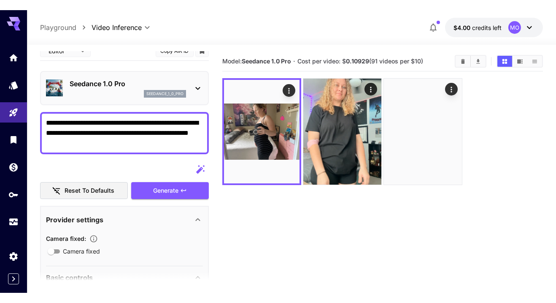
scroll to position [18, 0]
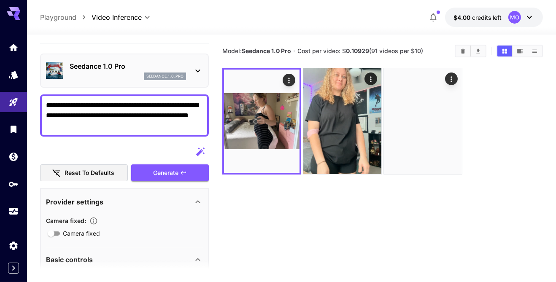
click at [76, 114] on textarea "**********" at bounding box center [124, 115] width 157 height 30
click at [81, 116] on textarea "**********" at bounding box center [124, 115] width 157 height 30
click at [88, 118] on textarea "**********" at bounding box center [124, 115] width 157 height 30
click at [86, 111] on textarea "**********" at bounding box center [124, 115] width 157 height 30
click at [119, 129] on textarea "**********" at bounding box center [124, 115] width 157 height 30
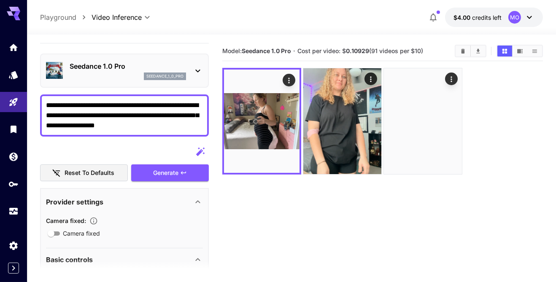
click at [106, 125] on textarea "**********" at bounding box center [124, 115] width 157 height 30
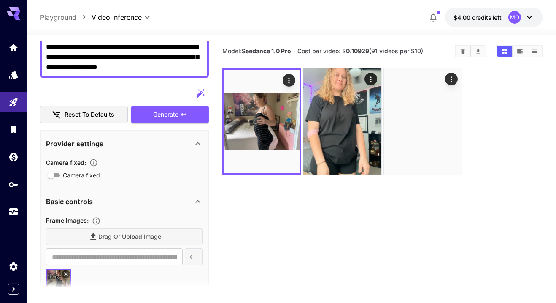
scroll to position [82, 0]
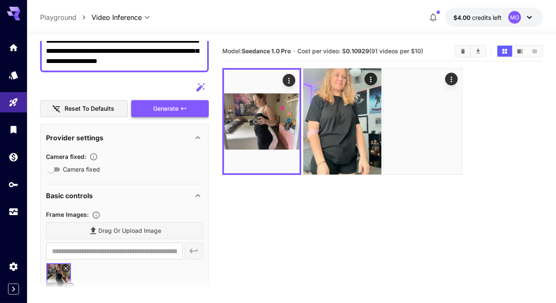
type textarea "**********"
click at [157, 109] on div "Generate" at bounding box center [170, 108] width 78 height 17
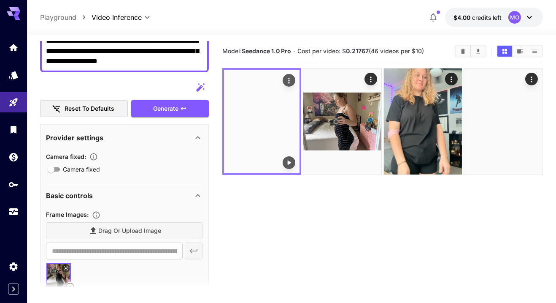
click at [253, 128] on img at bounding box center [262, 121] width 76 height 103
click at [288, 158] on button "Play video" at bounding box center [289, 162] width 13 height 13
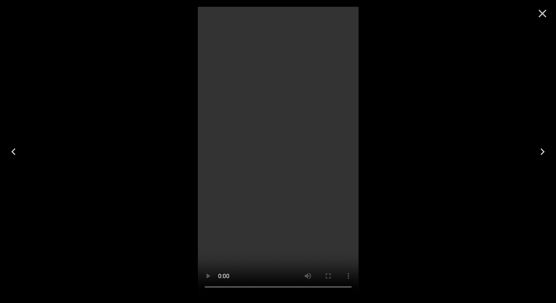
click at [542, 14] on icon "Close" at bounding box center [543, 14] width 14 height 14
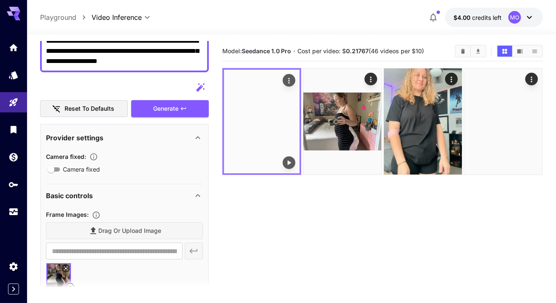
click at [263, 146] on img at bounding box center [262, 121] width 76 height 103
click at [290, 162] on icon "Play video" at bounding box center [289, 162] width 3 height 4
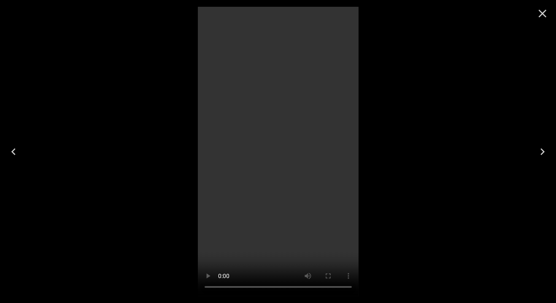
click at [540, 14] on icon "Close" at bounding box center [543, 14] width 14 height 14
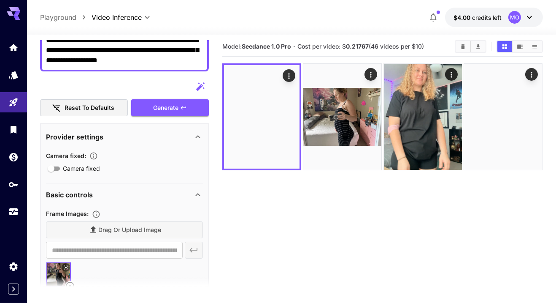
scroll to position [7, 0]
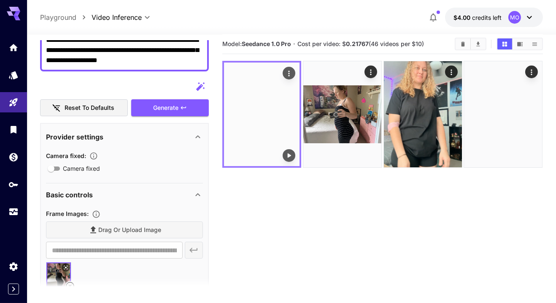
click at [274, 147] on img at bounding box center [262, 113] width 76 height 103
click at [294, 157] on button "Play video" at bounding box center [289, 155] width 13 height 13
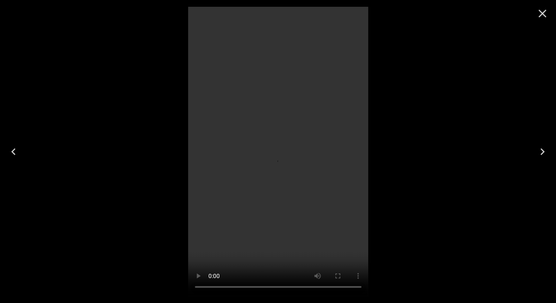
click at [540, 16] on icon "Close" at bounding box center [543, 14] width 14 height 14
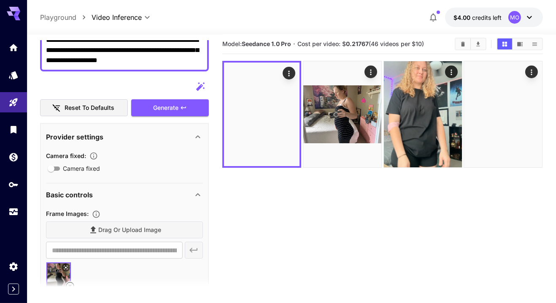
scroll to position [0, 0]
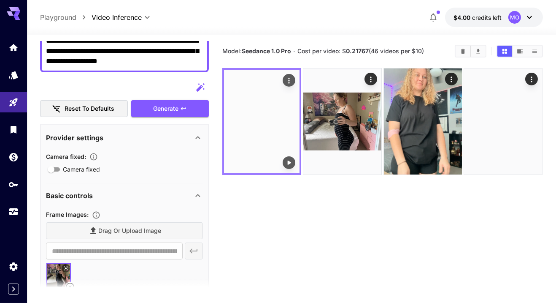
click at [290, 80] on icon "Actions" at bounding box center [289, 80] width 1 height 5
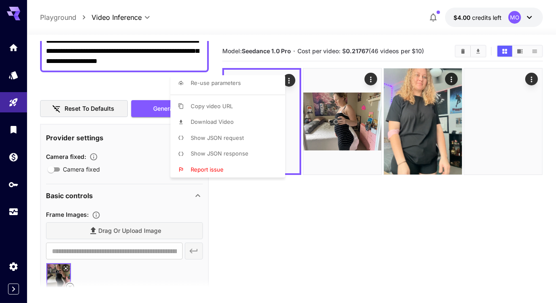
click at [252, 122] on li "Download Video" at bounding box center [231, 122] width 120 height 16
click at [385, 203] on div at bounding box center [278, 151] width 556 height 303
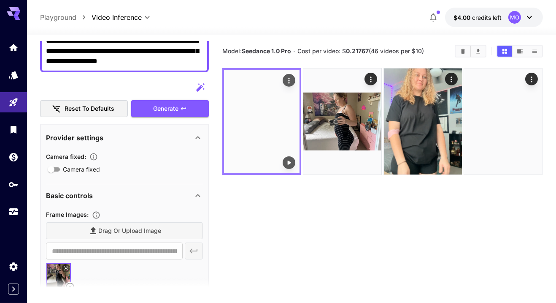
click at [254, 138] on img at bounding box center [262, 121] width 76 height 103
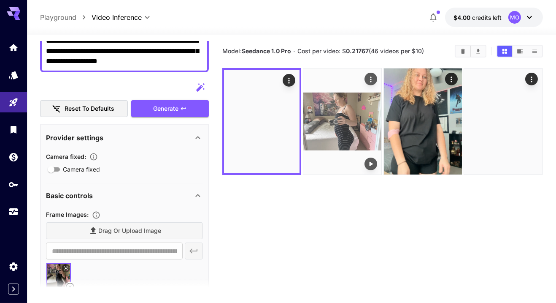
click at [330, 136] on img at bounding box center [343, 121] width 78 height 106
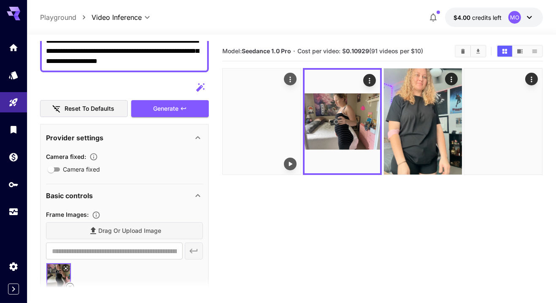
click at [277, 125] on img at bounding box center [262, 121] width 78 height 106
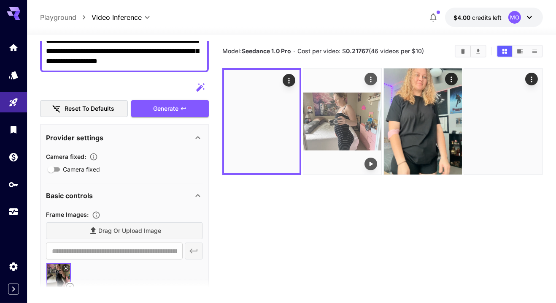
click at [331, 134] on img at bounding box center [343, 121] width 78 height 106
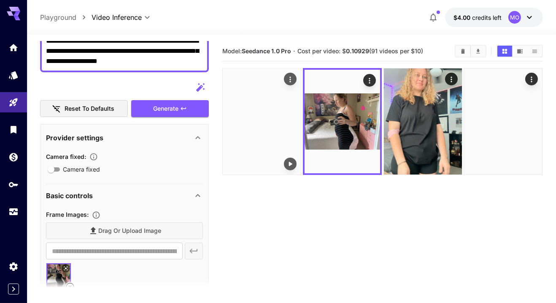
click at [281, 130] on img at bounding box center [262, 121] width 78 height 106
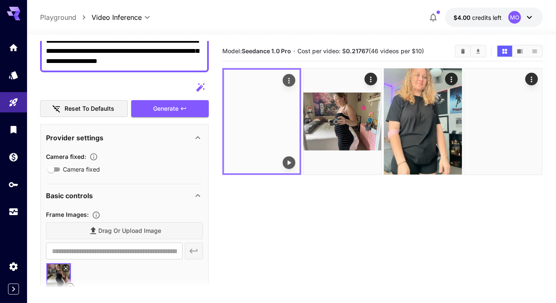
click at [289, 165] on icon "Play video" at bounding box center [289, 162] width 8 height 8
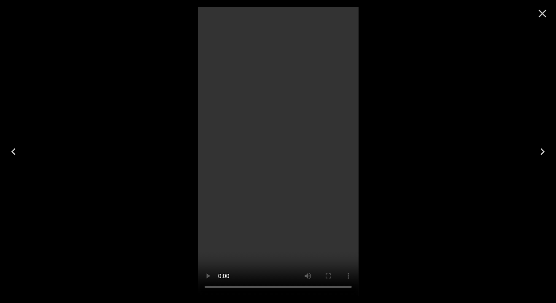
click at [542, 15] on icon "Close" at bounding box center [543, 14] width 8 height 8
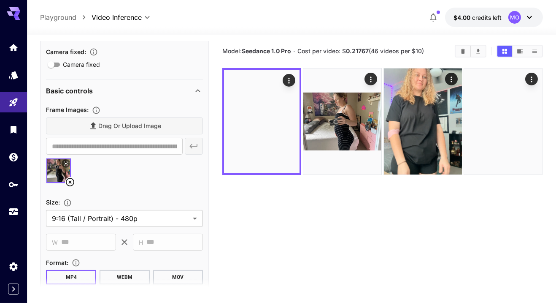
scroll to position [206, 0]
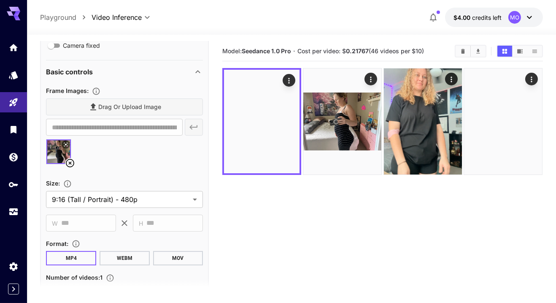
click at [70, 163] on icon at bounding box center [70, 163] width 10 height 10
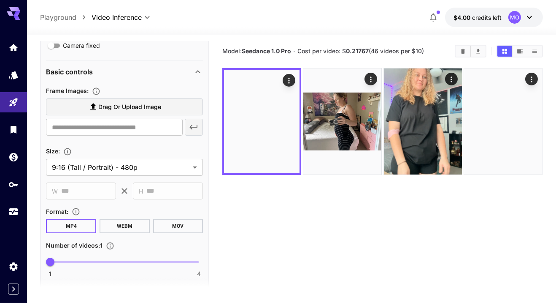
click at [111, 110] on span "Drag or upload image" at bounding box center [129, 107] width 63 height 11
click at [0, 0] on input "Drag or upload image" at bounding box center [0, 0] width 0 height 0
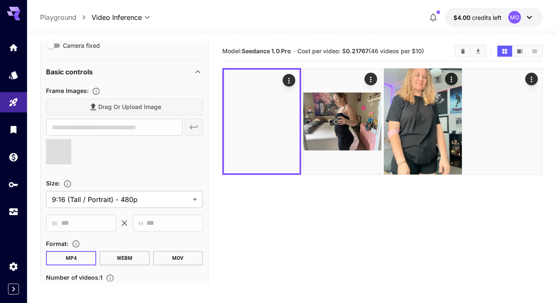
type input "**********"
click at [89, 191] on body "**********" at bounding box center [278, 184] width 556 height 369
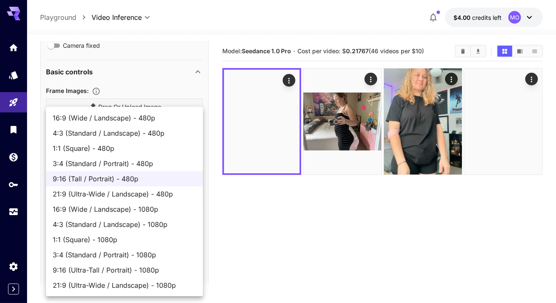
click at [474, 202] on div at bounding box center [278, 151] width 556 height 303
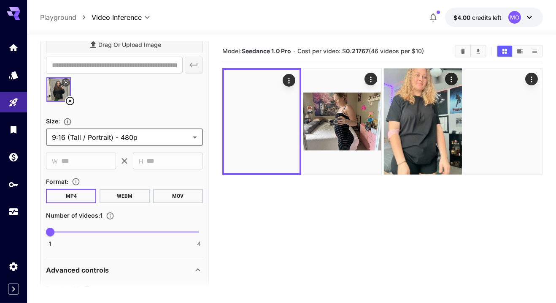
scroll to position [270, 0]
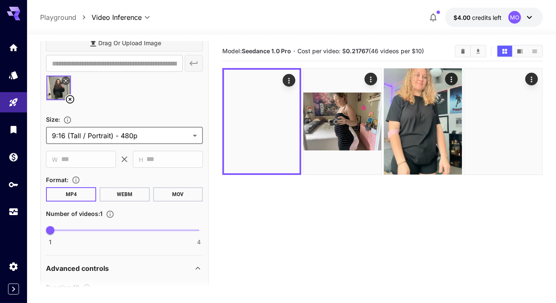
click at [78, 134] on body "**********" at bounding box center [278, 184] width 556 height 369
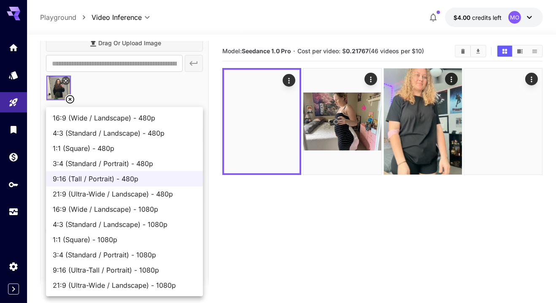
click at [468, 184] on div at bounding box center [278, 151] width 556 height 303
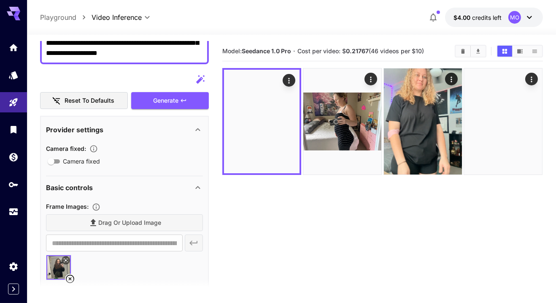
scroll to position [0, 0]
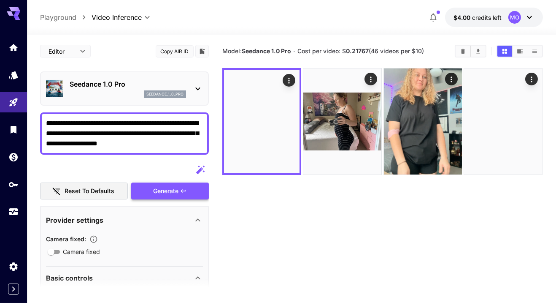
click at [153, 191] on div "Generate" at bounding box center [170, 190] width 78 height 17
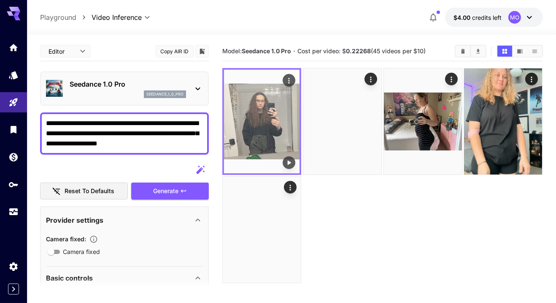
click at [266, 128] on img at bounding box center [262, 121] width 76 height 103
click at [295, 164] on button "Play video" at bounding box center [289, 162] width 13 height 13
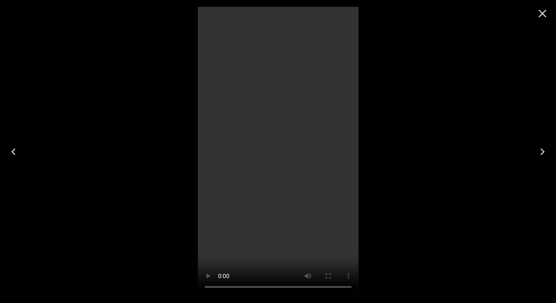
click at [543, 16] on icon "Close" at bounding box center [543, 14] width 14 height 14
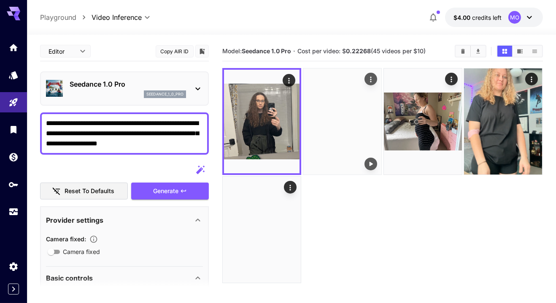
click at [321, 142] on img at bounding box center [343, 121] width 78 height 106
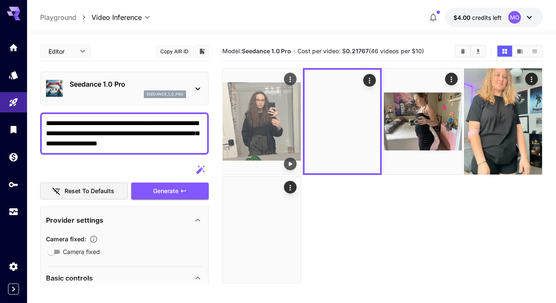
click at [275, 136] on img at bounding box center [262, 121] width 78 height 106
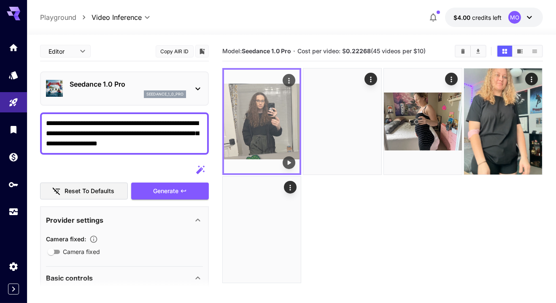
click at [290, 79] on icon "Actions" at bounding box center [289, 80] width 8 height 8
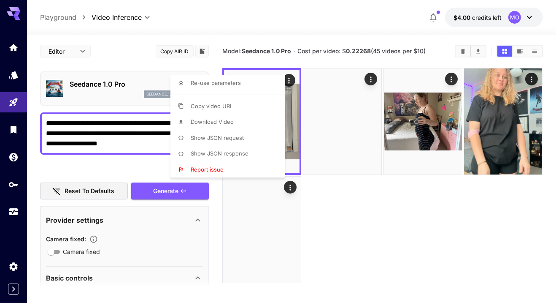
click at [239, 123] on li "Download Video" at bounding box center [231, 122] width 120 height 16
click at [65, 169] on div at bounding box center [278, 151] width 556 height 303
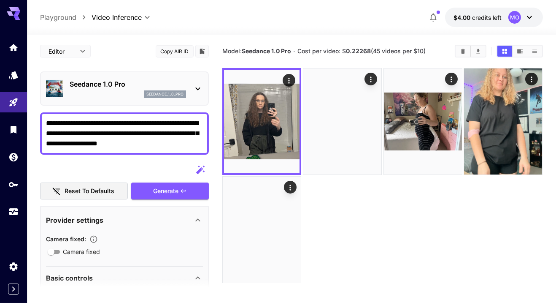
click at [67, 166] on div "Re-use parameters Copy video URL Download Video Show JSON request Show JSON res…" at bounding box center [64, 151] width 128 height 303
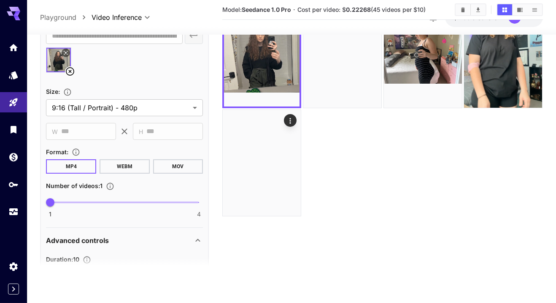
scroll to position [277, 0]
click at [58, 274] on body "**********" at bounding box center [278, 117] width 556 height 369
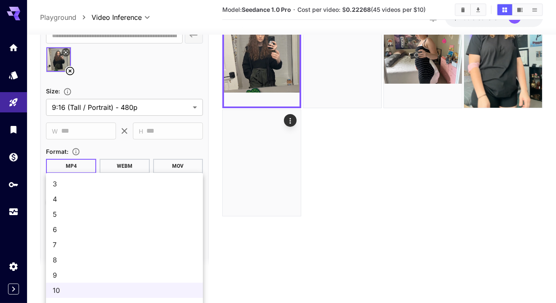
click at [54, 257] on span "8" at bounding box center [125, 260] width 144 height 10
type input "*"
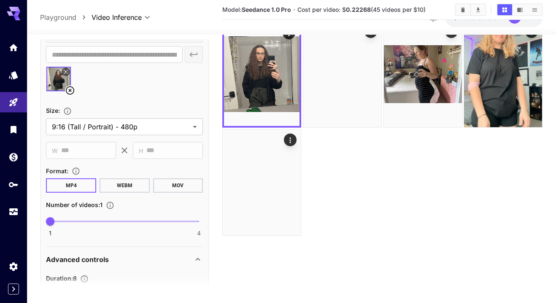
scroll to position [0, 0]
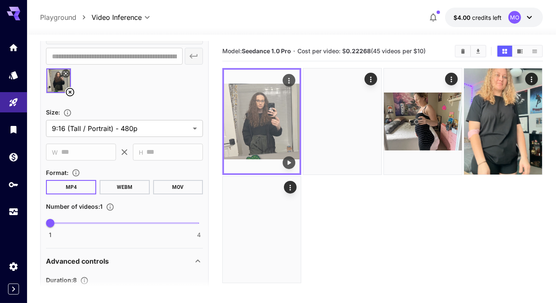
click at [268, 138] on img at bounding box center [262, 121] width 76 height 103
click at [290, 161] on icon "Play video" at bounding box center [289, 162] width 8 height 8
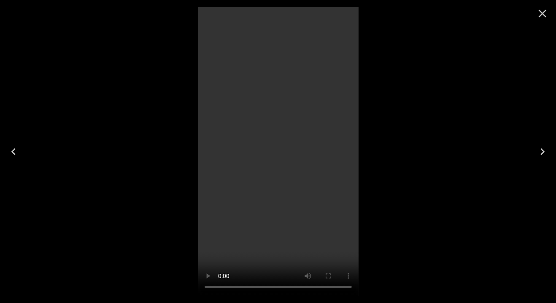
click at [540, 15] on icon "Close" at bounding box center [543, 14] width 14 height 14
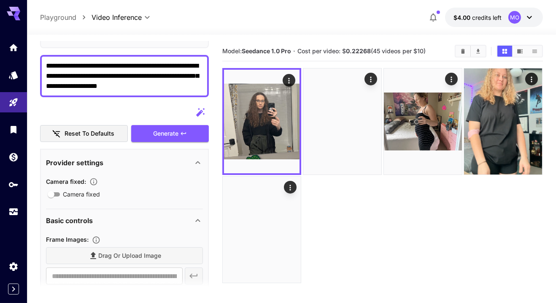
scroll to position [57, 0]
click at [154, 130] on div "Generate" at bounding box center [170, 133] width 78 height 17
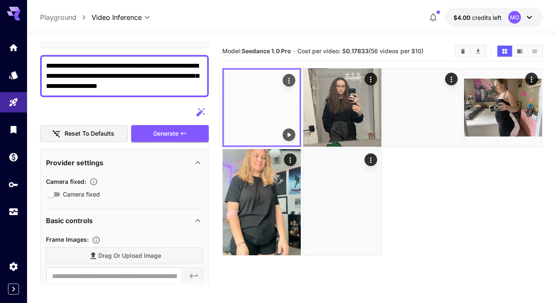
click at [277, 114] on img at bounding box center [262, 108] width 76 height 76
click at [290, 140] on button "Play video" at bounding box center [289, 134] width 13 height 13
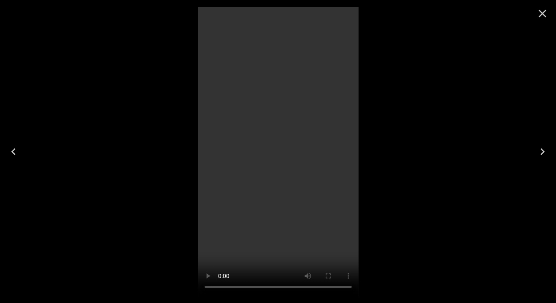
click at [540, 14] on icon "Close" at bounding box center [543, 14] width 14 height 14
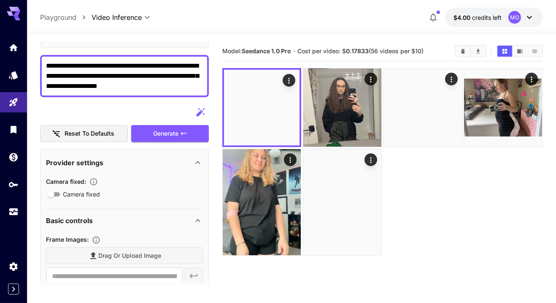
click at [179, 89] on textarea "**********" at bounding box center [124, 76] width 157 height 30
click at [277, 106] on img at bounding box center [262, 108] width 76 height 76
click at [294, 136] on button "Play video" at bounding box center [289, 134] width 13 height 13
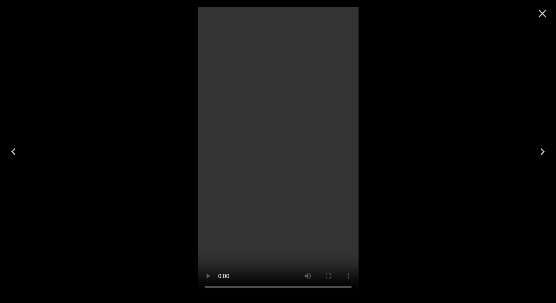
click at [540, 15] on icon "Close" at bounding box center [543, 14] width 8 height 8
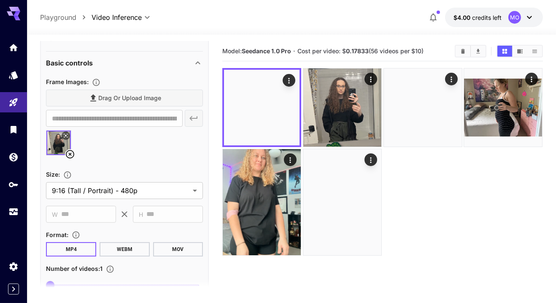
scroll to position [234, 0]
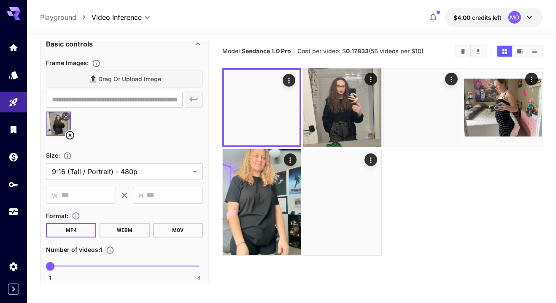
click at [66, 136] on icon at bounding box center [70, 135] width 8 height 8
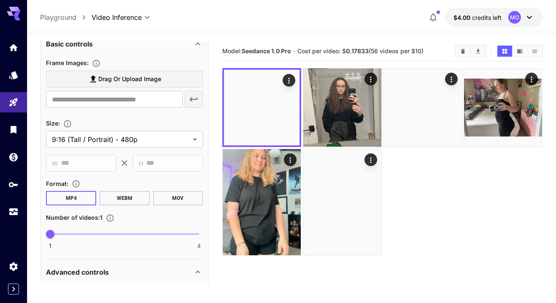
click at [105, 72] on label "Drag or upload image" at bounding box center [124, 79] width 157 height 17
click at [0, 0] on input "Drag or upload image" at bounding box center [0, 0] width 0 height 0
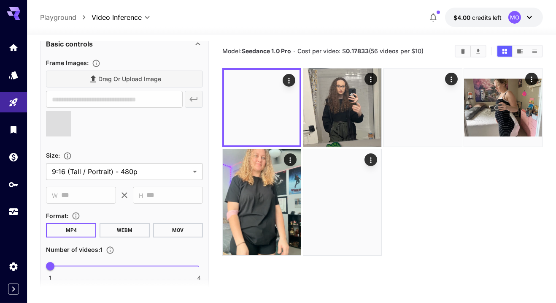
type input "**********"
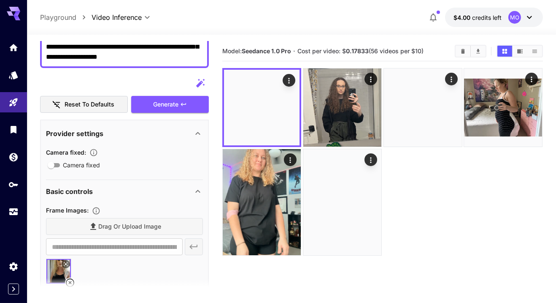
scroll to position [0, 0]
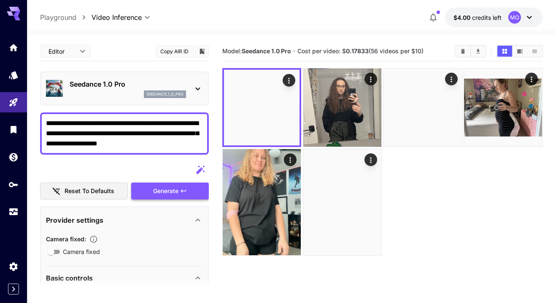
click at [147, 187] on div "Generate" at bounding box center [170, 190] width 78 height 17
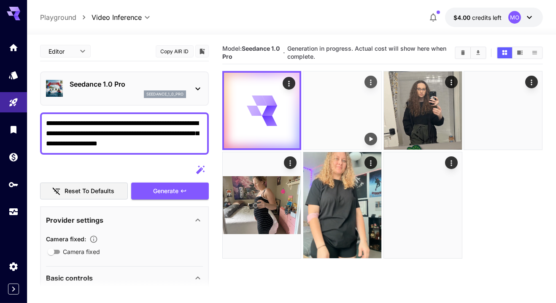
click at [331, 120] on img at bounding box center [343, 110] width 78 height 78
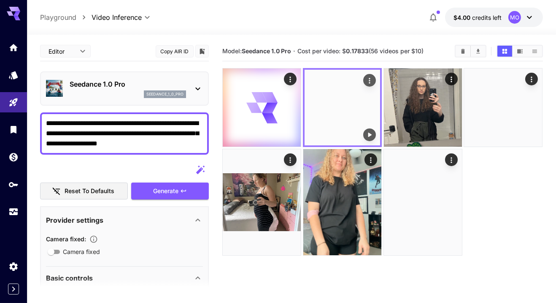
click at [375, 137] on button "Play video" at bounding box center [370, 134] width 13 height 13
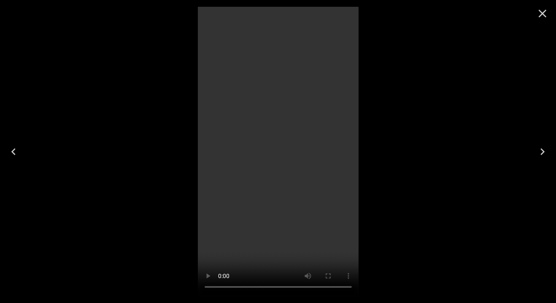
click at [536, 13] on icon "Close" at bounding box center [543, 14] width 14 height 14
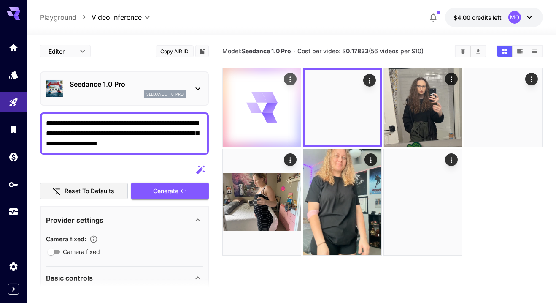
click at [277, 135] on div at bounding box center [262, 107] width 78 height 78
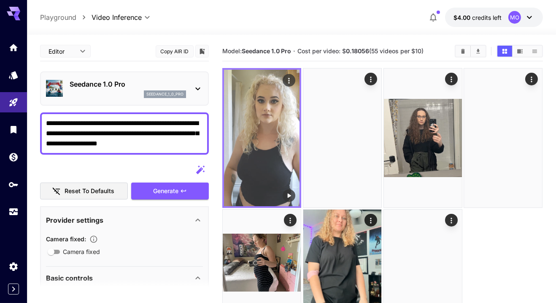
click at [261, 146] on img at bounding box center [262, 138] width 76 height 136
click at [290, 196] on icon "Play video" at bounding box center [289, 195] width 3 height 4
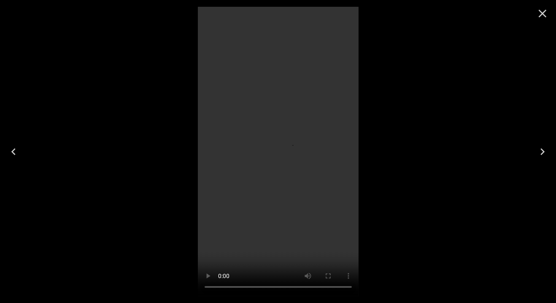
click at [540, 11] on icon "Close" at bounding box center [543, 14] width 14 height 14
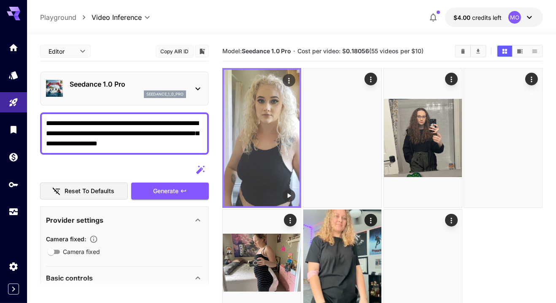
click at [290, 80] on icon "Actions" at bounding box center [289, 80] width 1 height 5
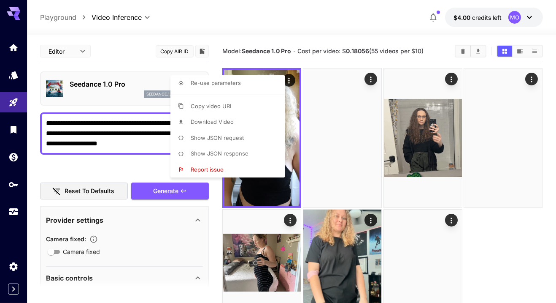
click at [240, 125] on li "Download Video" at bounding box center [231, 122] width 120 height 16
click at [331, 124] on div at bounding box center [278, 151] width 556 height 303
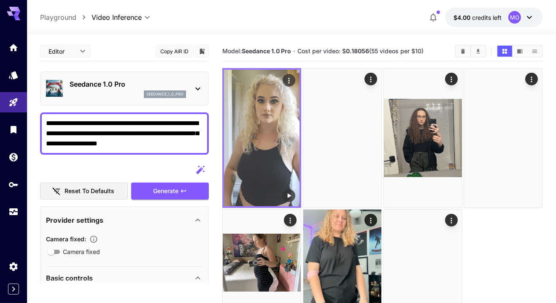
click at [272, 191] on img at bounding box center [262, 138] width 76 height 136
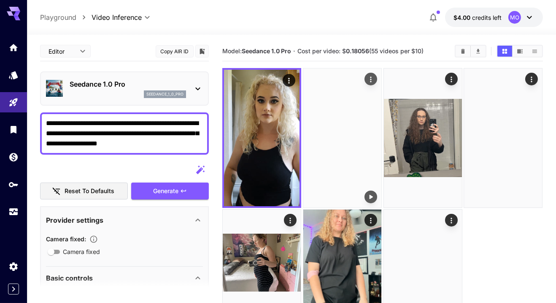
click at [307, 149] on img at bounding box center [343, 137] width 78 height 139
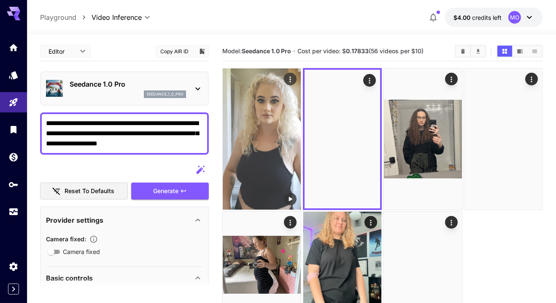
click at [255, 136] on img at bounding box center [262, 138] width 78 height 141
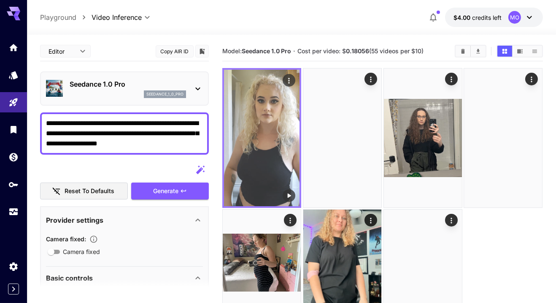
click at [288, 196] on icon "Play video" at bounding box center [289, 195] width 8 height 8
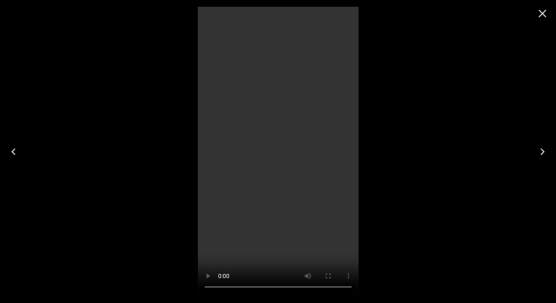
click at [541, 15] on icon "Close" at bounding box center [543, 14] width 8 height 8
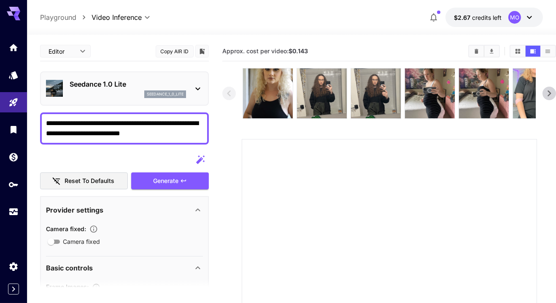
click at [176, 92] on p "seedance_1_0_lite" at bounding box center [165, 94] width 37 height 6
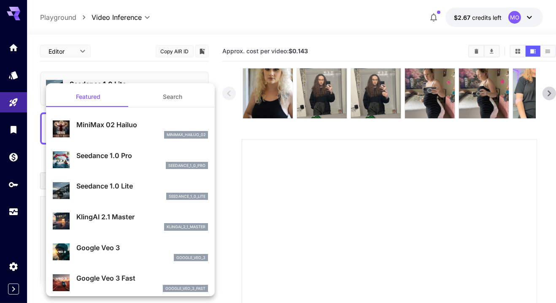
click at [159, 152] on p "Seedance 1.0 Pro" at bounding box center [142, 155] width 132 height 10
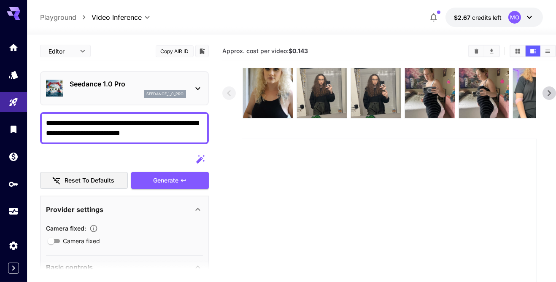
paste textarea "**********"
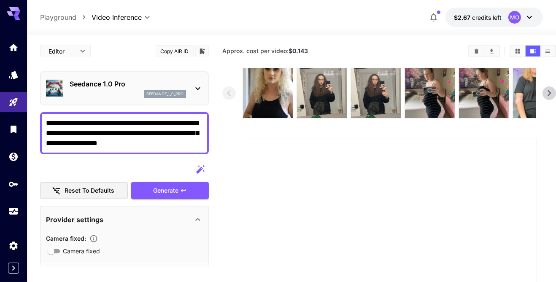
type textarea "**********"
click at [220, 127] on main "**********" at bounding box center [291, 241] width 503 height 400
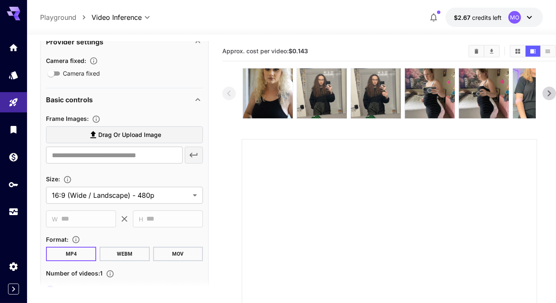
scroll to position [179, 0]
click at [172, 191] on body "**********" at bounding box center [278, 230] width 556 height 460
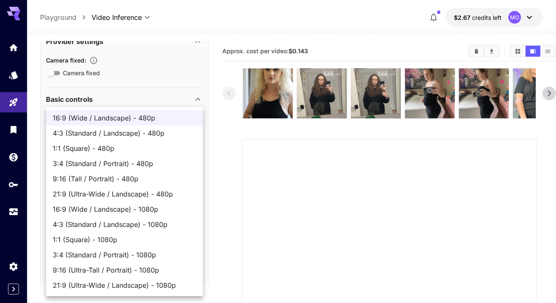
click at [134, 182] on span "9:16 (Tall / Portrait) - 480p" at bounding box center [125, 179] width 144 height 10
type input "**********"
type input "***"
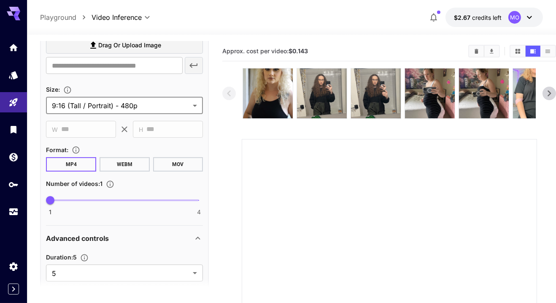
scroll to position [269, 0]
click at [152, 274] on body "**********" at bounding box center [278, 230] width 556 height 460
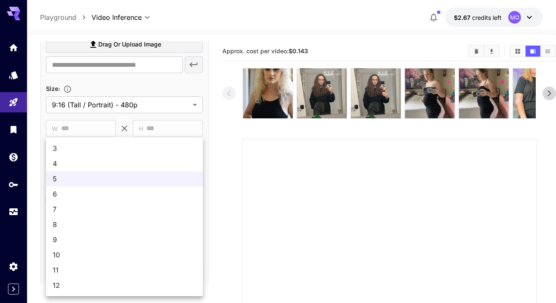
click at [95, 223] on span "8" at bounding box center [125, 224] width 144 height 10
type input "*"
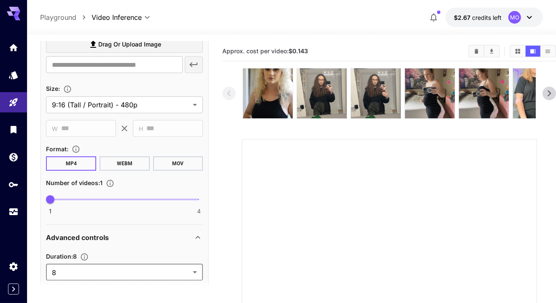
click at [277, 100] on img at bounding box center [268, 93] width 50 height 50
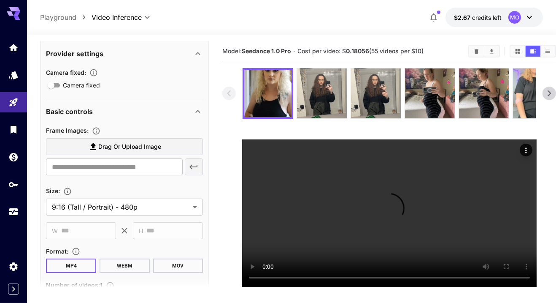
scroll to position [166, 0]
click at [149, 146] on span "Drag or upload image" at bounding box center [129, 147] width 63 height 11
click at [0, 0] on input "Drag or upload image" at bounding box center [0, 0] width 0 height 0
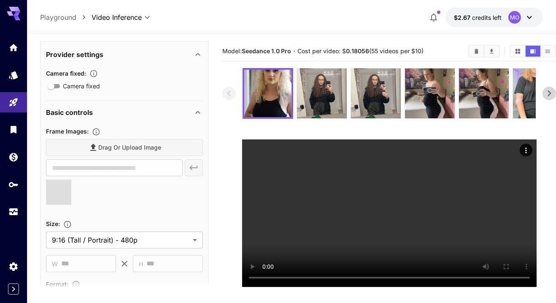
type input "**********"
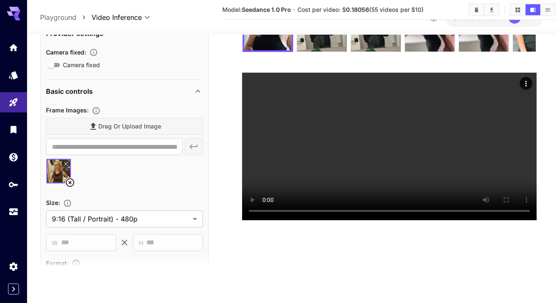
scroll to position [81, 0]
click at [527, 79] on icon "Actions" at bounding box center [526, 83] width 8 height 8
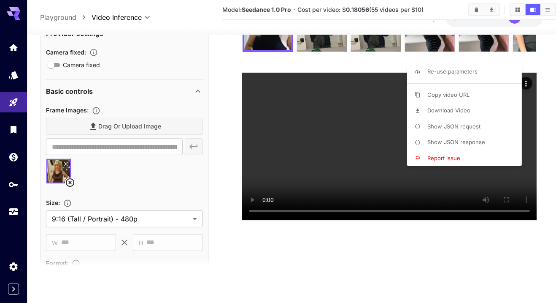
click at [466, 112] on span "Download Video" at bounding box center [449, 110] width 43 height 7
click at [451, 225] on div at bounding box center [278, 151] width 556 height 303
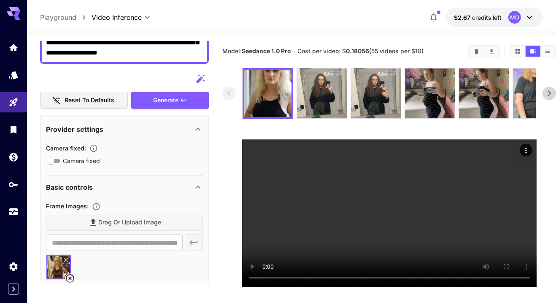
scroll to position [0, 0]
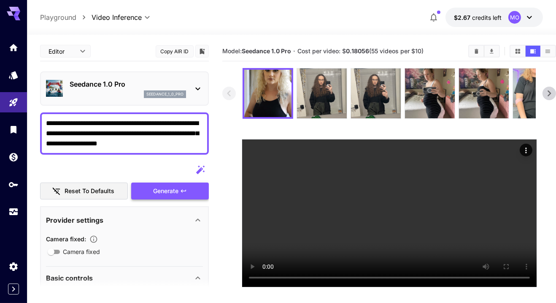
click at [178, 194] on div "Generate" at bounding box center [170, 190] width 78 height 17
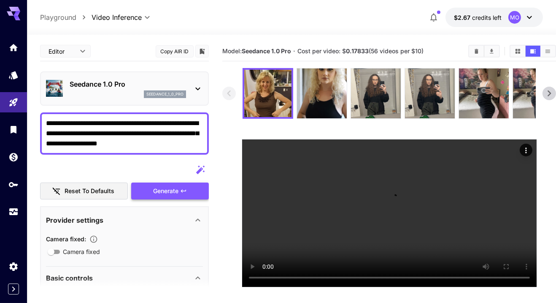
scroll to position [95, 0]
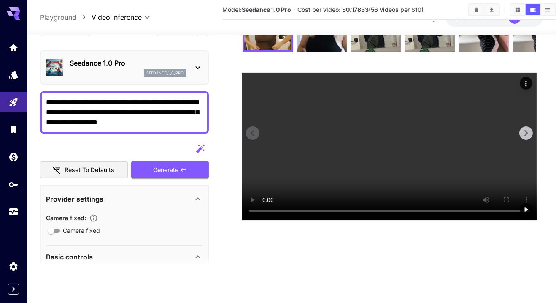
click at [531, 77] on button "Actions" at bounding box center [526, 83] width 13 height 13
click at [528, 79] on icon "Actions" at bounding box center [526, 83] width 8 height 8
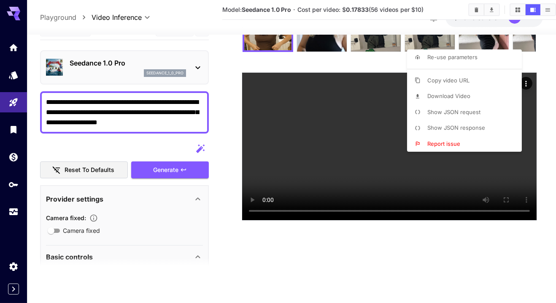
click at [474, 98] on li "Download Video" at bounding box center [467, 96] width 120 height 16
click at [381, 195] on div at bounding box center [278, 151] width 556 height 303
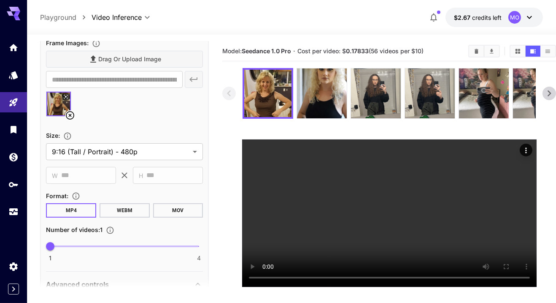
scroll to position [0, 0]
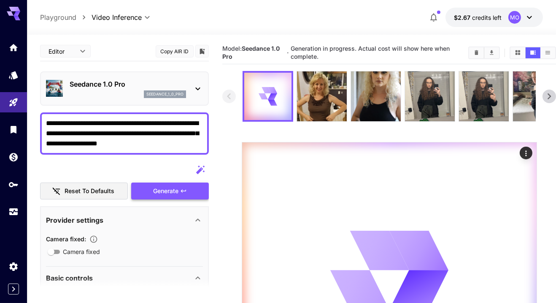
click at [518, 19] on div "MO" at bounding box center [515, 17] width 13 height 13
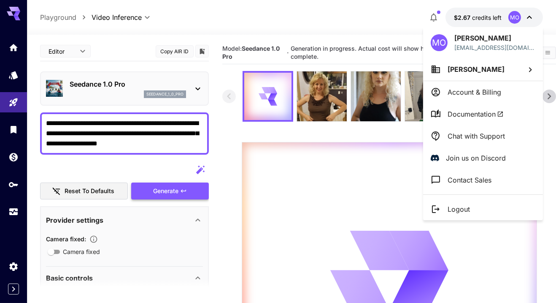
click at [525, 18] on div at bounding box center [278, 151] width 556 height 303
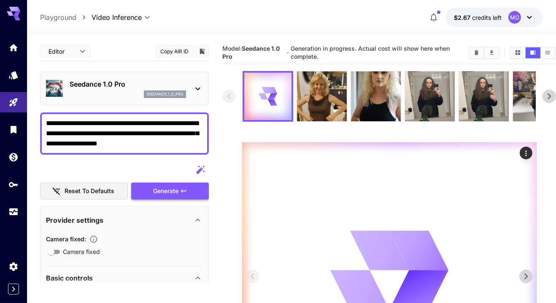
click at [433, 196] on div at bounding box center [389, 289] width 295 height 295
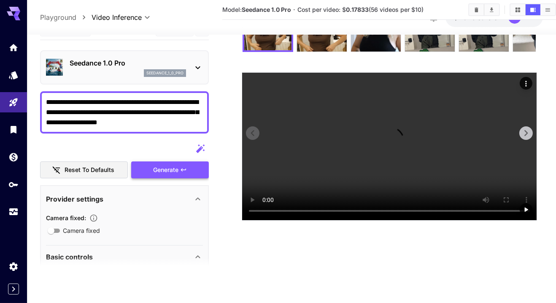
scroll to position [103, 0]
click at [527, 79] on icon "Actions" at bounding box center [526, 83] width 8 height 8
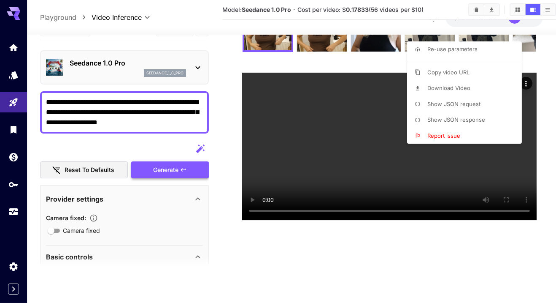
click at [468, 94] on li "Download Video" at bounding box center [467, 88] width 120 height 16
click at [478, 203] on div at bounding box center [278, 151] width 556 height 303
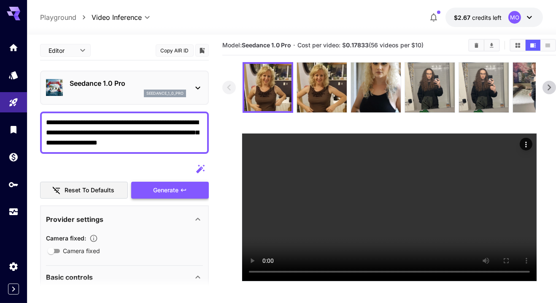
scroll to position [6, 0]
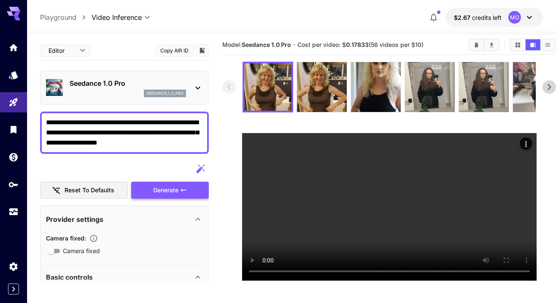
click at [525, 9] on button "$2.67 credits left MO" at bounding box center [495, 17] width 98 height 19
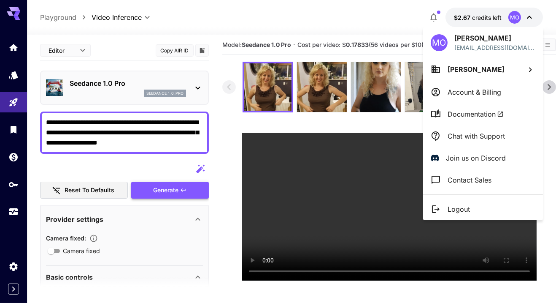
click at [527, 16] on div at bounding box center [278, 151] width 556 height 303
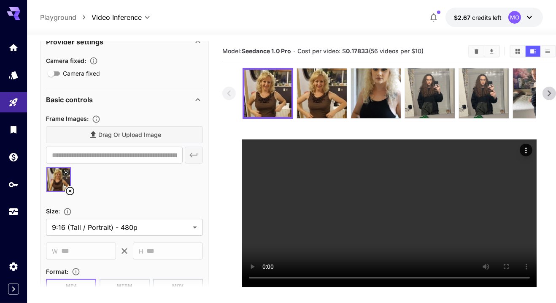
scroll to position [179, 0]
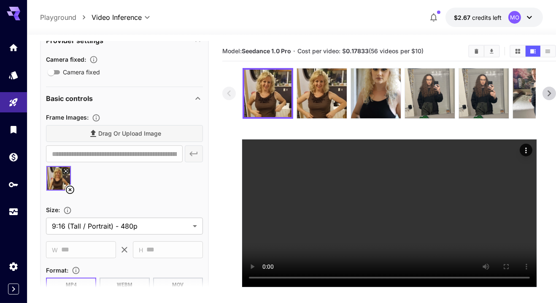
click at [72, 191] on icon at bounding box center [70, 189] width 10 height 10
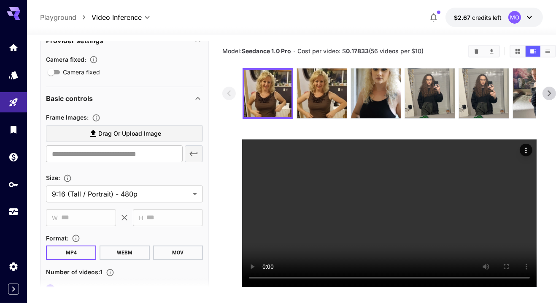
click at [166, 135] on label "Drag or upload image" at bounding box center [124, 133] width 157 height 17
click at [0, 0] on input "Drag or upload image" at bounding box center [0, 0] width 0 height 0
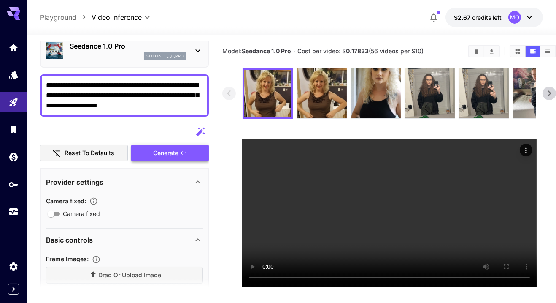
scroll to position [0, 0]
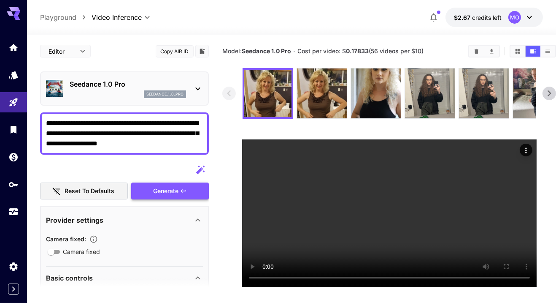
type input "**********"
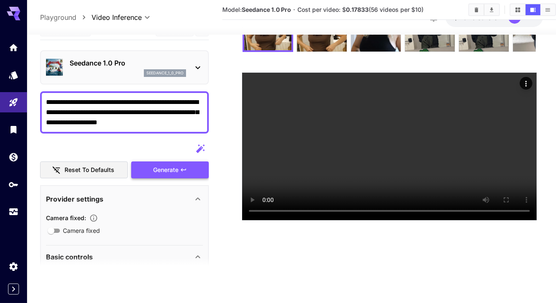
click at [172, 175] on div "Generate" at bounding box center [170, 169] width 78 height 17
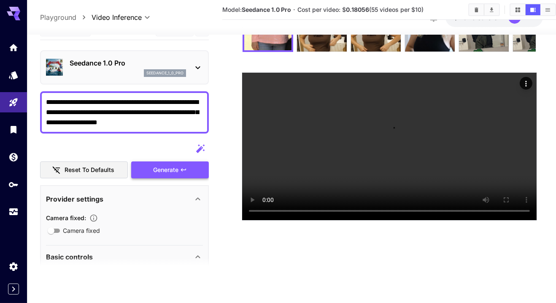
scroll to position [357, 0]
click at [528, 214] on icon "Play video" at bounding box center [526, 209] width 8 height 8
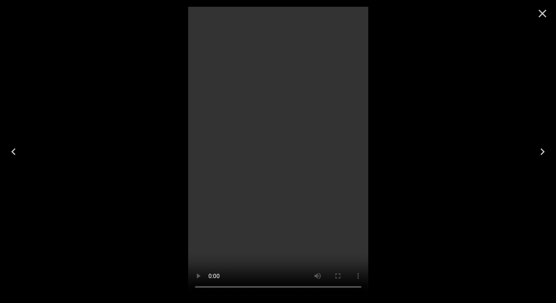
click at [537, 19] on icon "Close" at bounding box center [543, 14] width 14 height 14
click at [538, 16] on div "Model: Seedance 1.0 Pro · Cost per video: $ 0.18056 (55 videos per $10)" at bounding box center [389, 10] width 334 height 20
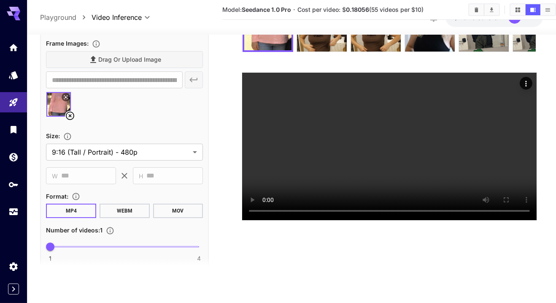
scroll to position [232, 0]
click at [174, 159] on body "**********" at bounding box center [278, 117] width 556 height 369
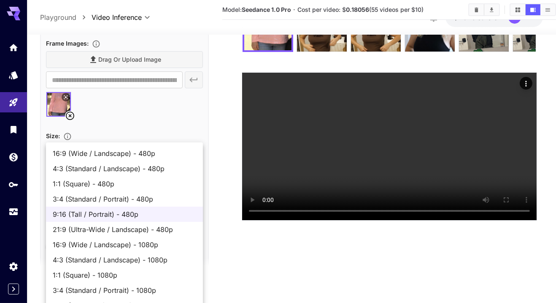
click at [155, 302] on span "9:16 (Ultra-Tall / Portrait) - 1080p" at bounding box center [125, 305] width 144 height 10
type input "**********"
type input "****"
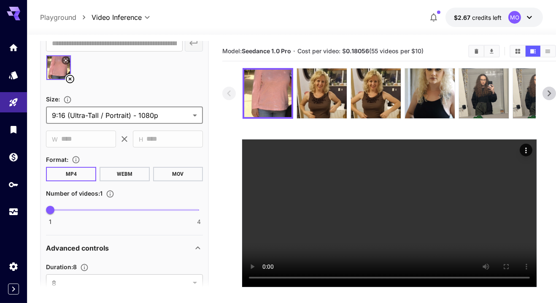
scroll to position [287, 0]
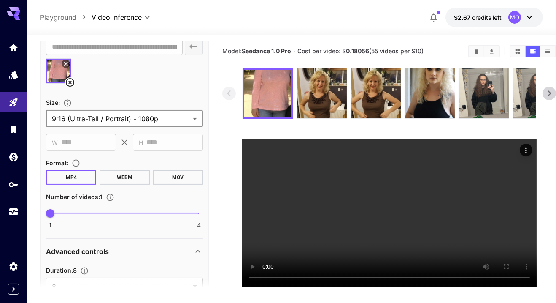
click at [180, 122] on body "**********" at bounding box center [278, 184] width 556 height 369
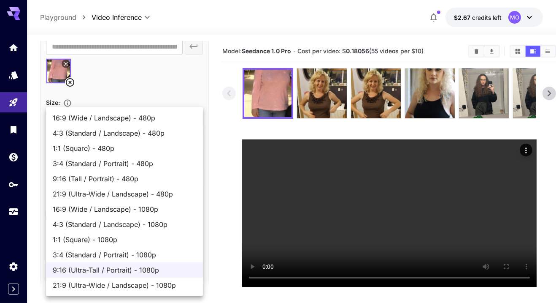
click at [144, 179] on span "9:16 (Tall / Portrait) - 480p" at bounding box center [125, 179] width 144 height 10
type input "**********"
type input "***"
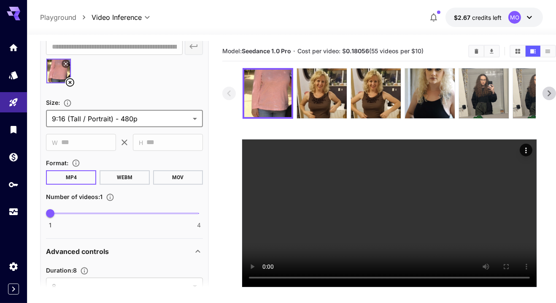
click at [278, 105] on img at bounding box center [267, 93] width 47 height 47
click at [64, 62] on icon at bounding box center [65, 63] width 5 height 5
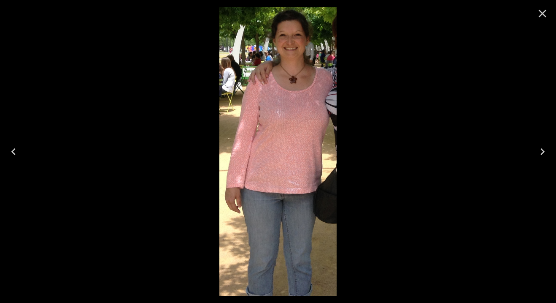
click at [542, 12] on icon "Close" at bounding box center [543, 14] width 8 height 8
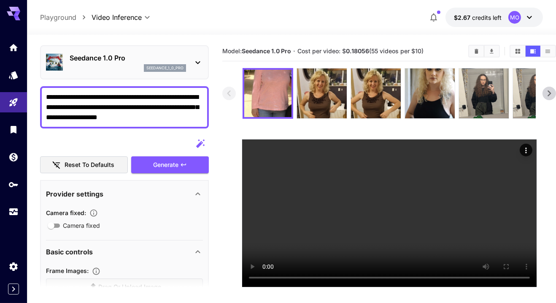
scroll to position [0, 0]
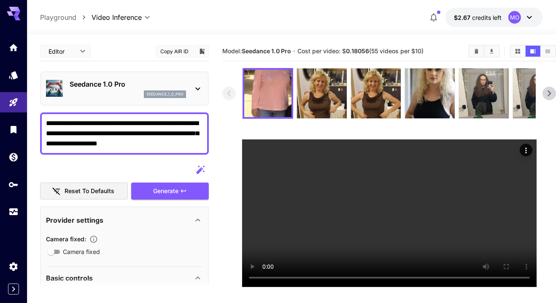
click at [182, 143] on textarea "**********" at bounding box center [124, 133] width 157 height 30
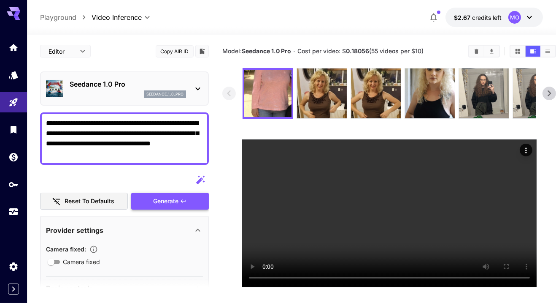
click at [176, 203] on div "Generate" at bounding box center [170, 201] width 78 height 17
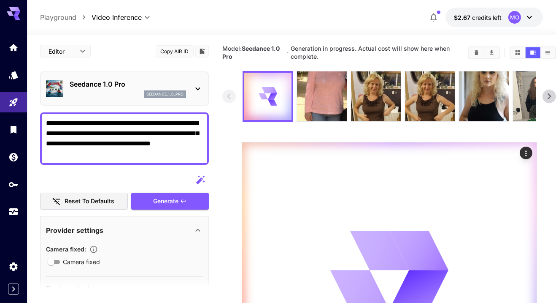
click at [202, 55] on button "Add to library" at bounding box center [202, 51] width 8 height 10
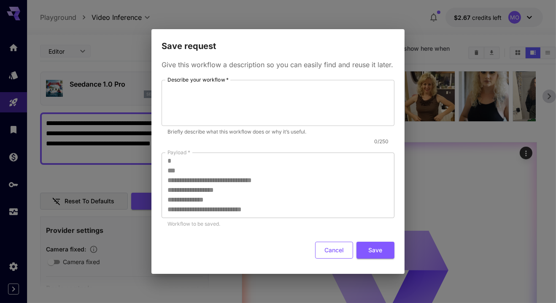
click at [328, 251] on button "Cancel" at bounding box center [334, 249] width 38 height 17
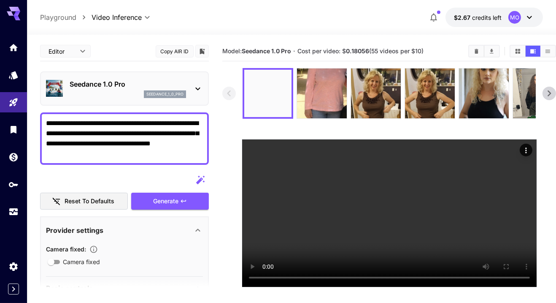
click at [522, 51] on button "Show videos in grid view" at bounding box center [518, 51] width 15 height 11
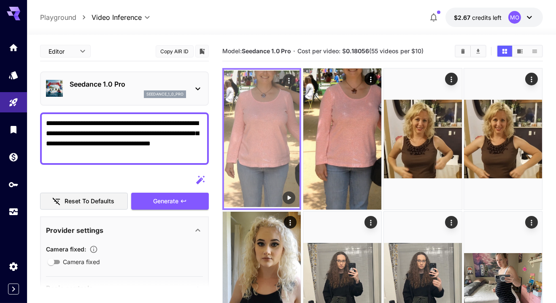
click at [269, 154] on img at bounding box center [262, 139] width 76 height 138
click at [290, 199] on icon "Play video" at bounding box center [289, 197] width 8 height 8
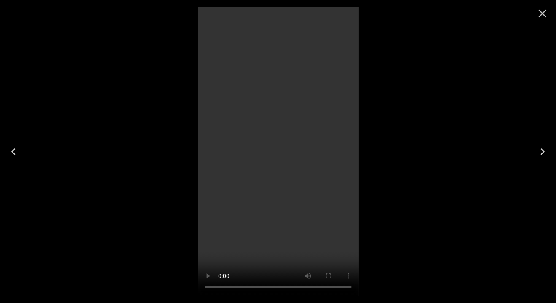
click at [538, 16] on icon "Close" at bounding box center [543, 14] width 14 height 14
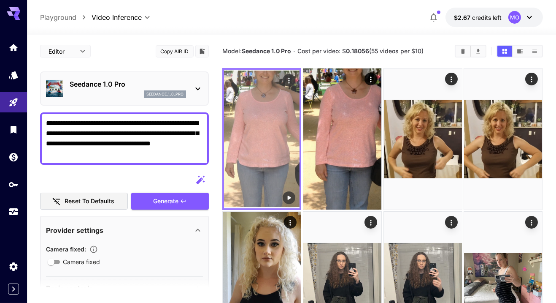
click at [287, 82] on icon "Actions" at bounding box center [289, 80] width 8 height 8
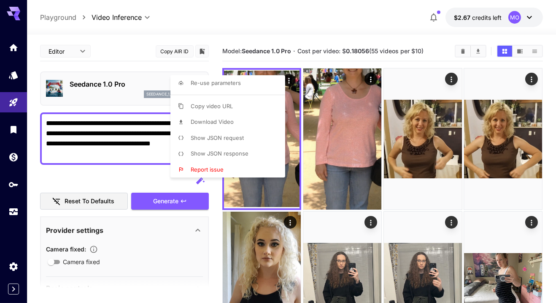
click at [287, 81] on div at bounding box center [278, 151] width 556 height 303
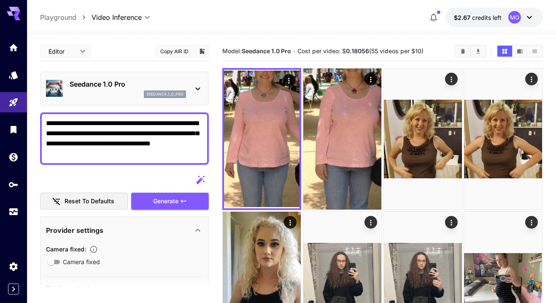
click at [169, 155] on textarea "**********" at bounding box center [124, 138] width 157 height 41
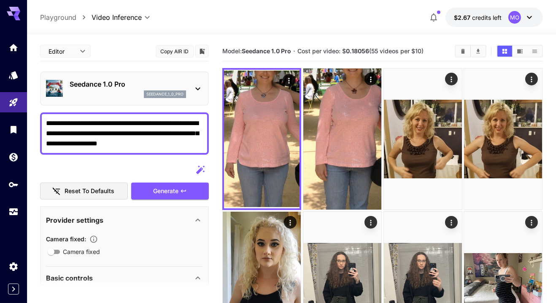
type textarea "**********"
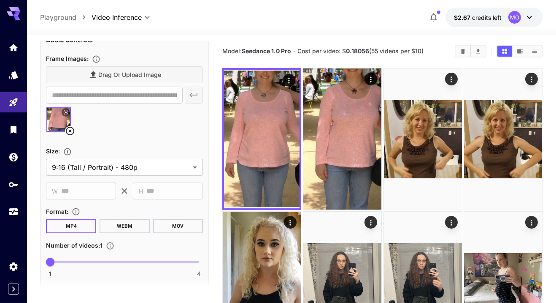
scroll to position [223, 0]
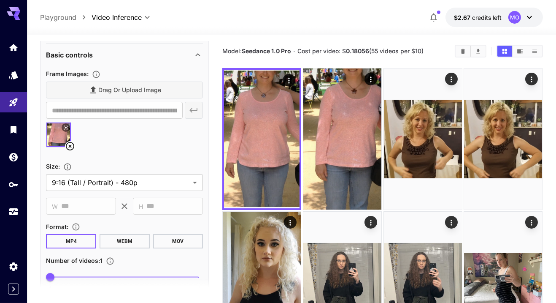
click at [69, 147] on icon at bounding box center [70, 146] width 10 height 10
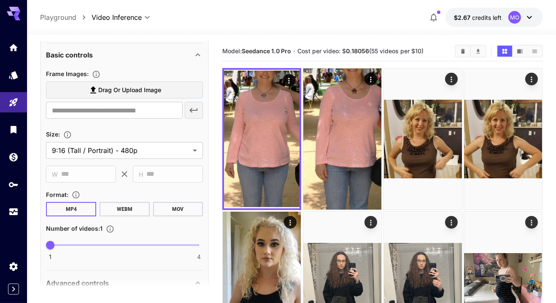
click at [163, 92] on label "Drag or upload image" at bounding box center [124, 89] width 157 height 17
click at [0, 0] on input "Drag or upload image" at bounding box center [0, 0] width 0 height 0
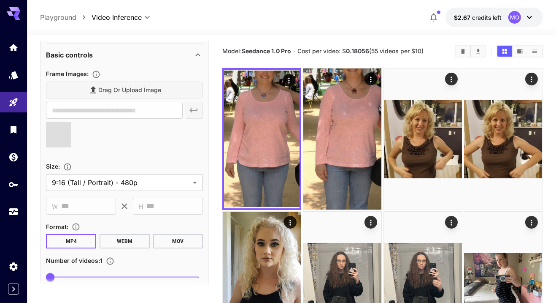
type input "**********"
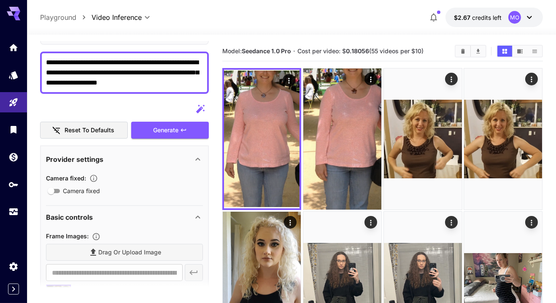
scroll to position [0, 0]
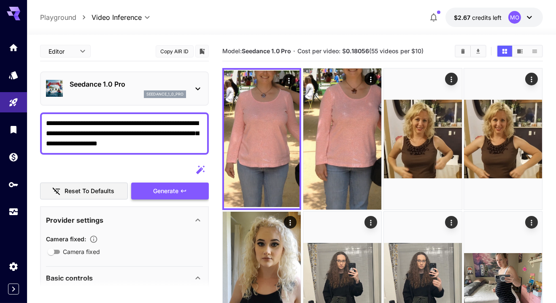
click at [176, 189] on div "Generate" at bounding box center [170, 190] width 78 height 17
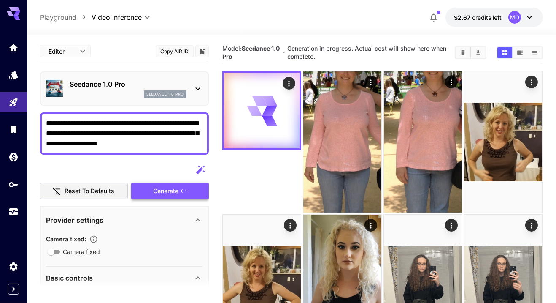
click at [170, 194] on div "Generate" at bounding box center [170, 190] width 78 height 17
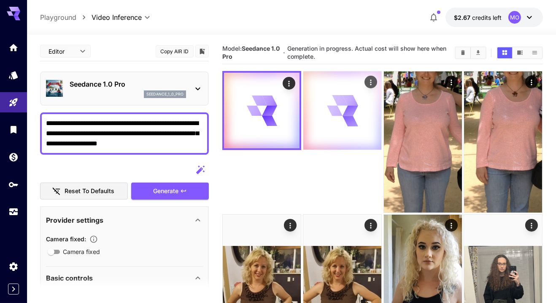
click at [322, 121] on div at bounding box center [343, 110] width 78 height 78
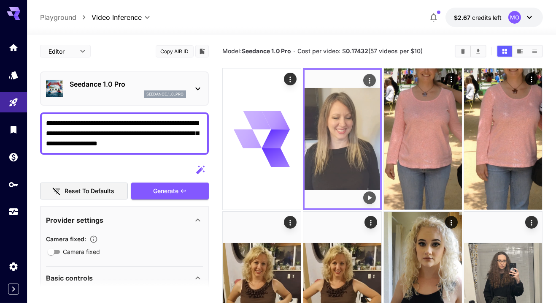
click at [341, 119] on img at bounding box center [343, 139] width 76 height 138
click at [369, 199] on icon "Play video" at bounding box center [370, 197] width 3 height 4
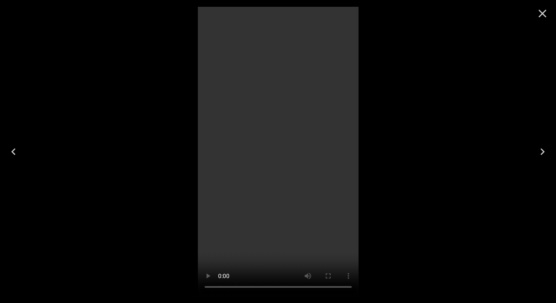
click at [536, 17] on icon "Close" at bounding box center [543, 14] width 14 height 14
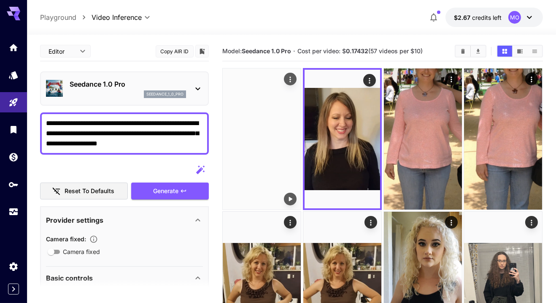
click at [264, 142] on img at bounding box center [262, 138] width 78 height 141
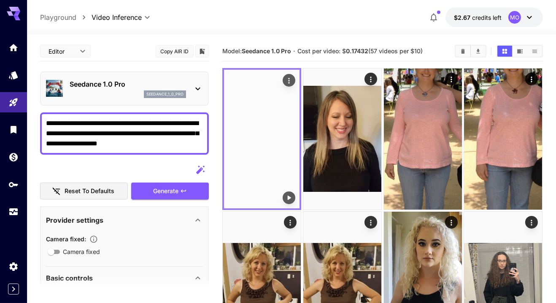
click at [290, 197] on icon "Play video" at bounding box center [289, 197] width 3 height 4
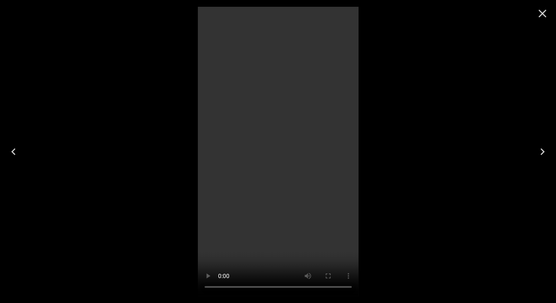
click at [539, 19] on icon "Close" at bounding box center [543, 14] width 14 height 14
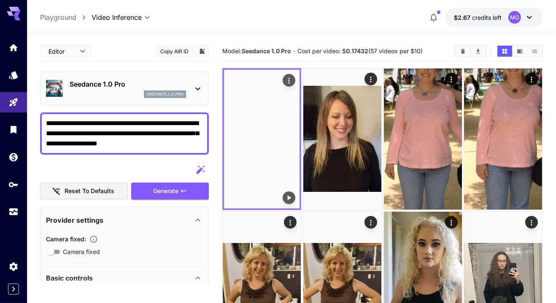
click at [289, 83] on icon "Actions" at bounding box center [289, 80] width 8 height 8
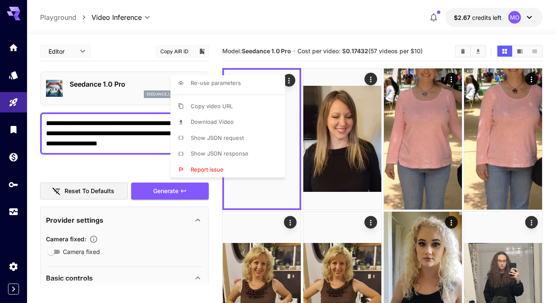
click at [231, 126] on p "Download Video" at bounding box center [212, 122] width 43 height 8
click at [336, 44] on div at bounding box center [278, 151] width 556 height 303
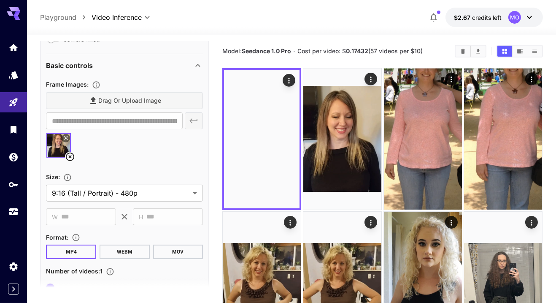
scroll to position [233, 0]
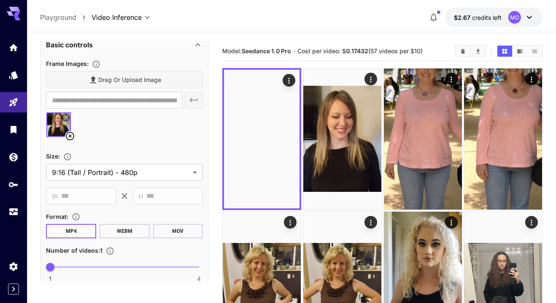
click at [73, 136] on icon at bounding box center [70, 136] width 10 height 10
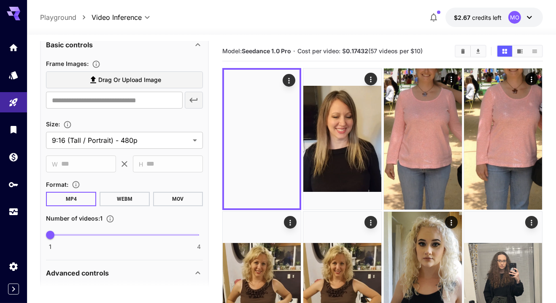
click at [142, 83] on span "Drag or upload image" at bounding box center [129, 80] width 63 height 11
click at [0, 0] on input "Drag or upload image" at bounding box center [0, 0] width 0 height 0
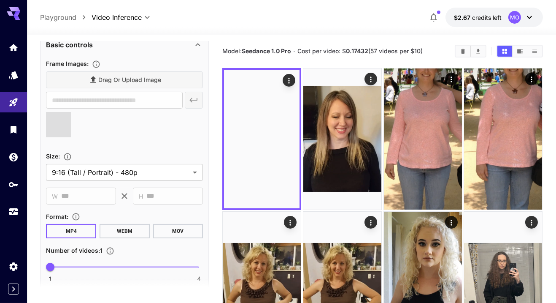
type input "**********"
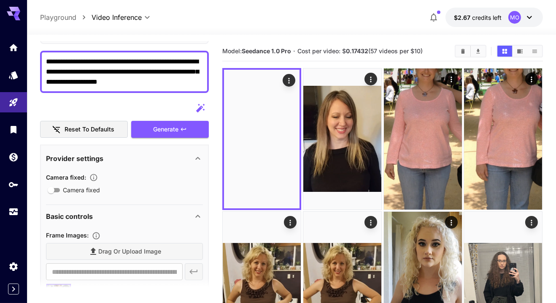
scroll to position [61, 0]
click at [180, 82] on textarea "**********" at bounding box center [124, 72] width 157 height 30
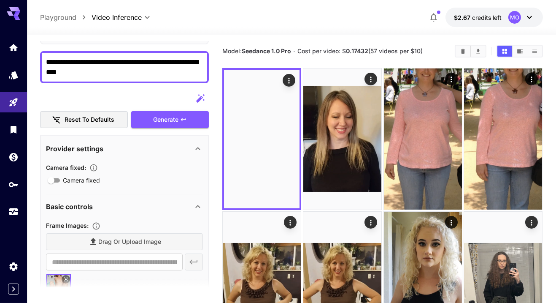
click at [147, 75] on textarea "**********" at bounding box center [124, 67] width 157 height 20
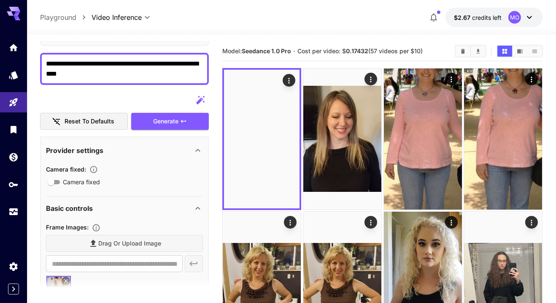
scroll to position [127, 0]
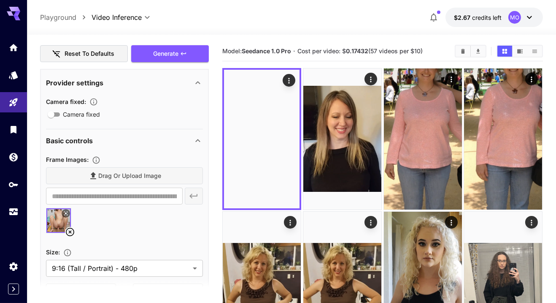
click at [64, 213] on icon at bounding box center [65, 213] width 5 height 5
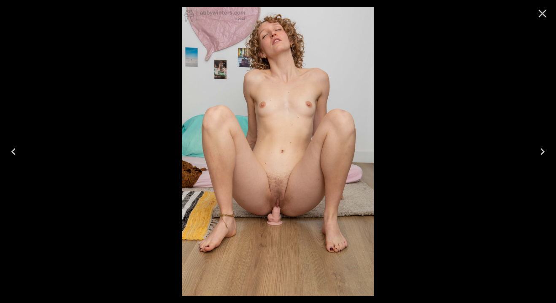
click at [538, 14] on icon "Close" at bounding box center [543, 14] width 14 height 14
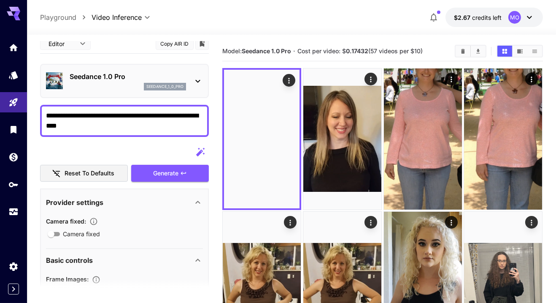
scroll to position [7, 0]
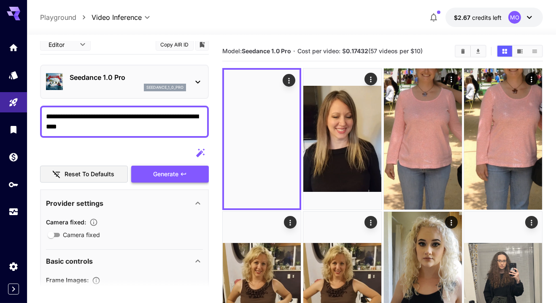
click at [178, 174] on div "Generate" at bounding box center [170, 174] width 78 height 17
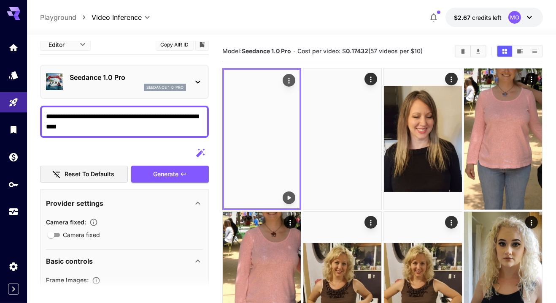
click at [271, 171] on img at bounding box center [262, 139] width 76 height 138
click at [290, 198] on icon "Play video" at bounding box center [289, 197] width 3 height 4
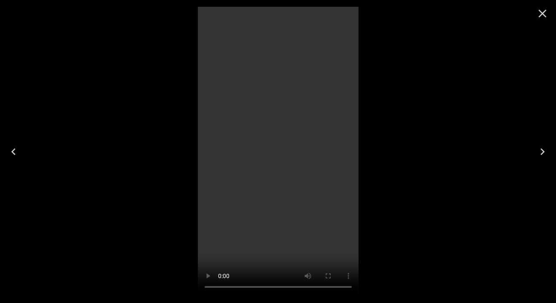
click at [541, 14] on icon "Close" at bounding box center [543, 14] width 14 height 14
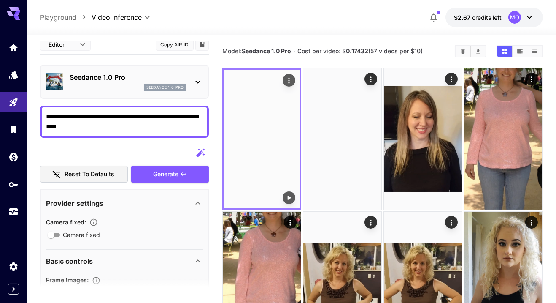
click at [290, 80] on icon "Actions" at bounding box center [289, 80] width 1 height 5
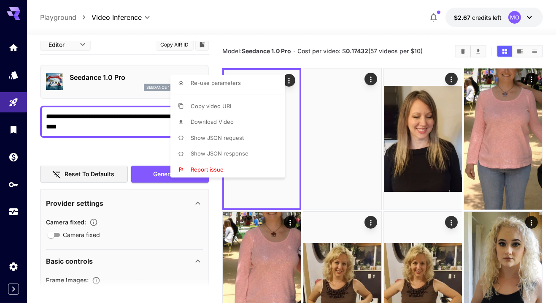
click at [230, 121] on span "Download Video" at bounding box center [212, 121] width 43 height 7
click at [138, 149] on div at bounding box center [278, 151] width 556 height 303
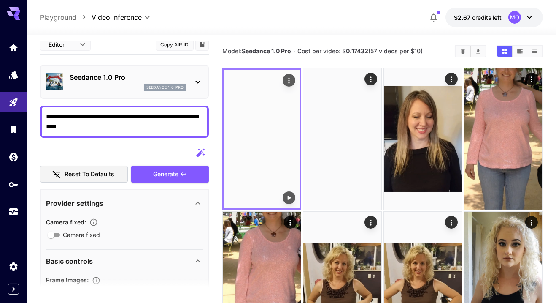
click at [270, 122] on img at bounding box center [262, 139] width 76 height 138
click at [292, 200] on icon "Play video" at bounding box center [289, 197] width 8 height 8
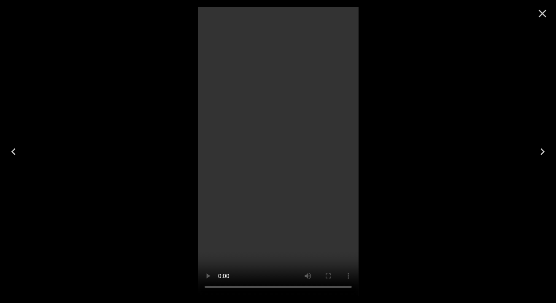
click at [541, 10] on icon "Close" at bounding box center [543, 14] width 14 height 14
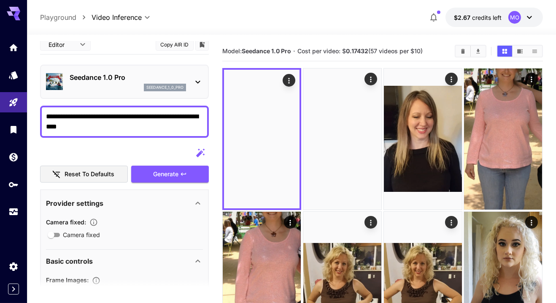
click at [128, 115] on textarea "**********" at bounding box center [124, 121] width 157 height 20
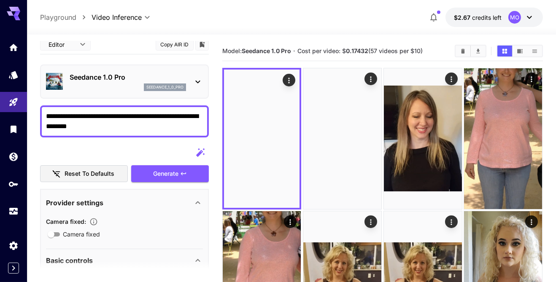
click at [169, 114] on textarea "**********" at bounding box center [124, 121] width 157 height 20
click at [171, 115] on textarea "**********" at bounding box center [124, 121] width 157 height 20
click at [148, 126] on textarea "**********" at bounding box center [124, 121] width 157 height 20
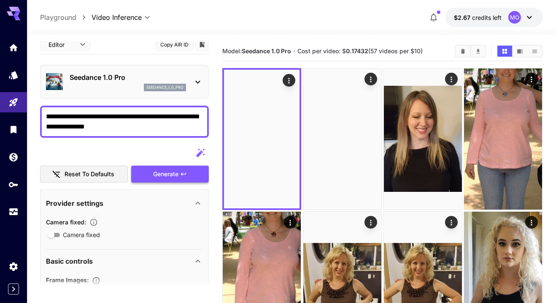
click at [174, 168] on div "Generate" at bounding box center [170, 174] width 78 height 17
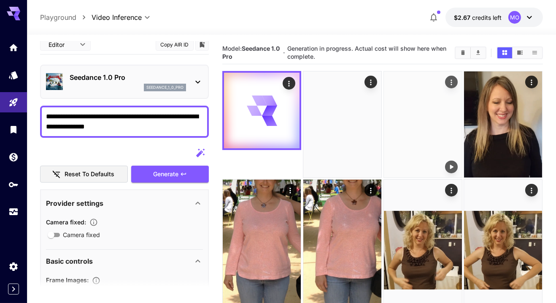
click at [432, 109] on img at bounding box center [423, 124] width 78 height 106
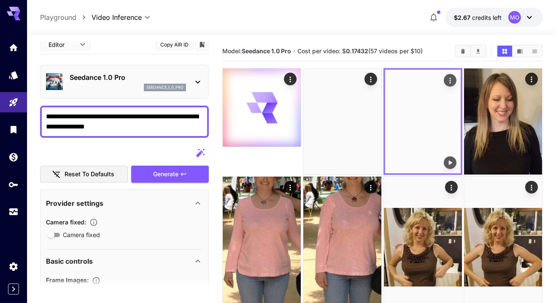
click at [456, 167] on div "Play video" at bounding box center [450, 162] width 13 height 13
click at [450, 160] on icon "Play video" at bounding box center [450, 162] width 8 height 8
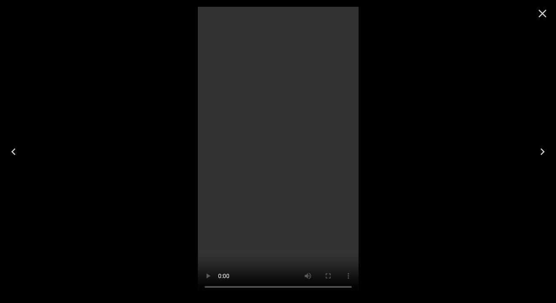
click at [537, 14] on icon "Close" at bounding box center [543, 14] width 14 height 14
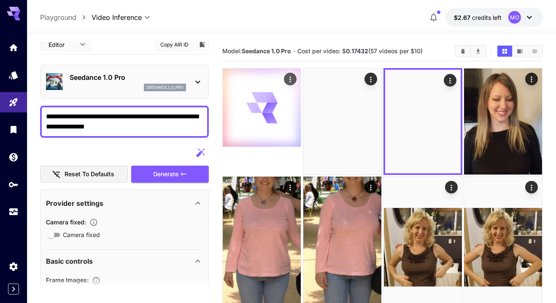
click at [277, 115] on icon at bounding box center [262, 107] width 31 height 31
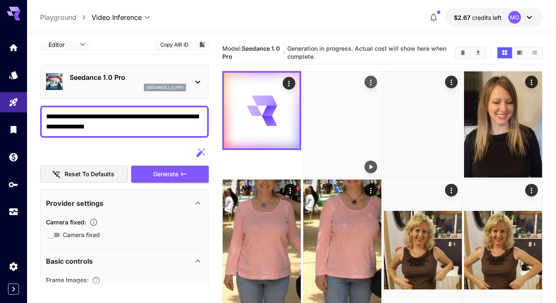
click at [342, 119] on img at bounding box center [343, 124] width 78 height 106
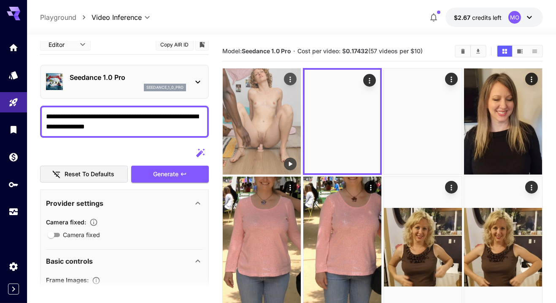
click at [265, 125] on img at bounding box center [262, 121] width 78 height 106
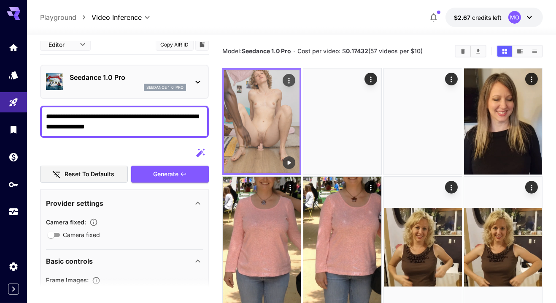
click at [290, 157] on button "Play video" at bounding box center [289, 162] width 13 height 13
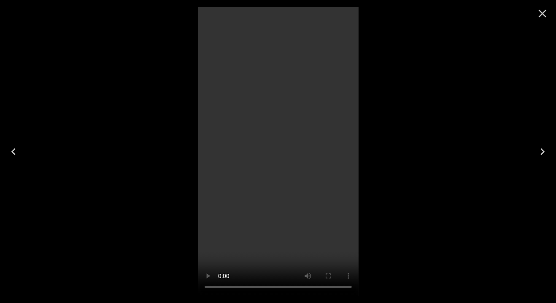
click at [539, 16] on icon "Close" at bounding box center [543, 14] width 14 height 14
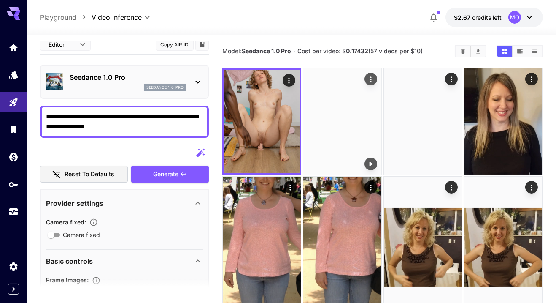
click at [361, 137] on img at bounding box center [343, 121] width 78 height 106
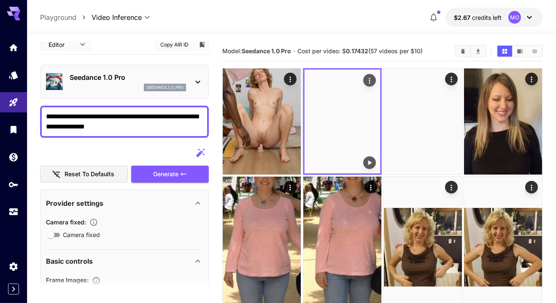
click at [372, 164] on icon "Play video" at bounding box center [370, 162] width 8 height 8
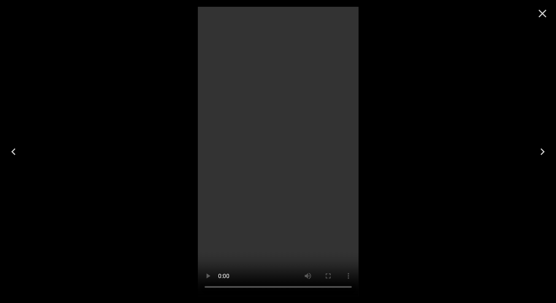
click at [550, 7] on button "Close" at bounding box center [543, 13] width 20 height 20
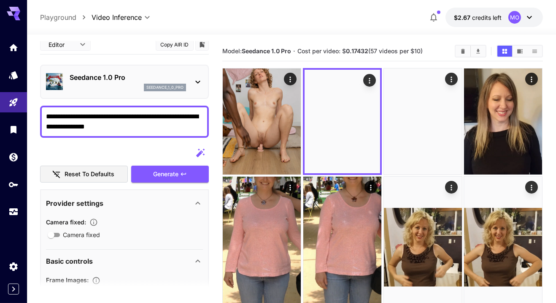
click at [47, 117] on textarea "**********" at bounding box center [124, 121] width 157 height 20
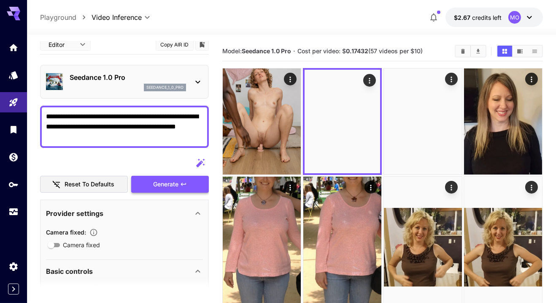
type textarea "**********"
click at [182, 187] on div "Generate" at bounding box center [170, 184] width 78 height 17
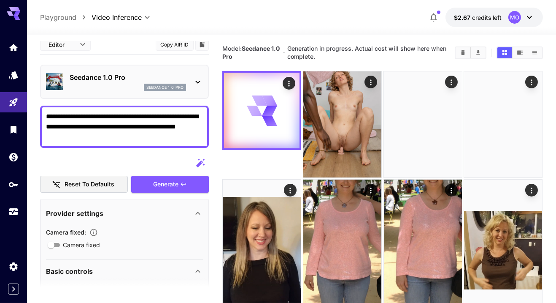
click at [533, 8] on button "$2.67 credits left MO" at bounding box center [495, 17] width 98 height 19
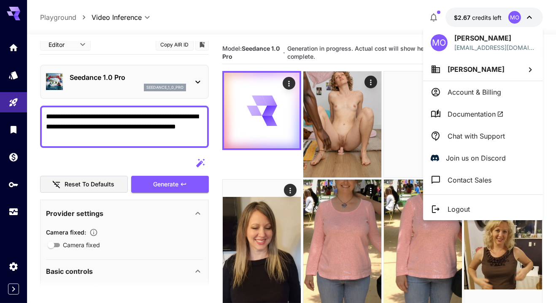
click at [531, 14] on div at bounding box center [278, 151] width 556 height 303
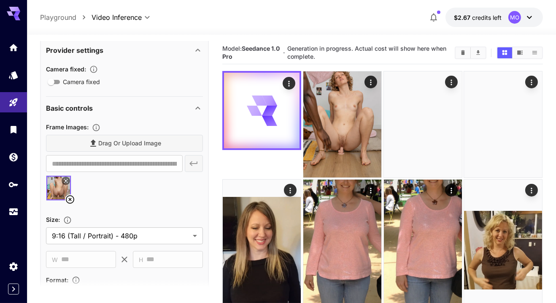
scroll to position [168, 0]
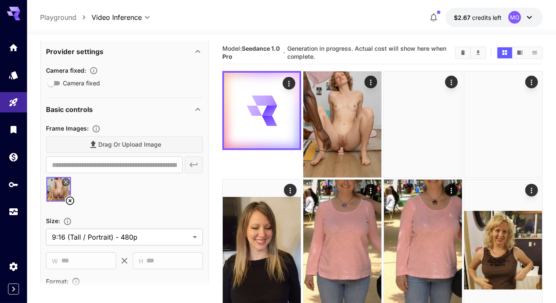
click at [71, 203] on icon at bounding box center [70, 200] width 10 height 10
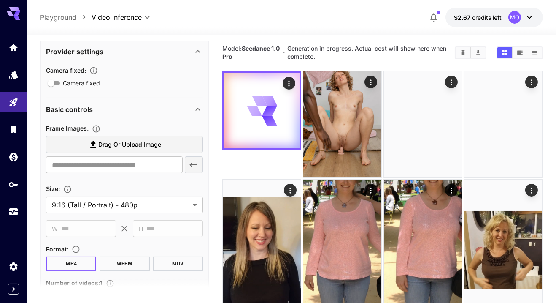
click at [165, 145] on label "Drag or upload image" at bounding box center [124, 144] width 157 height 17
click at [0, 0] on input "Drag or upload image" at bounding box center [0, 0] width 0 height 0
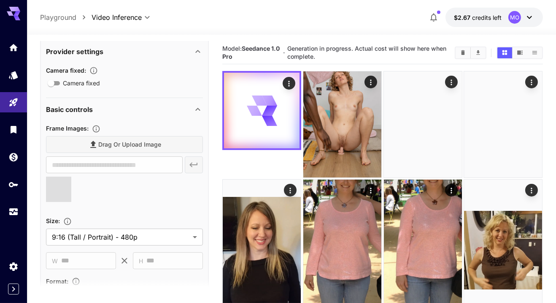
type input "**********"
click at [66, 182] on icon at bounding box center [65, 181] width 5 height 5
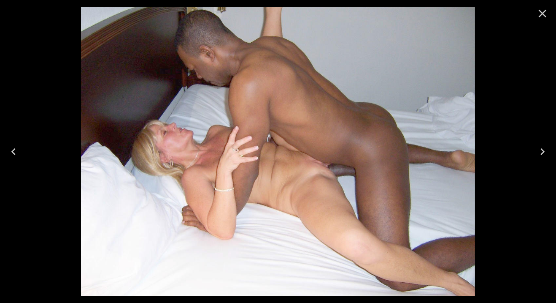
click at [540, 15] on icon "Close" at bounding box center [543, 14] width 14 height 14
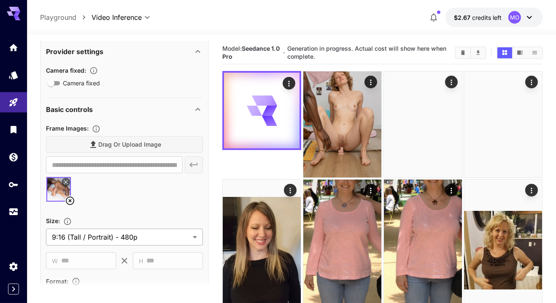
click at [185, 230] on body "**********" at bounding box center [278, 298] width 556 height 597
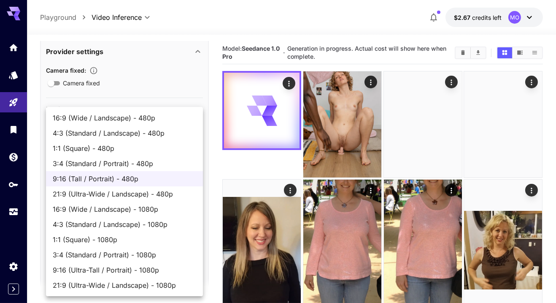
click at [153, 164] on span "3:4 (Standard / Portrait) - 480p" at bounding box center [125, 163] width 144 height 10
type input "**********"
type input "***"
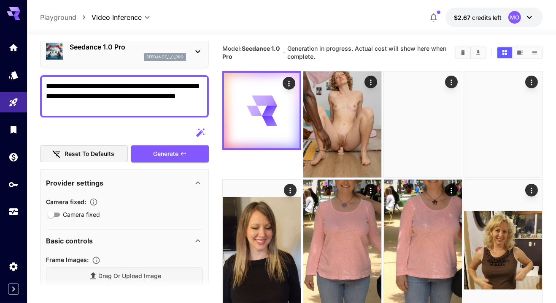
scroll to position [37, 0]
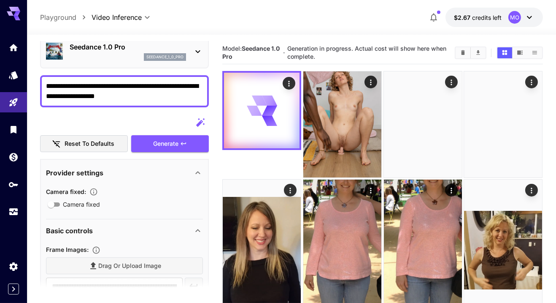
click at [94, 98] on textarea "**********" at bounding box center [124, 91] width 157 height 20
click at [98, 93] on textarea "**********" at bounding box center [124, 91] width 157 height 20
click at [127, 95] on textarea "**********" at bounding box center [124, 91] width 157 height 20
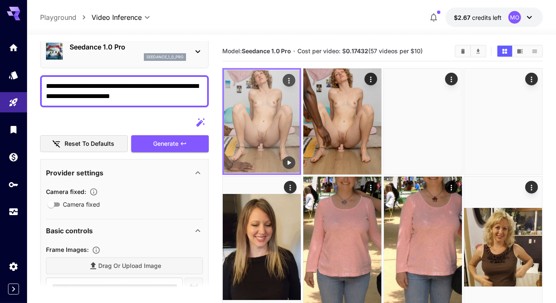
type textarea "**********"
click at [268, 111] on img at bounding box center [262, 121] width 76 height 103
click at [291, 164] on icon "Play video" at bounding box center [289, 162] width 8 height 8
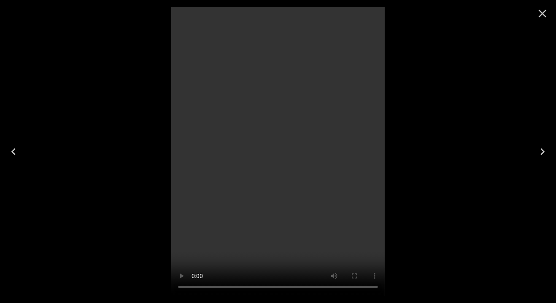
click at [540, 18] on icon "Close" at bounding box center [543, 14] width 14 height 14
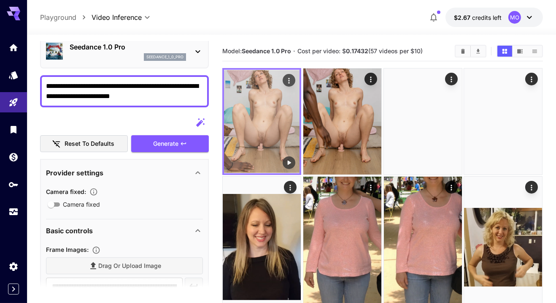
click at [290, 80] on icon "Actions" at bounding box center [289, 80] width 1 height 5
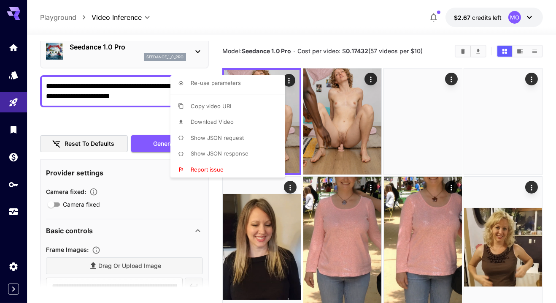
click at [239, 125] on li "Download Video" at bounding box center [231, 122] width 120 height 16
click at [331, 34] on div at bounding box center [278, 151] width 556 height 303
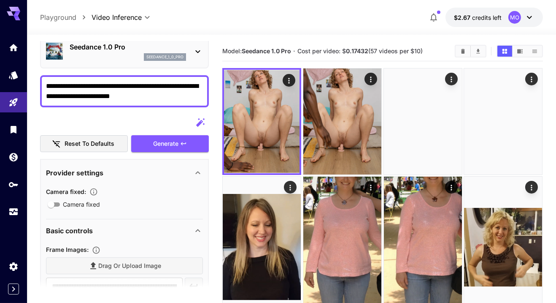
click at [145, 117] on div at bounding box center [124, 122] width 169 height 17
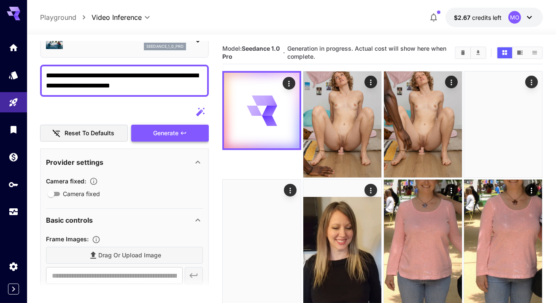
scroll to position [0, 0]
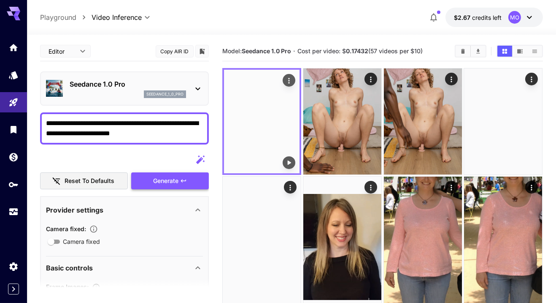
click at [271, 123] on img at bounding box center [262, 121] width 76 height 103
click at [294, 160] on button "Play video" at bounding box center [289, 162] width 13 height 13
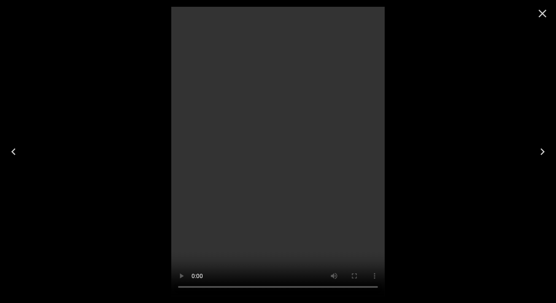
click at [538, 16] on icon "Close" at bounding box center [543, 14] width 14 height 14
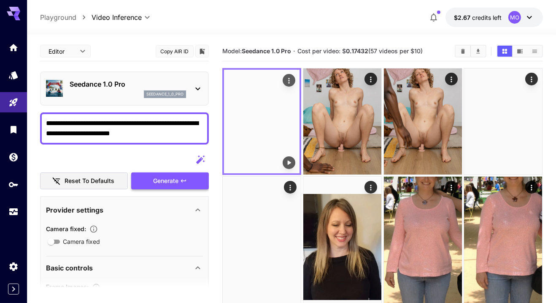
click at [290, 80] on icon "Actions" at bounding box center [289, 80] width 1 height 5
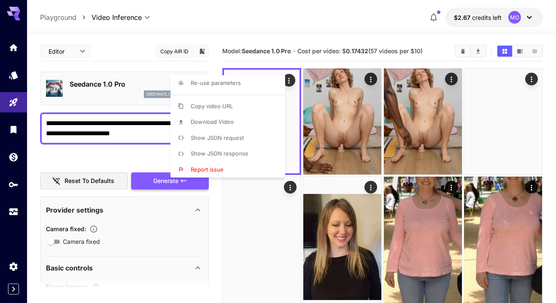
click at [239, 124] on li "Download Video" at bounding box center [231, 122] width 120 height 16
click at [308, 54] on div at bounding box center [278, 151] width 556 height 303
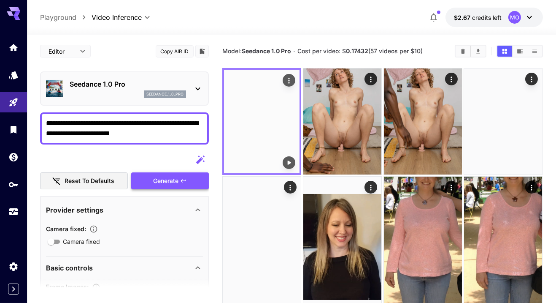
click at [268, 128] on img at bounding box center [262, 121] width 76 height 103
click at [288, 166] on icon "Play video" at bounding box center [289, 162] width 8 height 8
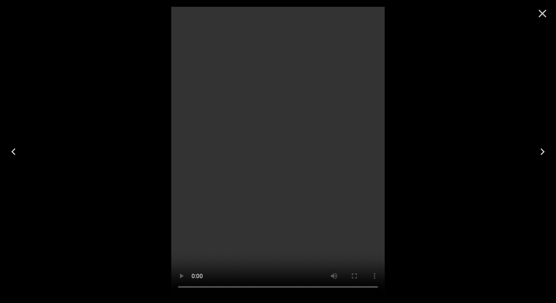
click at [474, 43] on div at bounding box center [278, 151] width 556 height 303
click at [543, 14] on icon "Close" at bounding box center [543, 14] width 14 height 14
